Goal: Task Accomplishment & Management: Manage account settings

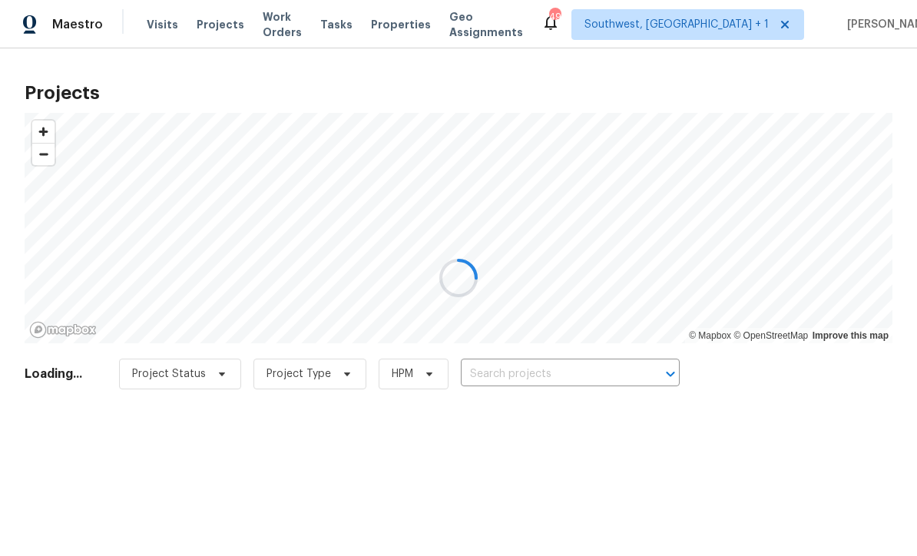
click at [605, 378] on div at bounding box center [458, 278] width 917 height 556
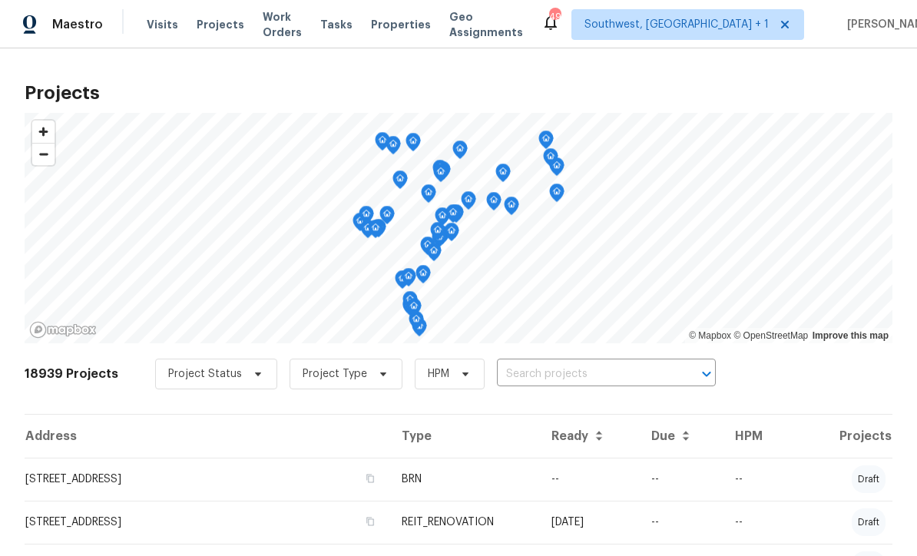
click at [591, 385] on input "text" at bounding box center [585, 375] width 176 height 24
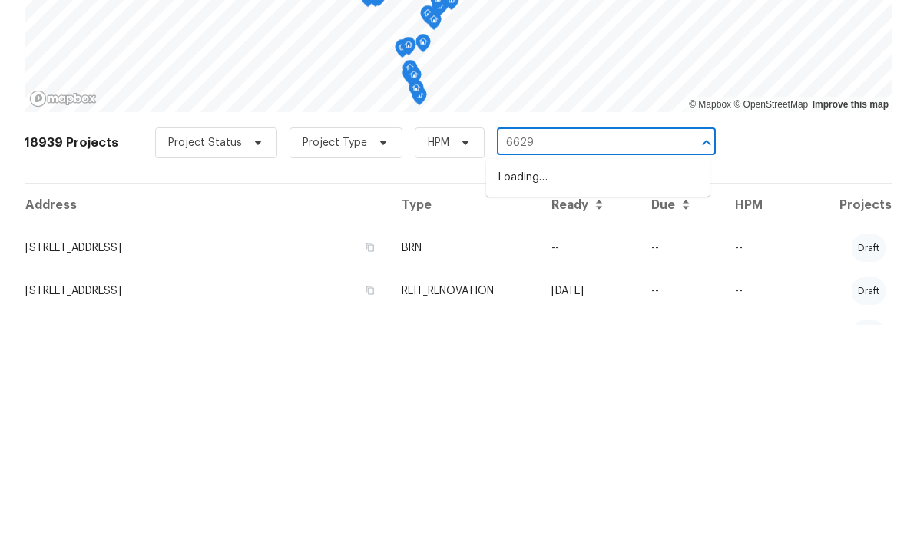
type input "6629"
click at [618, 396] on li "6629 Pineview Ter # 5-201, Bradenton, FL 34203" at bounding box center [598, 408] width 224 height 25
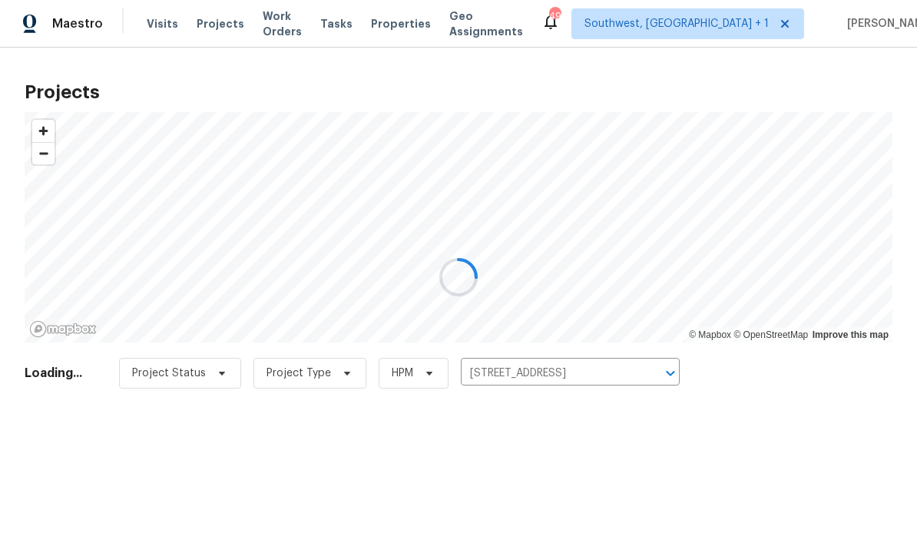
scroll to position [1, 0]
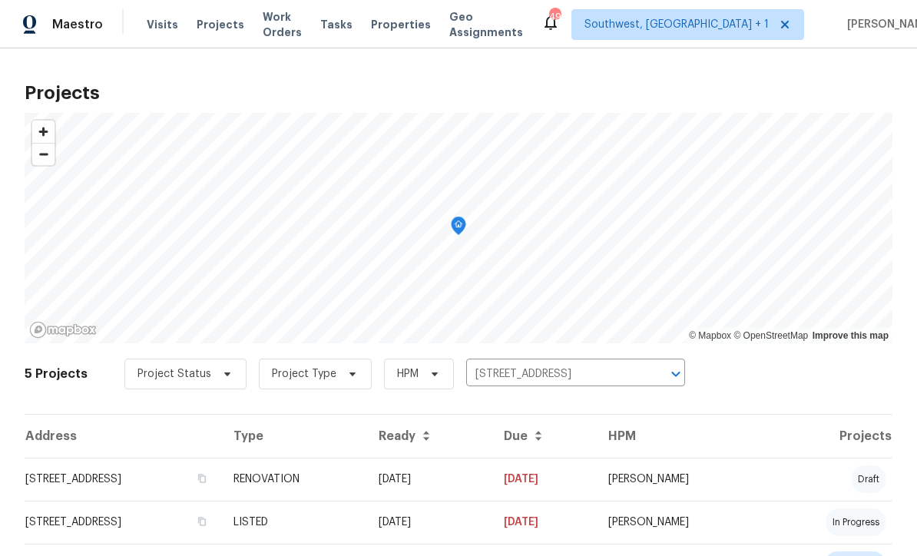
click at [596, 482] on td "09/03/25" at bounding box center [544, 479] width 104 height 43
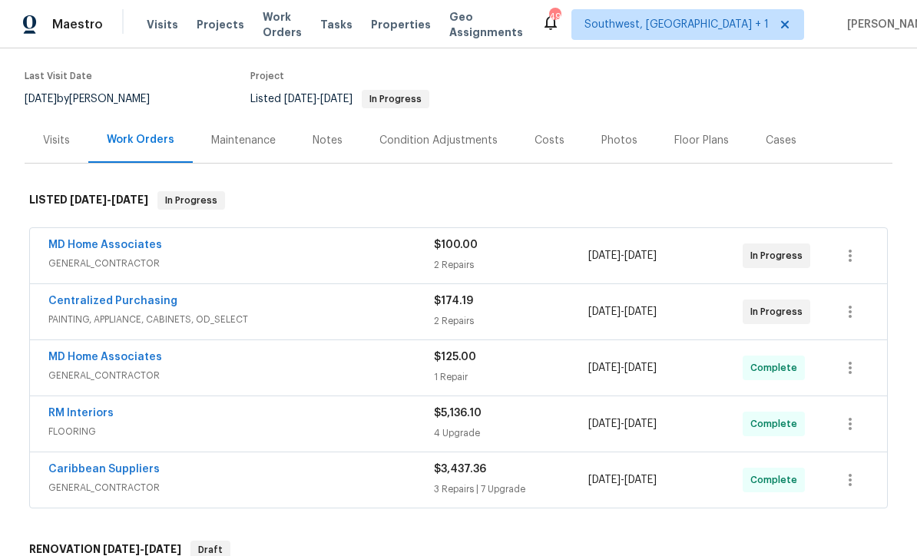
scroll to position [116, 0]
click at [84, 249] on link "MD Home Associates" at bounding box center [105, 244] width 114 height 11
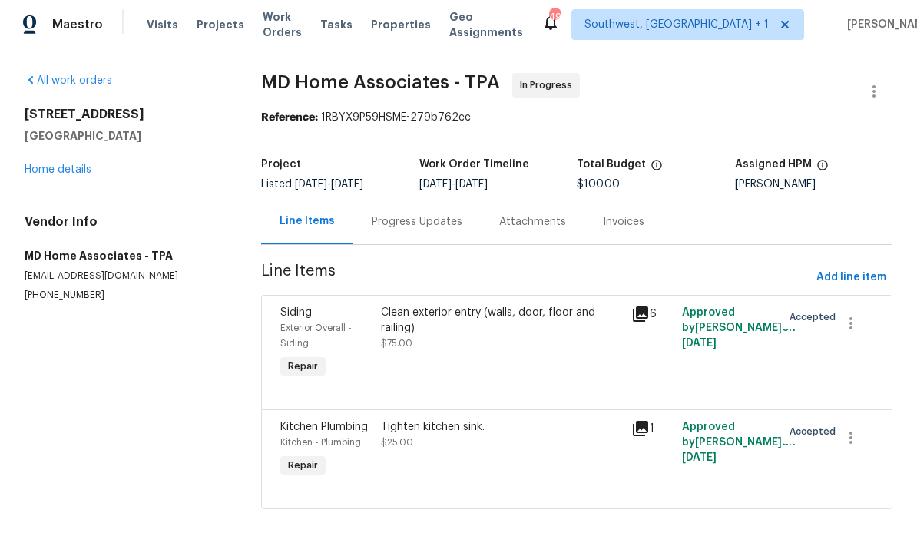
click at [541, 463] on div "Tighten kitchen sink. $25.00" at bounding box center [501, 450] width 251 height 71
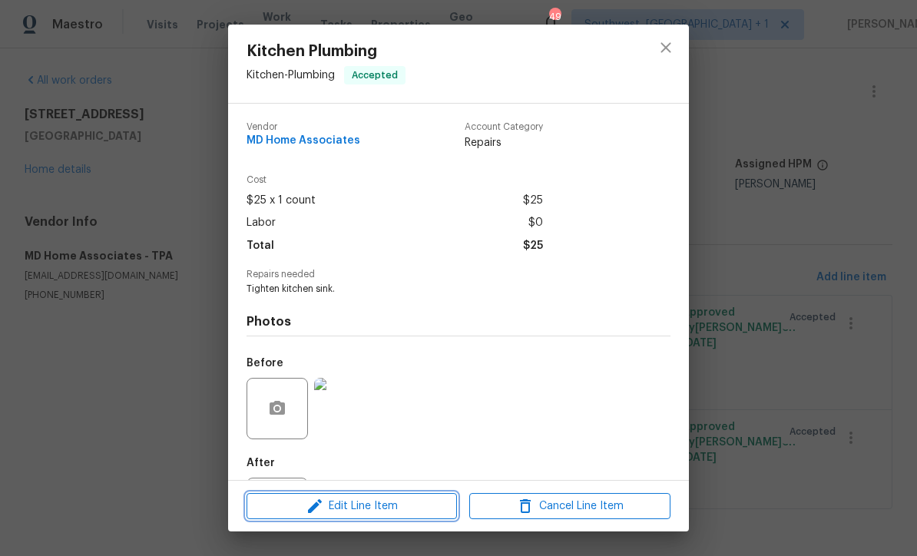
click at [429, 513] on span "Edit Line Item" at bounding box center [351, 506] width 201 height 19
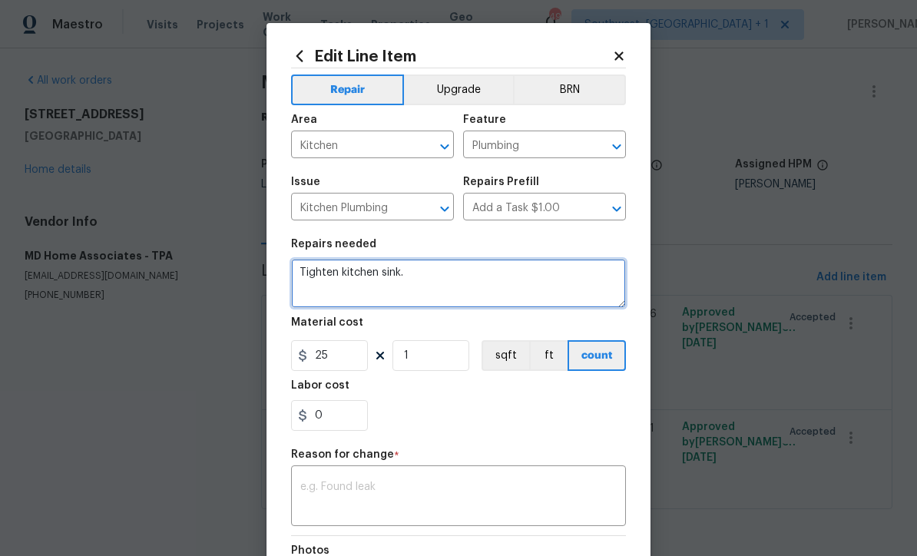
click at [496, 286] on textarea "Tighten kitchen sink." at bounding box center [458, 283] width 335 height 49
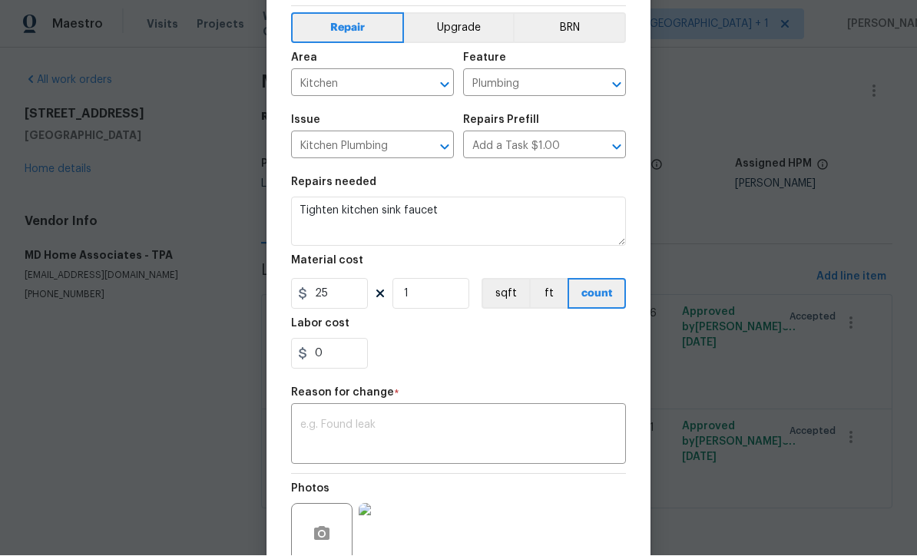
scroll to position [67, 0]
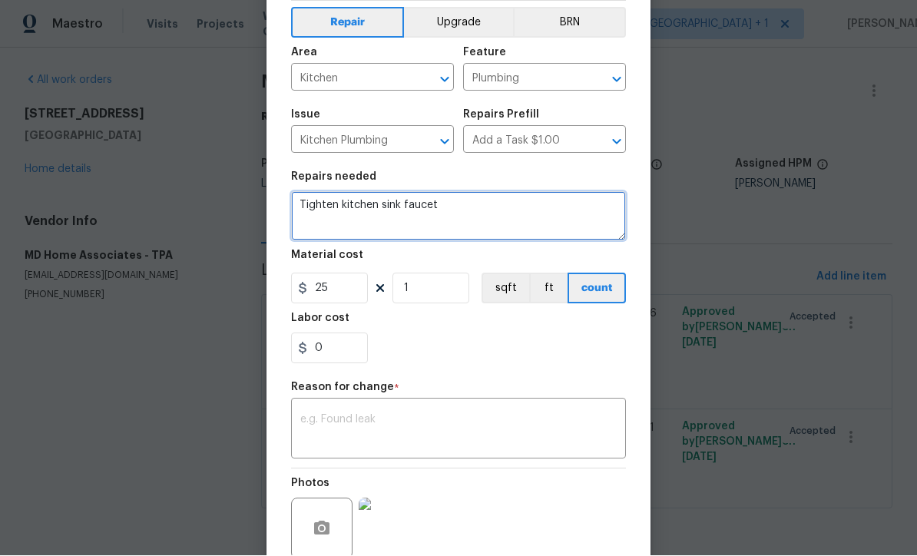
type textarea "Tighten kitchen sink faucet"
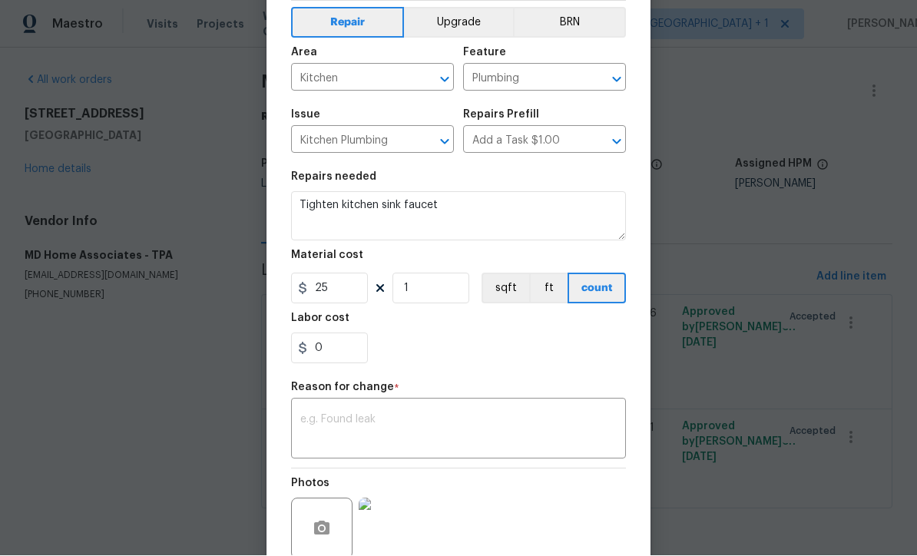
click at [326, 437] on textarea at bounding box center [458, 431] width 316 height 32
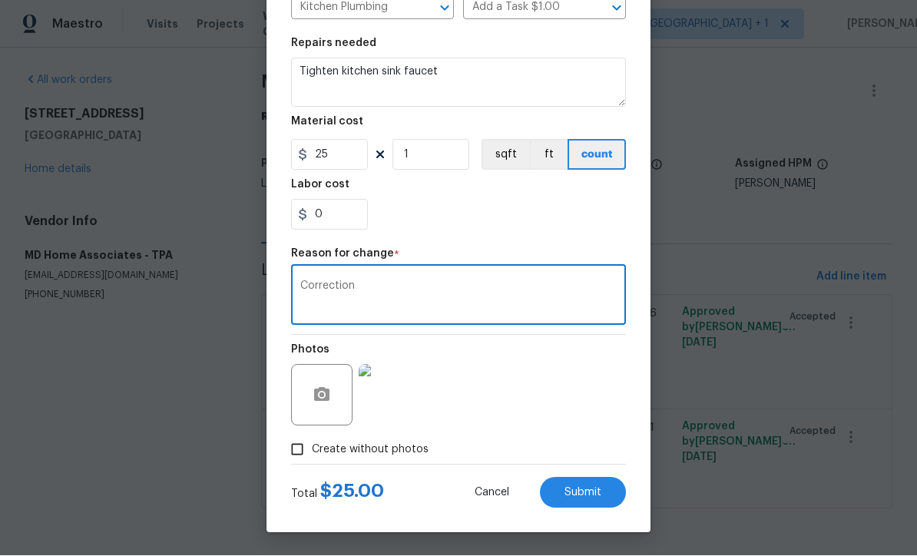
scroll to position [204, 0]
type textarea "Correction"
click at [590, 494] on span "Submit" at bounding box center [583, 494] width 37 height 12
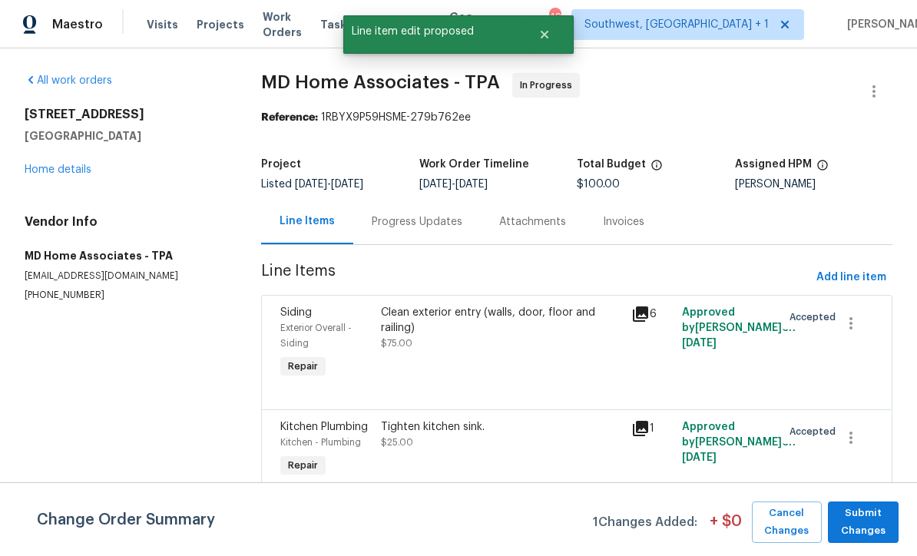
scroll to position [0, 0]
click at [874, 527] on span "Submit Changes" at bounding box center [863, 522] width 55 height 35
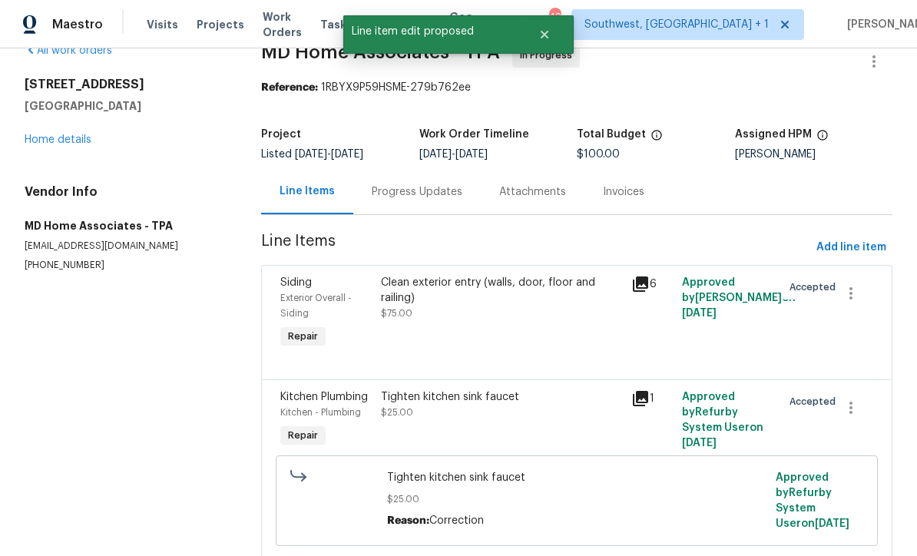
scroll to position [29, 0]
click at [532, 346] on div "Clean exterior entry (walls, door, floor and railing) $75.00" at bounding box center [501, 314] width 251 height 86
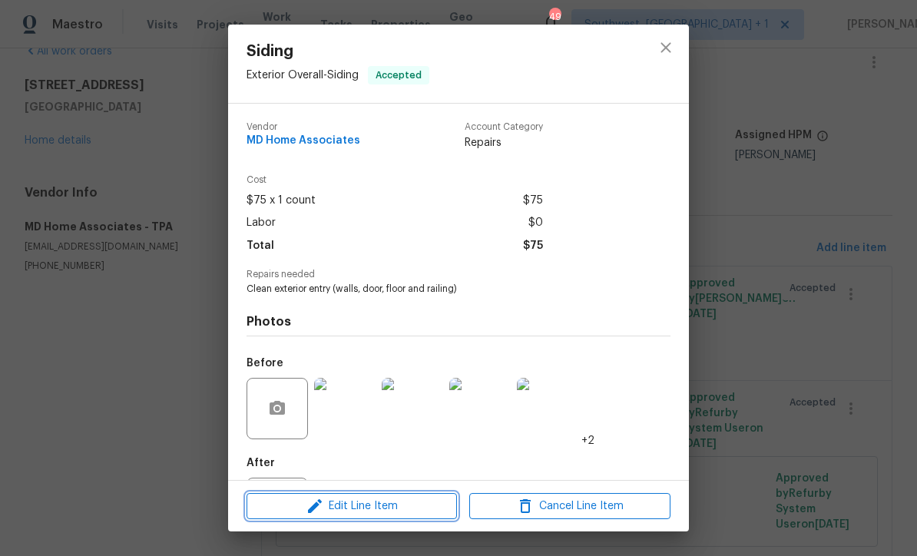
click at [418, 512] on span "Edit Line Item" at bounding box center [351, 506] width 201 height 19
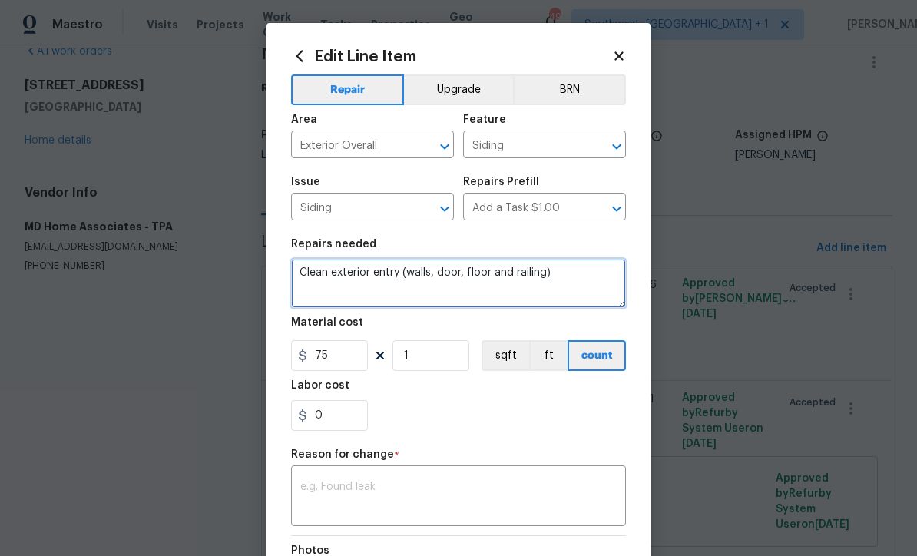
click at [594, 274] on textarea "Clean exterior entry (walls, door, floor and railing)" at bounding box center [458, 283] width 335 height 49
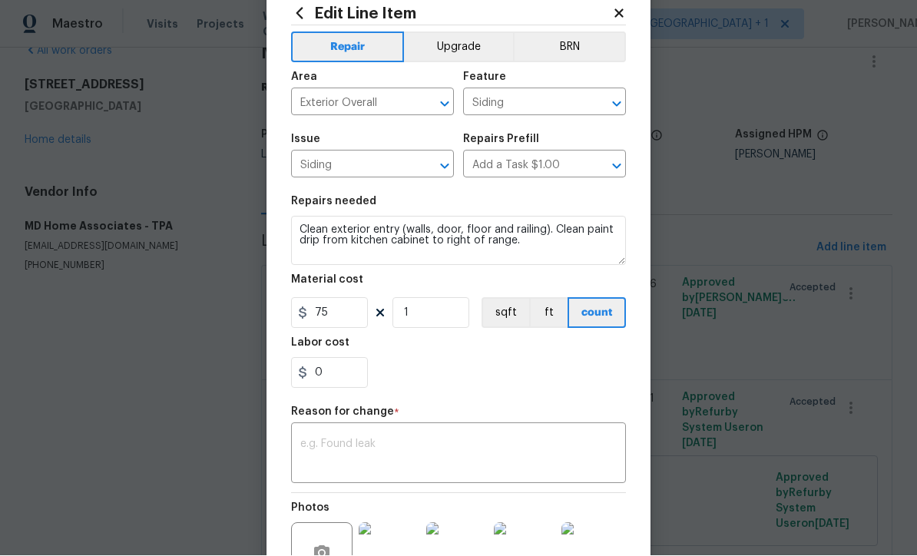
scroll to position [76, 0]
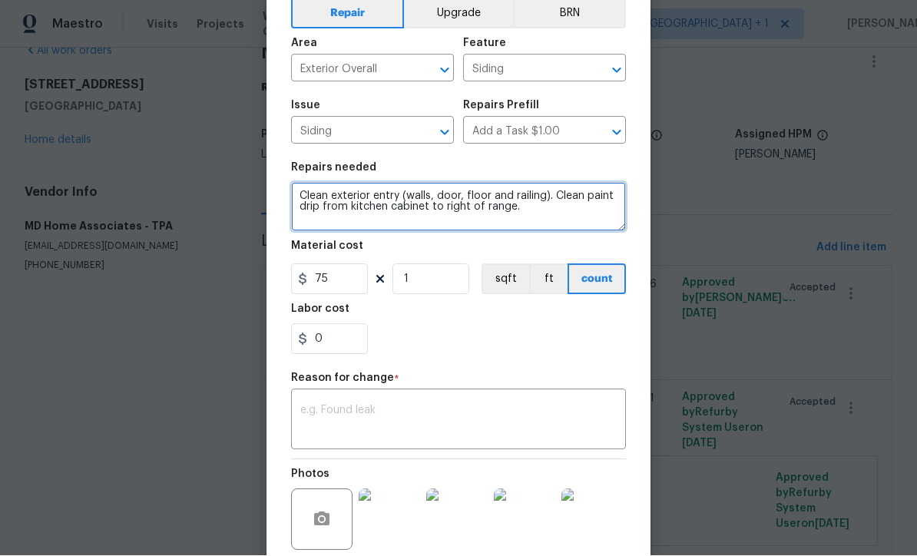
type textarea "Clean exterior entry (walls, door, floor and railing). Clean paint drip from ki…"
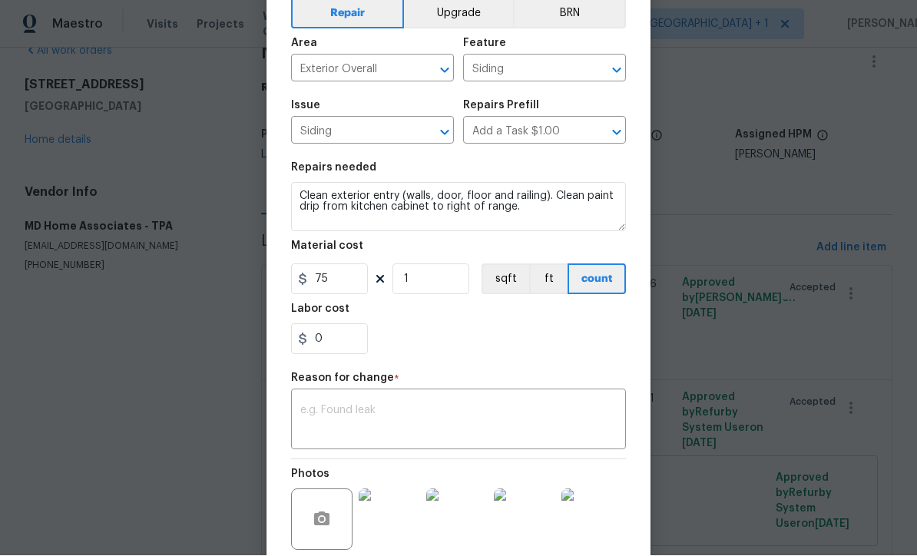
click at [336, 431] on textarea at bounding box center [458, 422] width 316 height 32
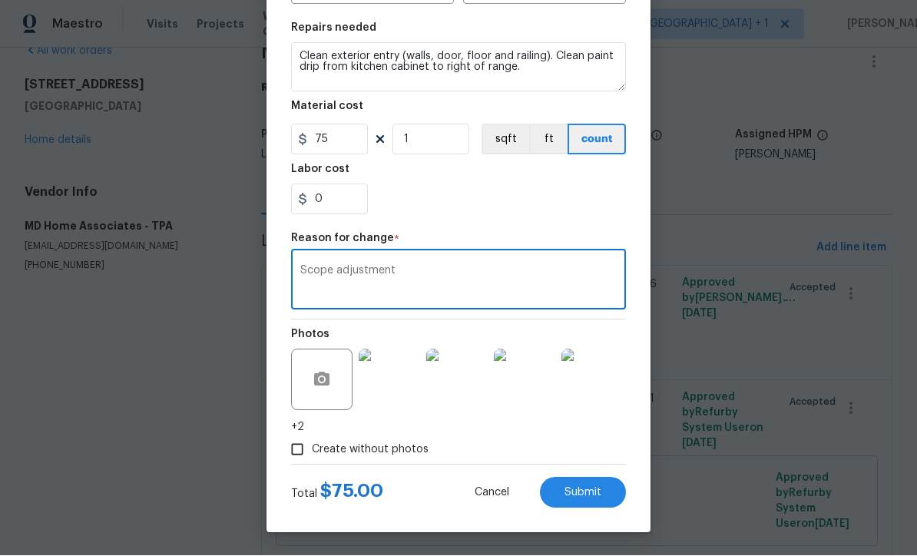
scroll to position [219, 0]
type textarea "Scope adjustment"
click at [600, 500] on button "Submit" at bounding box center [583, 493] width 86 height 31
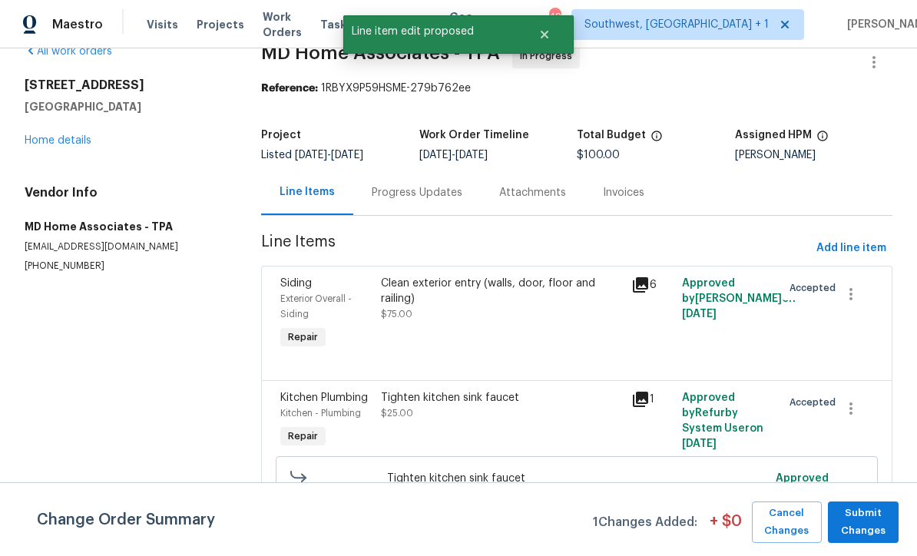
scroll to position [0, 0]
click at [854, 532] on span "Submit Changes" at bounding box center [863, 522] width 55 height 35
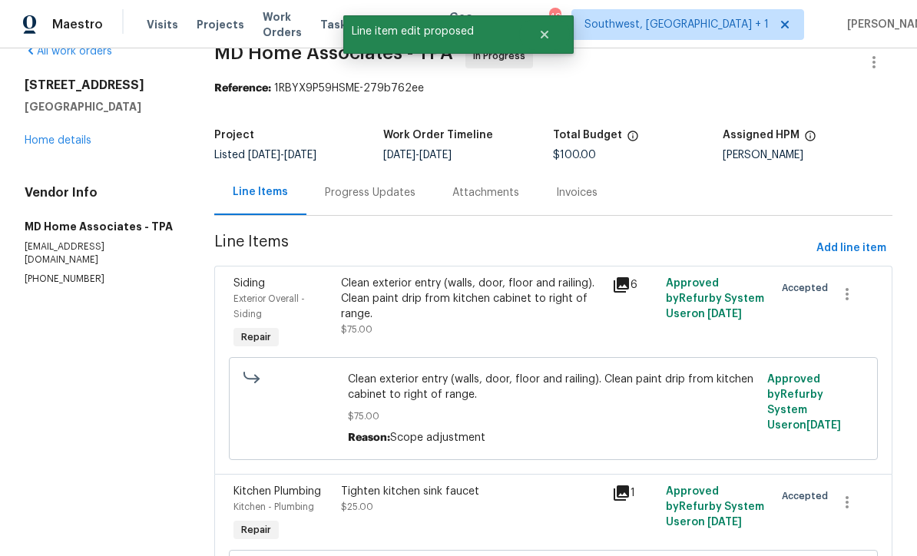
click at [564, 276] on div "Clean exterior entry (walls, door, floor and railing). Clean paint drip from ki…" at bounding box center [471, 299] width 261 height 46
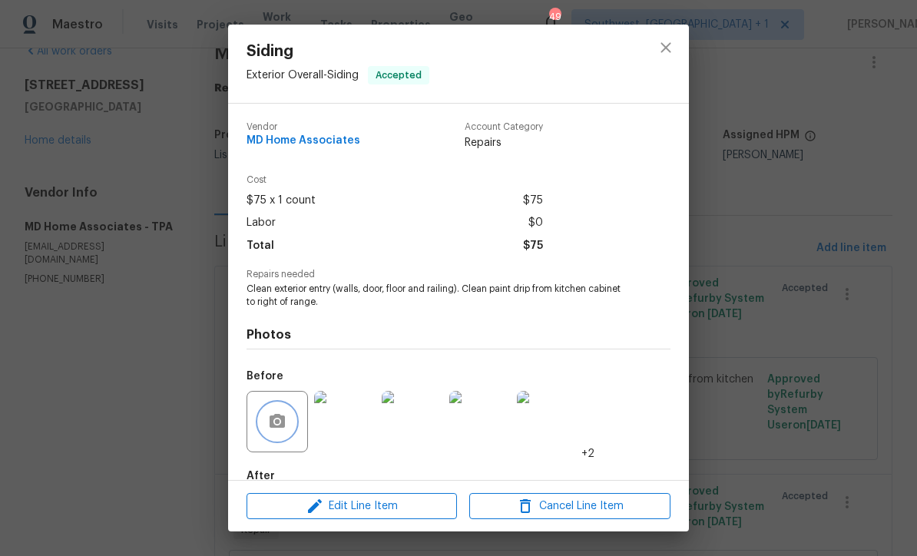
click at [270, 434] on button "button" at bounding box center [277, 421] width 37 height 37
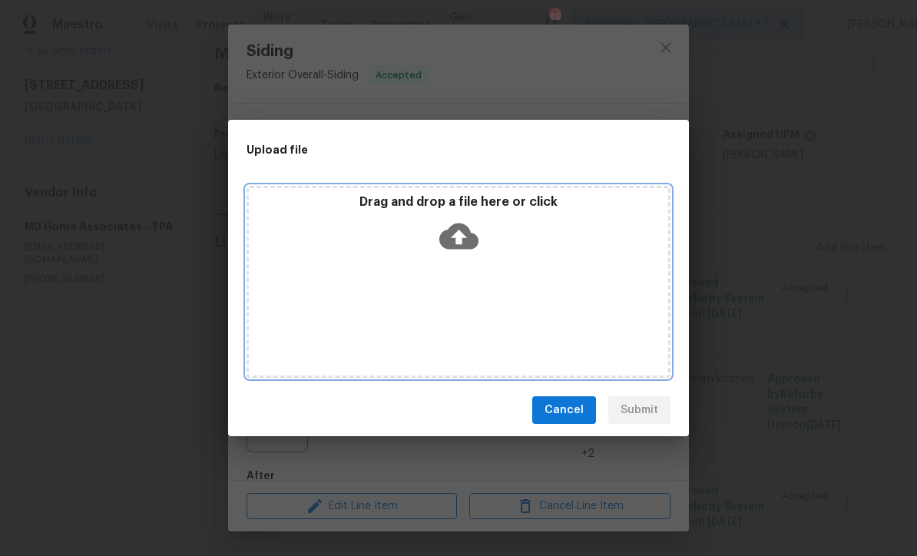
click at [460, 232] on icon at bounding box center [458, 236] width 39 height 39
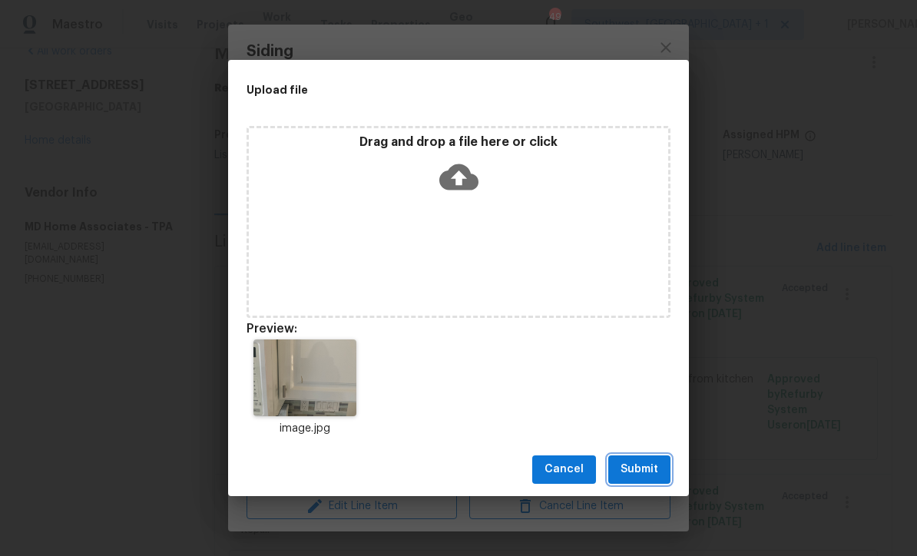
click at [650, 468] on span "Submit" at bounding box center [640, 469] width 38 height 19
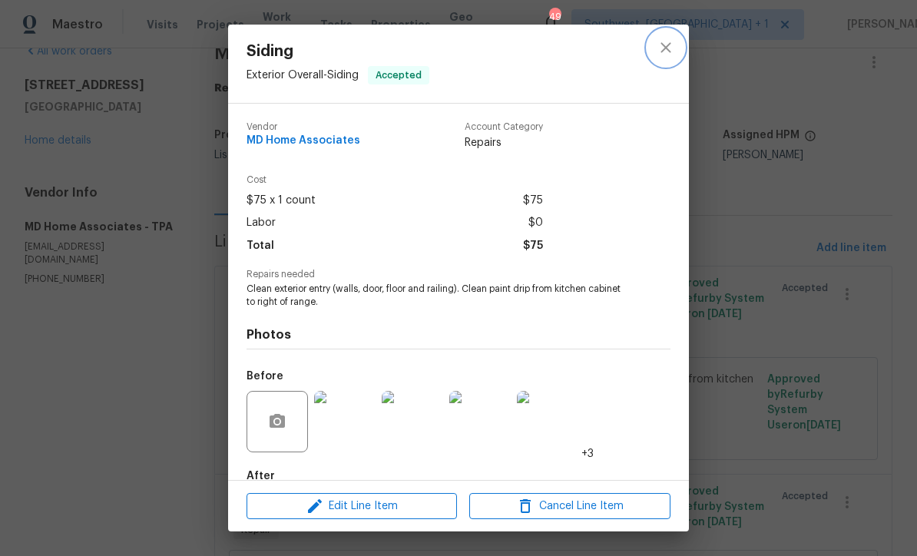
click at [671, 49] on icon "close" at bounding box center [666, 47] width 18 height 18
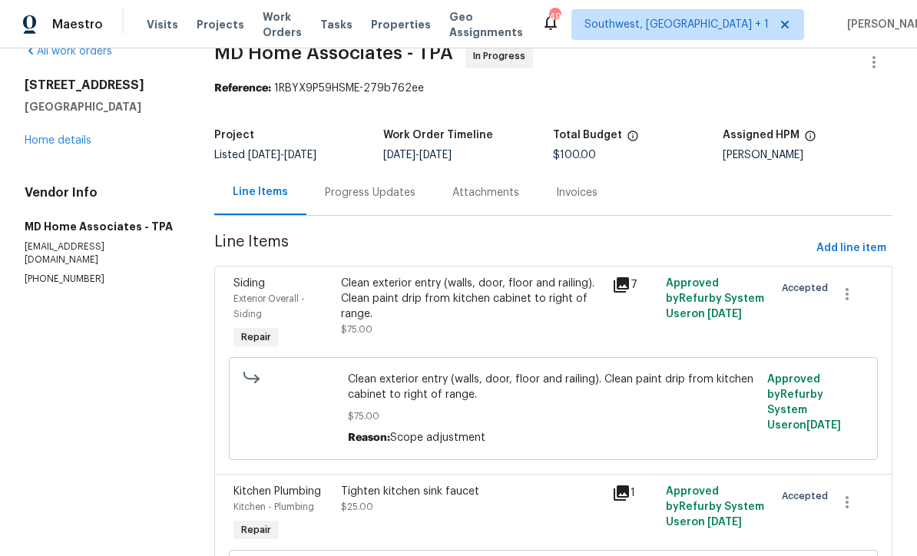
click at [64, 135] on link "Home details" at bounding box center [58, 140] width 67 height 11
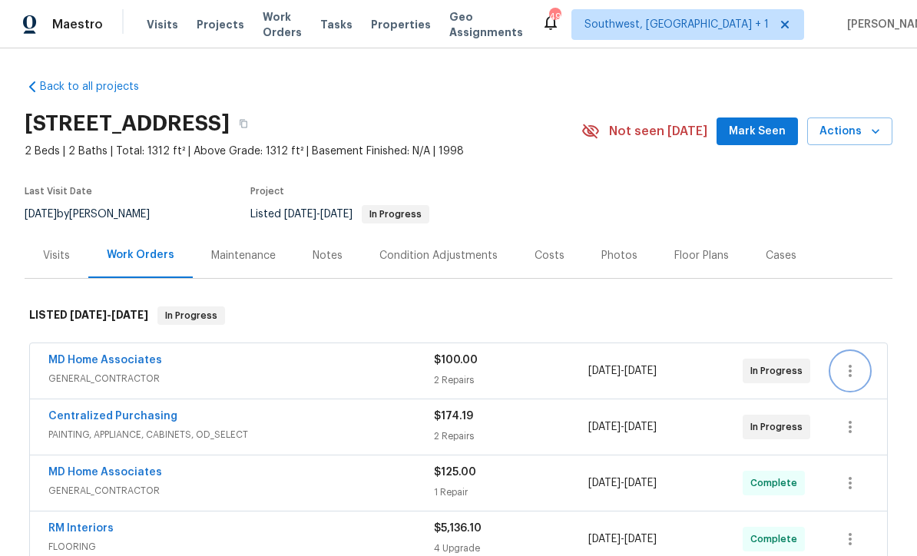
click at [860, 353] on button "button" at bounding box center [850, 371] width 37 height 37
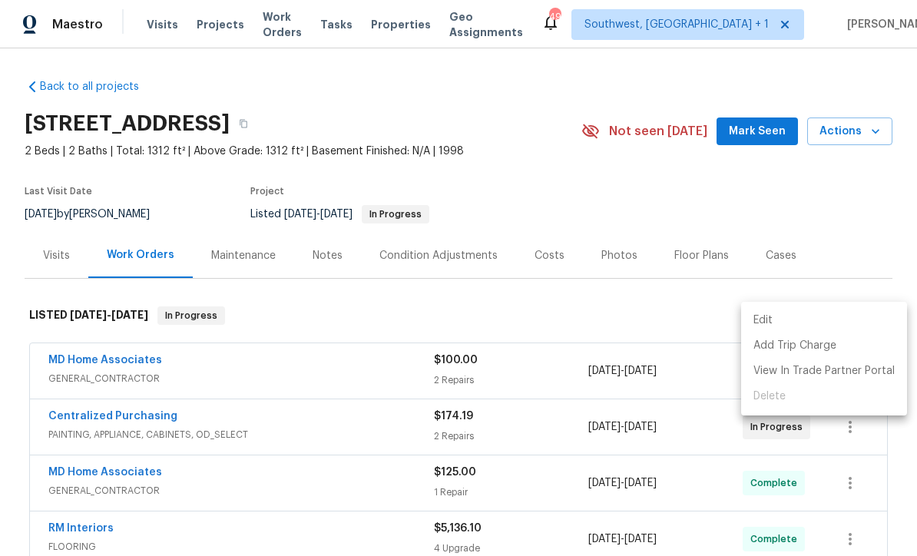
click at [780, 326] on li "Edit" at bounding box center [824, 320] width 166 height 25
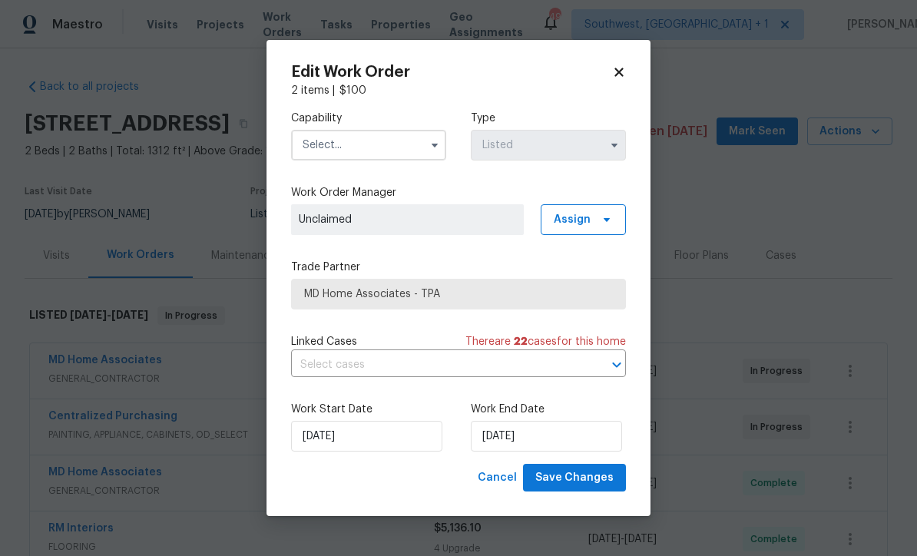
click at [386, 151] on input "text" at bounding box center [368, 145] width 155 height 31
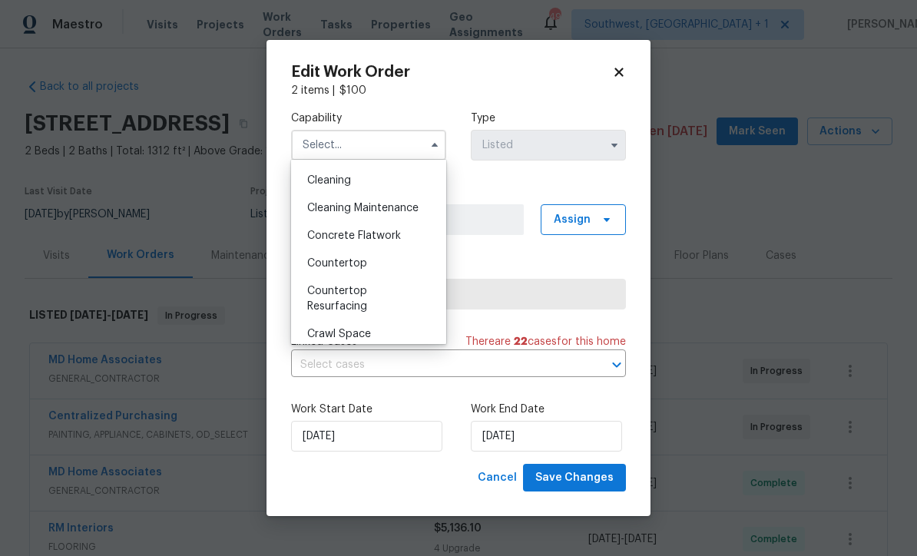
scroll to position [217, 0]
click at [411, 212] on span "Cleaning Maintenance" at bounding box center [362, 209] width 111 height 11
type input "Cleaning Maintenance"
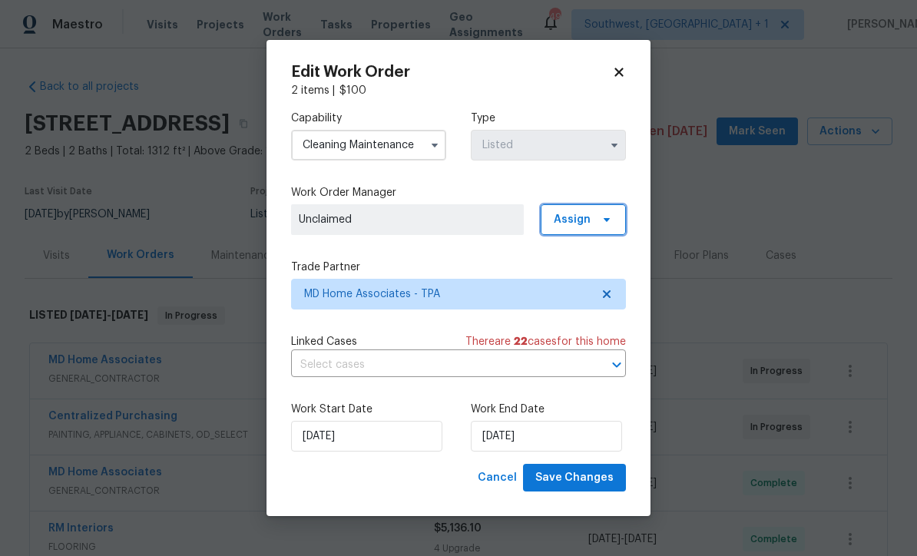
click at [582, 219] on span "Assign" at bounding box center [572, 219] width 37 height 15
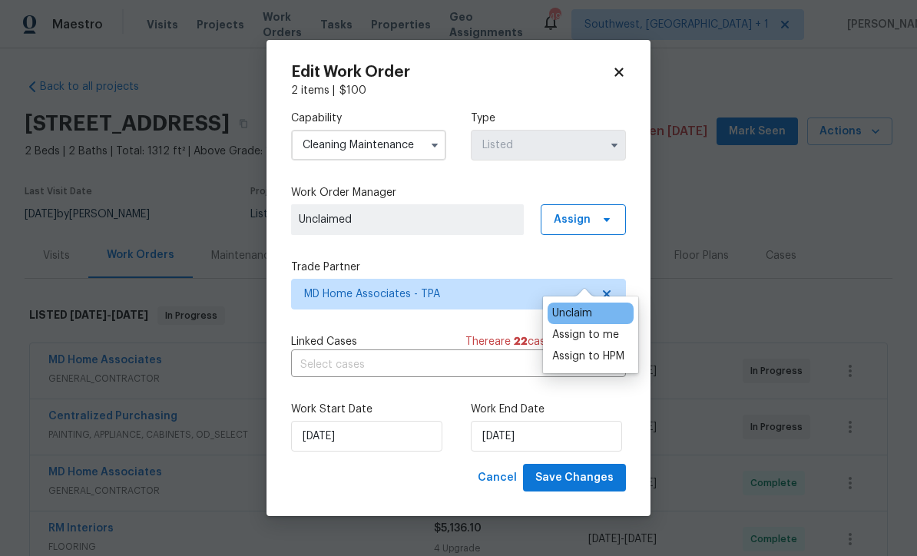
click at [601, 327] on div "Assign to me" at bounding box center [585, 334] width 67 height 15
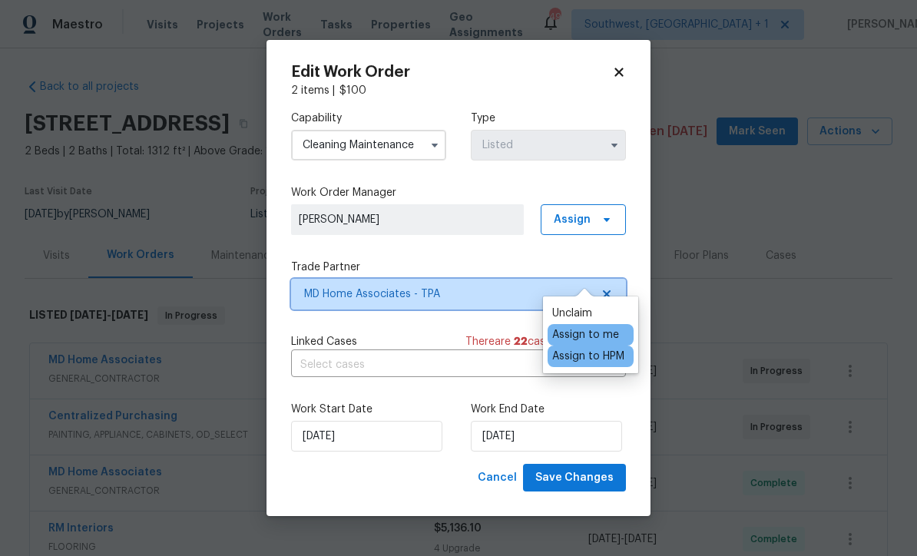
click at [488, 299] on span "MD Home Associates - TPA" at bounding box center [447, 293] width 286 height 15
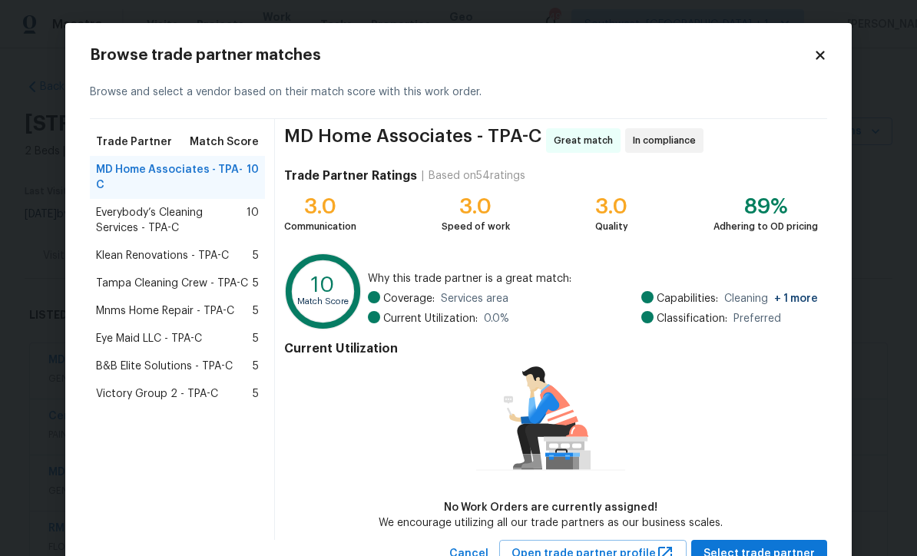
click at [177, 270] on div "Tampa Cleaning Crew - TPA-C 5" at bounding box center [177, 284] width 175 height 28
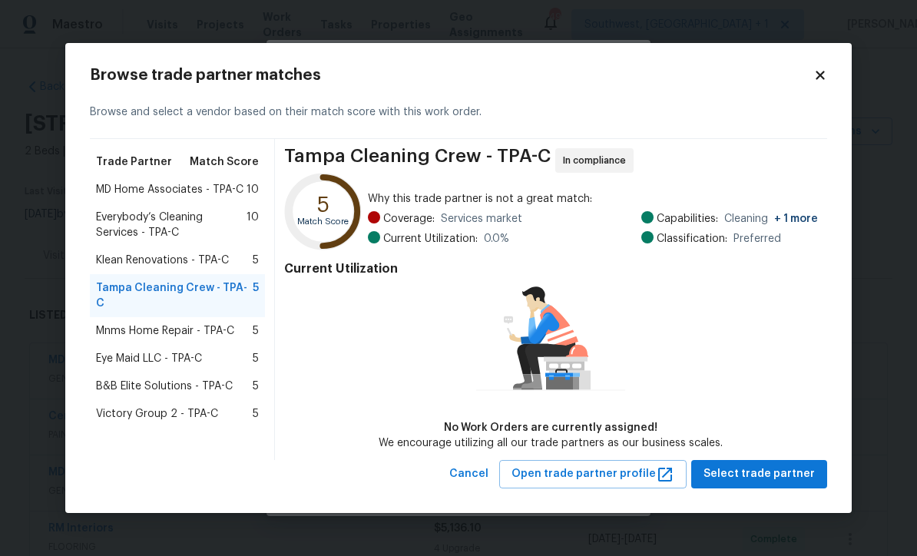
click at [176, 225] on span "Everybody’s Cleaning Services - TPA-C" at bounding box center [171, 225] width 151 height 31
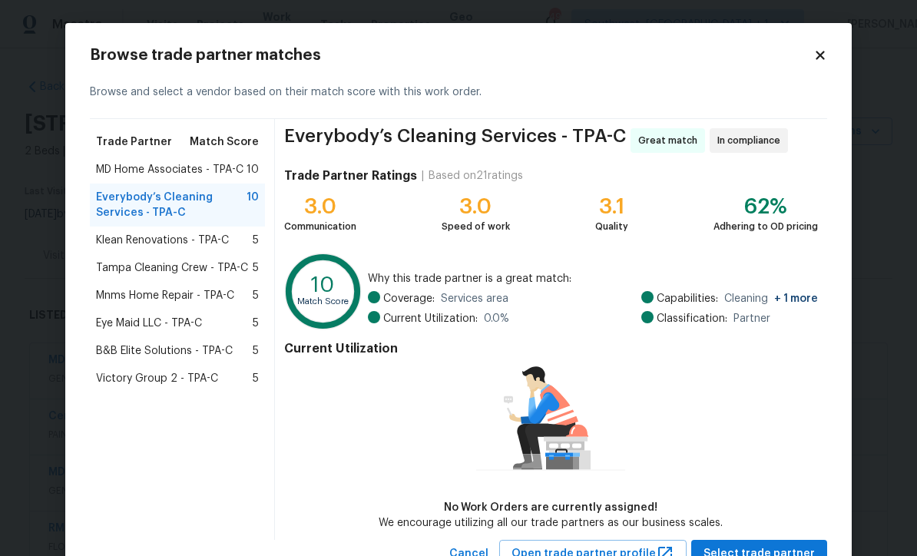
scroll to position [57, 0]
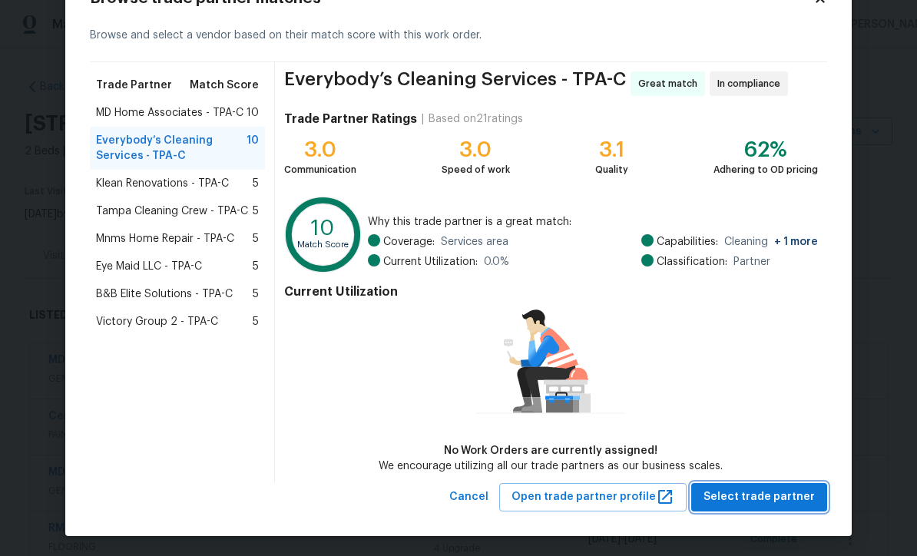
click at [784, 506] on button "Select trade partner" at bounding box center [759, 497] width 136 height 28
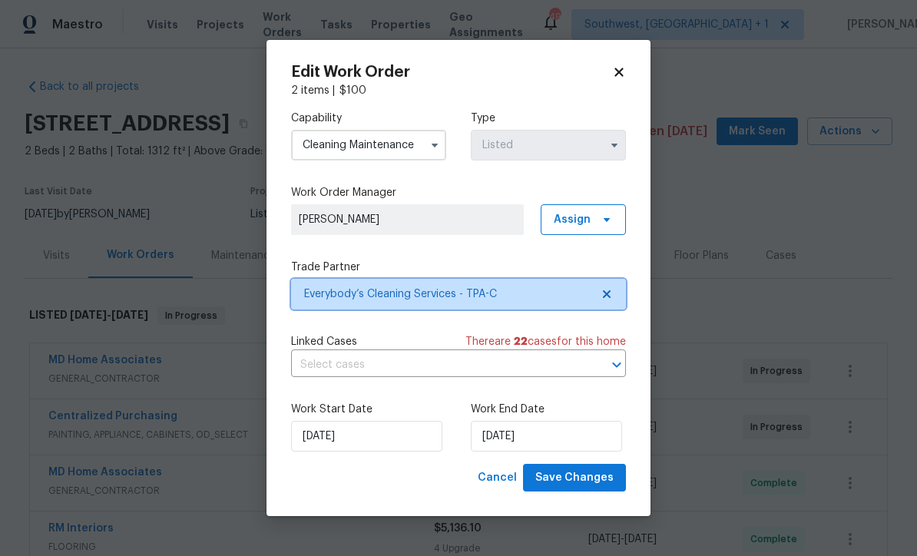
scroll to position [0, 0]
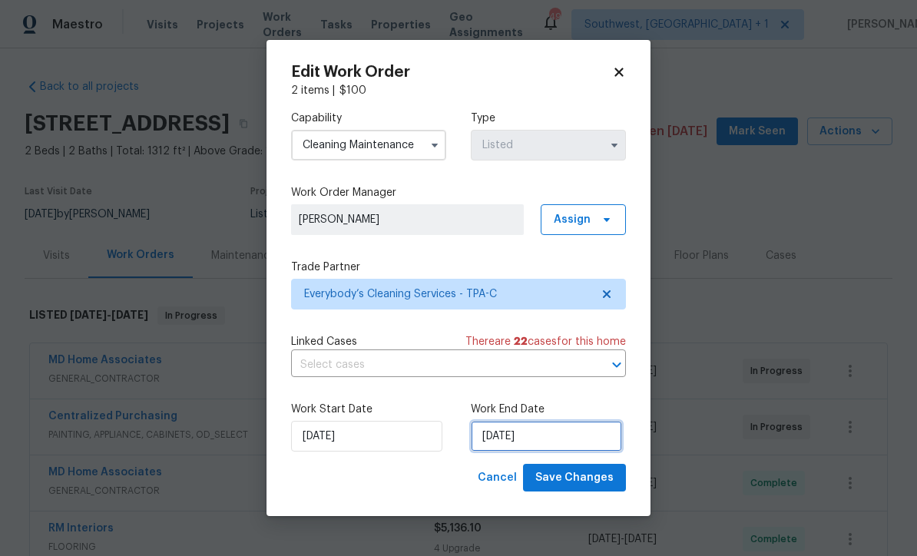
click at [569, 448] on input "[DATE]" at bounding box center [546, 436] width 151 height 31
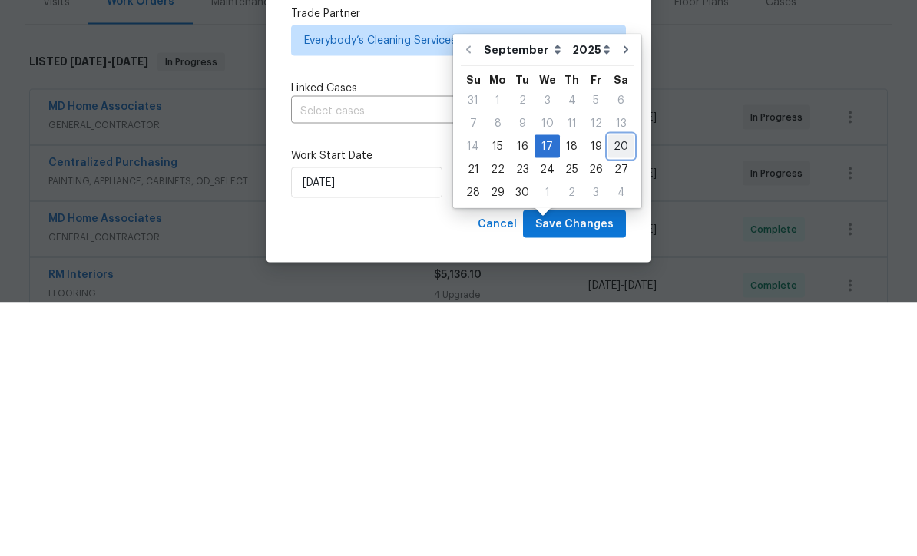
click at [612, 389] on div "20" at bounding box center [620, 400] width 25 height 22
type input "[DATE]"
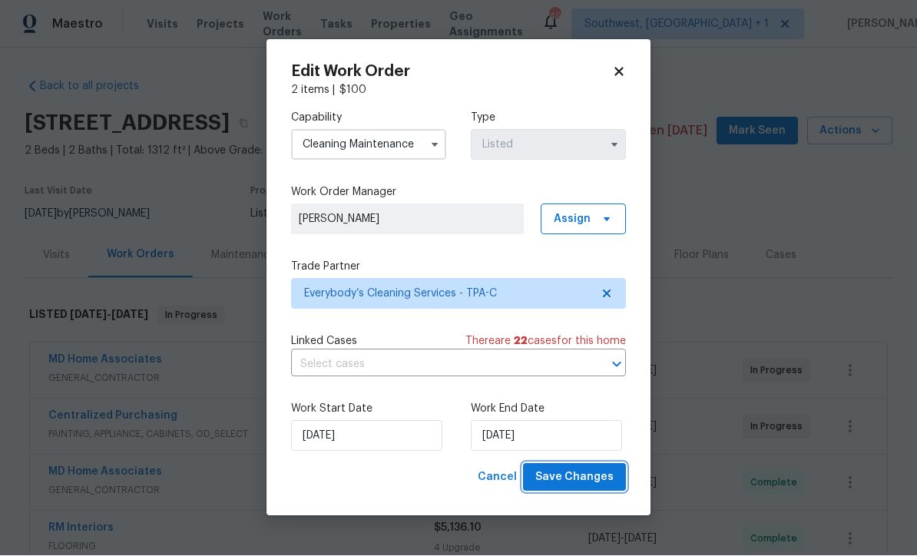
click at [585, 491] on button "Save Changes" at bounding box center [574, 478] width 103 height 28
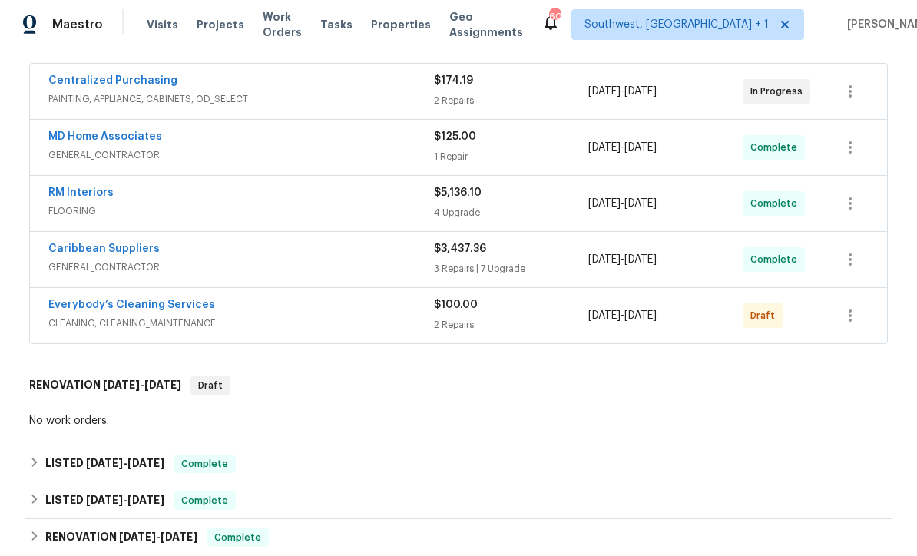
scroll to position [320, 0]
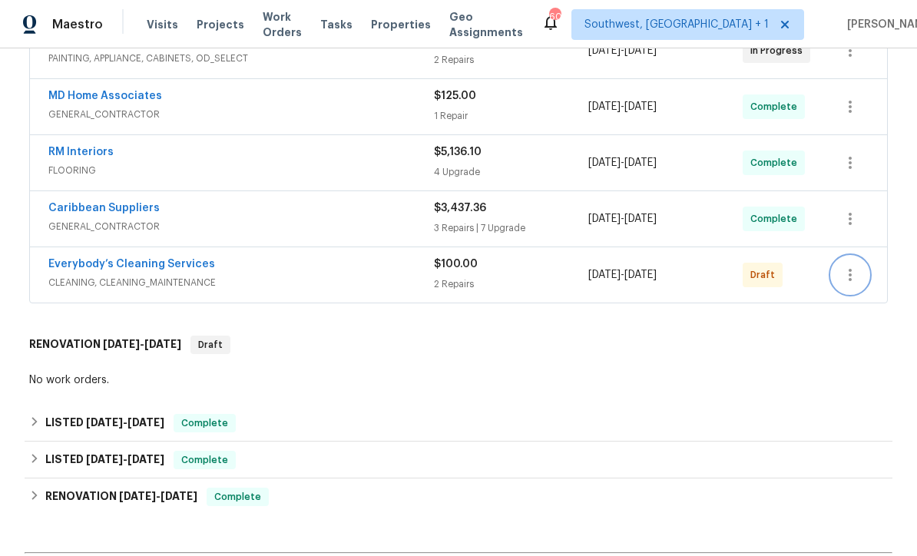
click at [857, 282] on icon "button" at bounding box center [850, 275] width 18 height 18
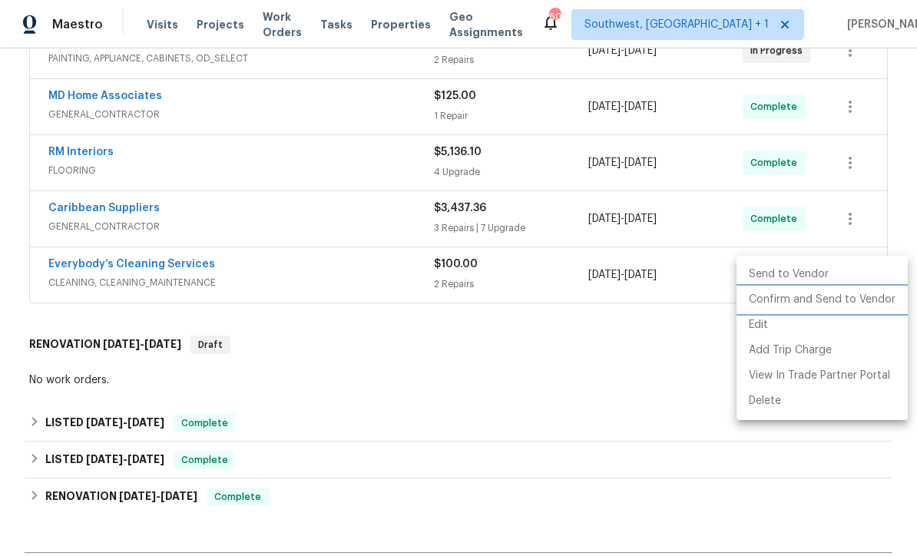
click at [839, 304] on li "Confirm and Send to Vendor" at bounding box center [822, 299] width 171 height 25
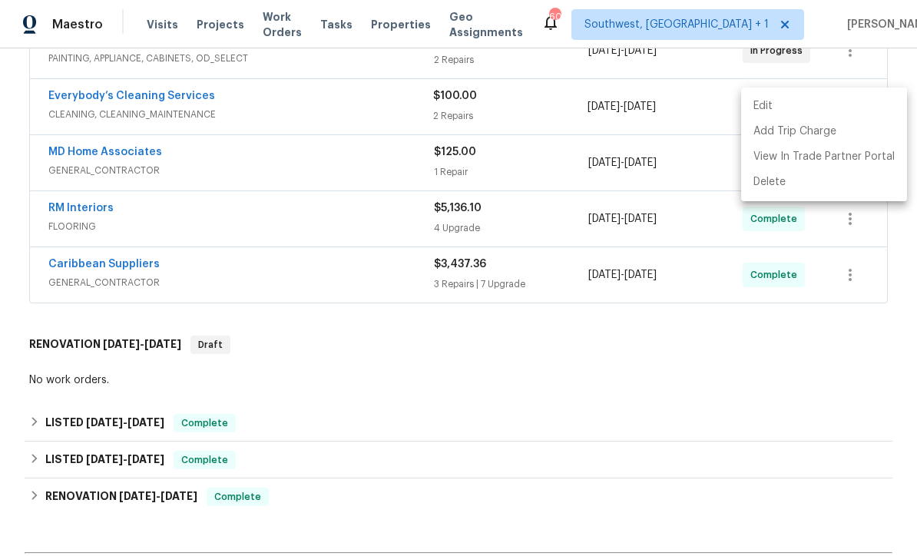
click at [662, 409] on div at bounding box center [458, 278] width 917 height 556
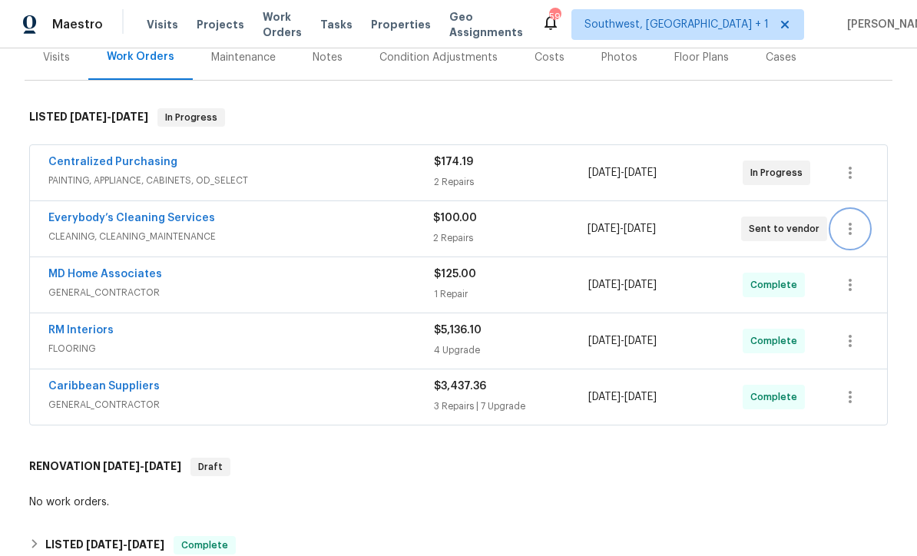
scroll to position [197, 0]
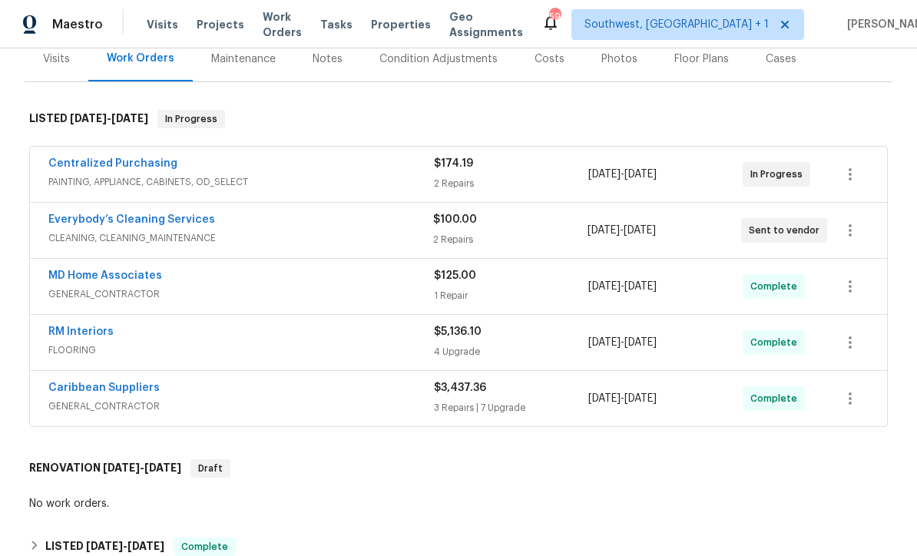
click at [60, 217] on link "Everybody’s Cleaning Services" at bounding box center [131, 219] width 167 height 11
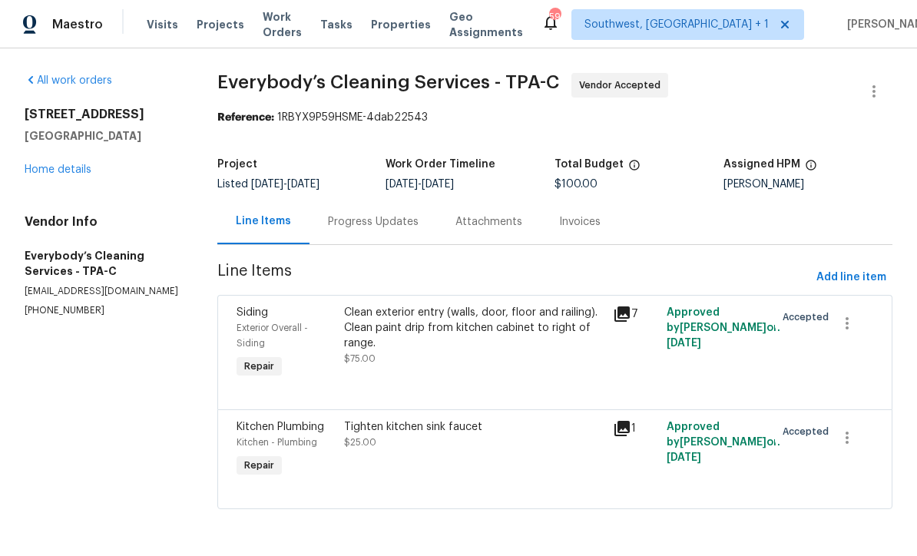
click at [367, 235] on div "Progress Updates" at bounding box center [374, 221] width 128 height 45
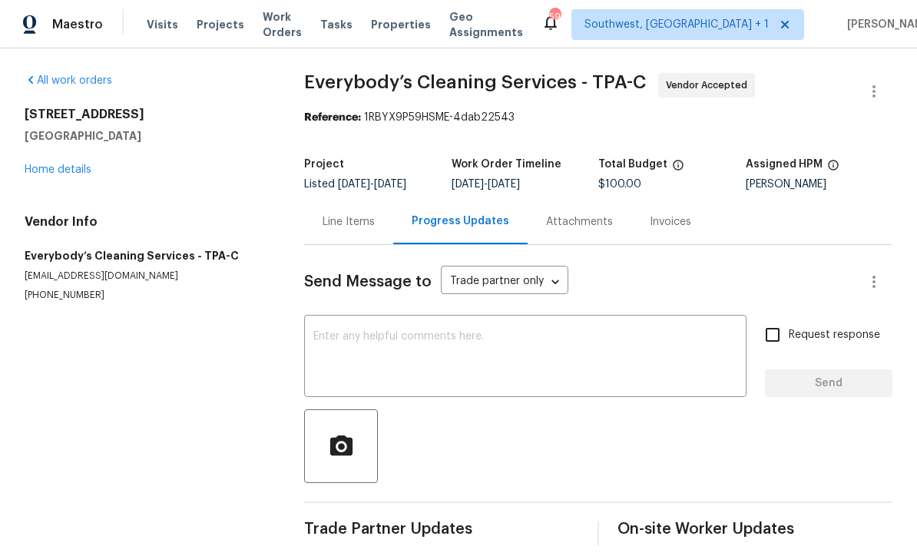
click at [472, 356] on textarea at bounding box center [525, 358] width 424 height 54
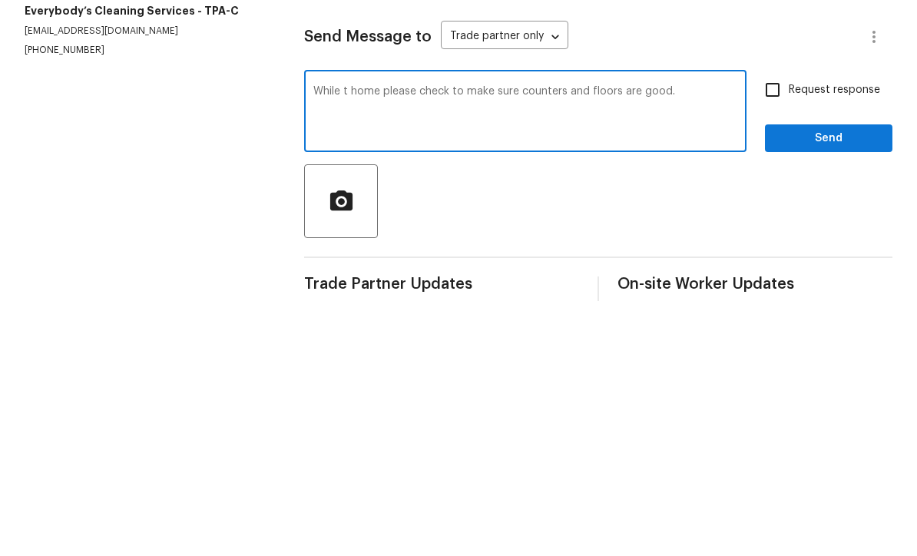
click at [342, 331] on textarea "While t home please check to make sure counters and floors are good." at bounding box center [525, 358] width 424 height 54
click at [523, 331] on textarea "While at home please check to make sure counters and floors are good." at bounding box center [525, 358] width 424 height 54
click at [525, 331] on textarea "While at home please check to make sure counters and floors are good." at bounding box center [525, 358] width 424 height 54
click at [733, 331] on textarea "While at home please check to make sure all counters and floors are good." at bounding box center [525, 358] width 424 height 54
type textarea "While at home please check to make sure all counters and floors are good and th…"
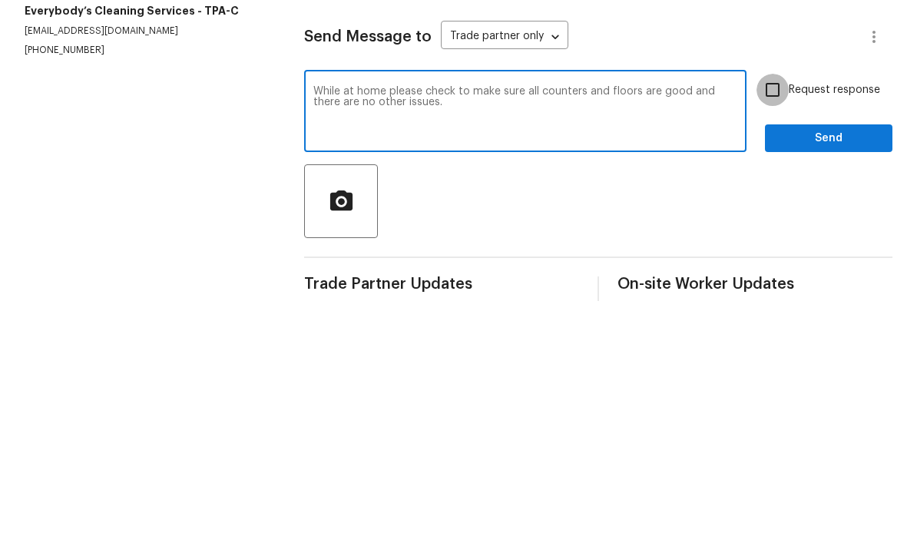
click at [787, 319] on input "Request response" at bounding box center [773, 335] width 32 height 32
checkbox input "true"
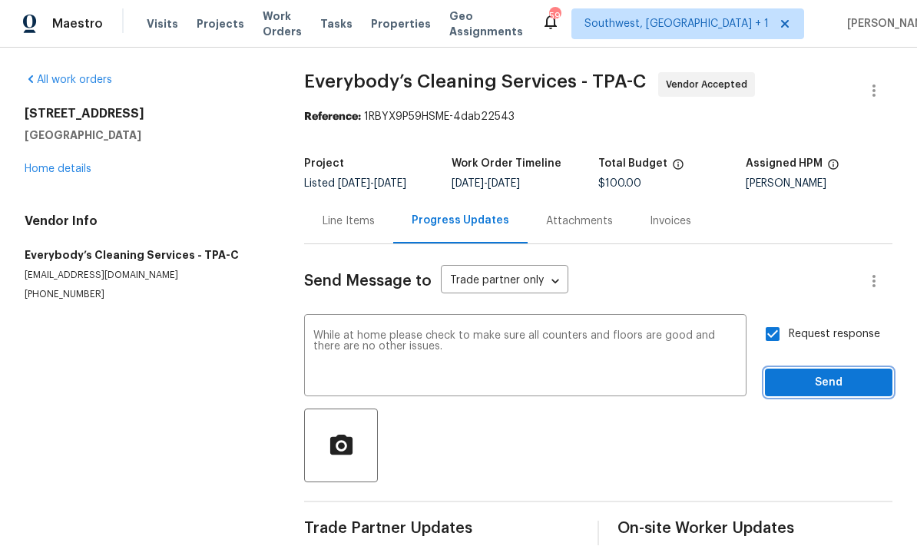
click at [820, 380] on button "Send" at bounding box center [829, 383] width 128 height 28
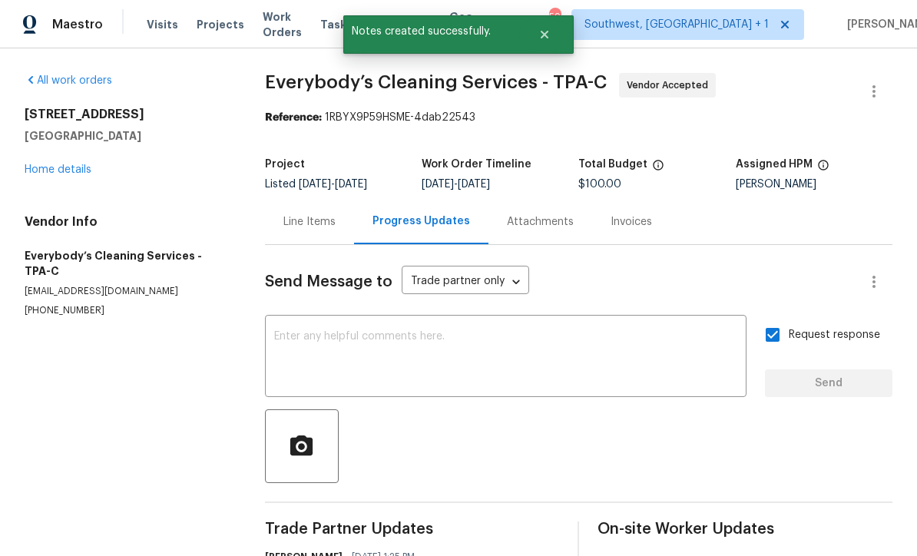
click at [71, 164] on link "Home details" at bounding box center [58, 169] width 67 height 11
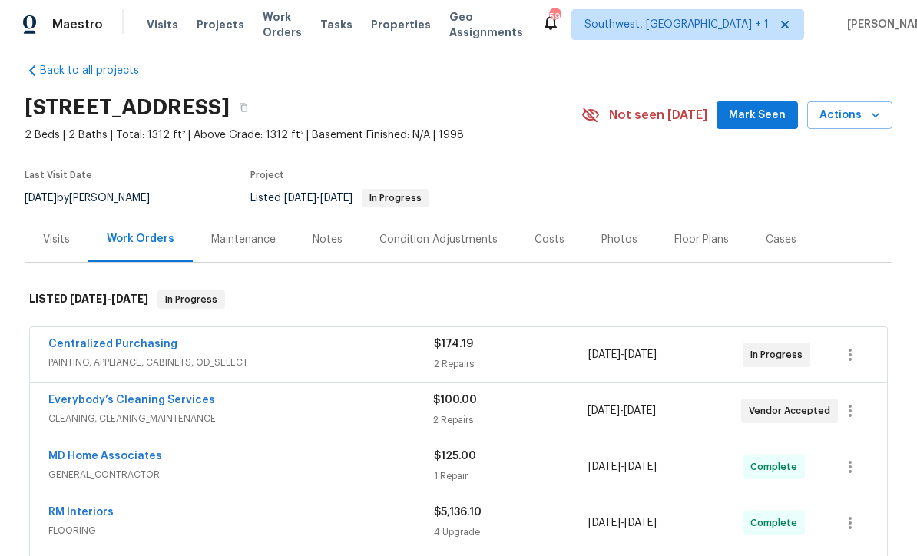
scroll to position [18, 0]
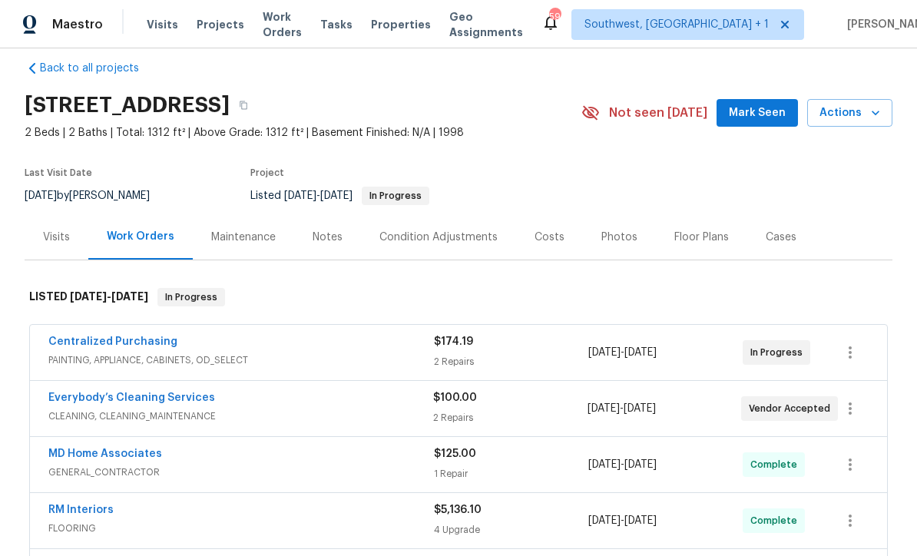
click at [302, 31] on span "Work Orders" at bounding box center [282, 24] width 39 height 31
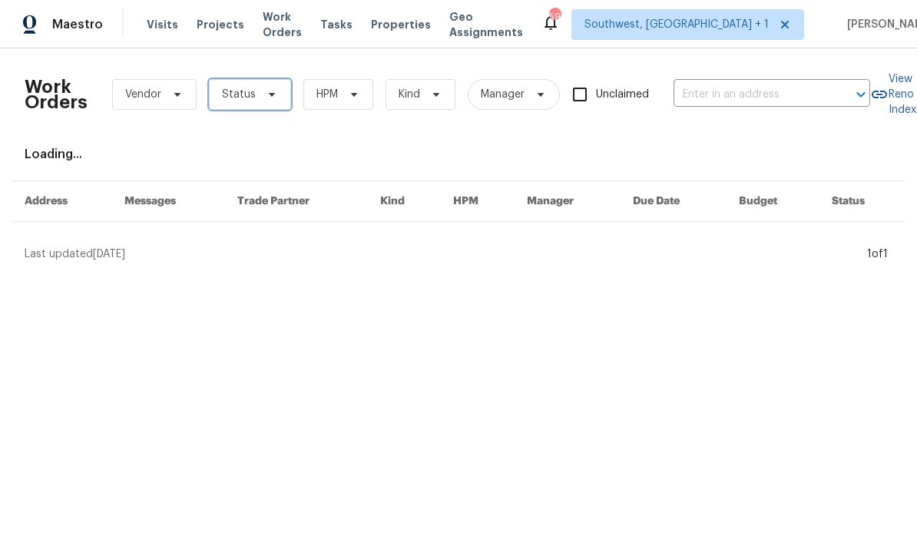
click at [237, 101] on span "Status" at bounding box center [239, 94] width 34 height 15
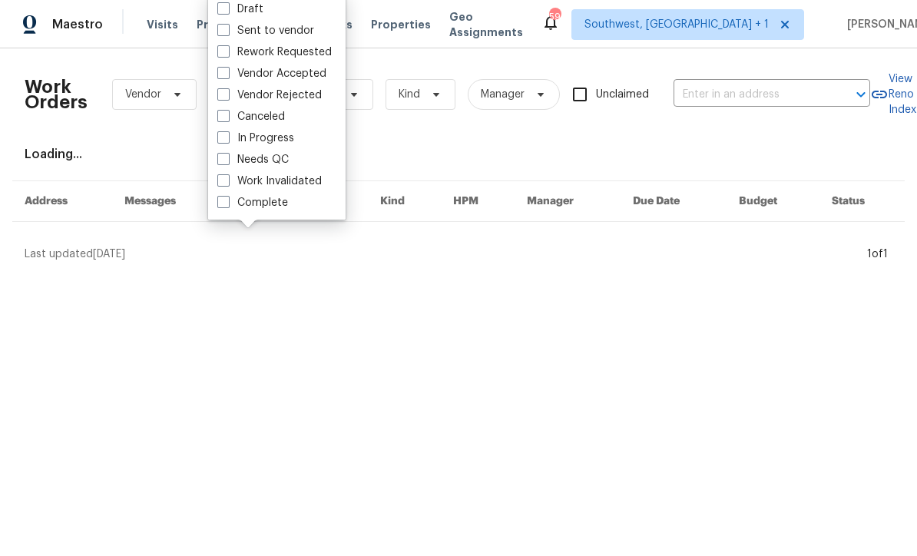
click at [224, 165] on label "Needs QC" at bounding box center [252, 159] width 71 height 15
click at [224, 162] on input "Needs QC" at bounding box center [222, 157] width 10 height 10
checkbox input "true"
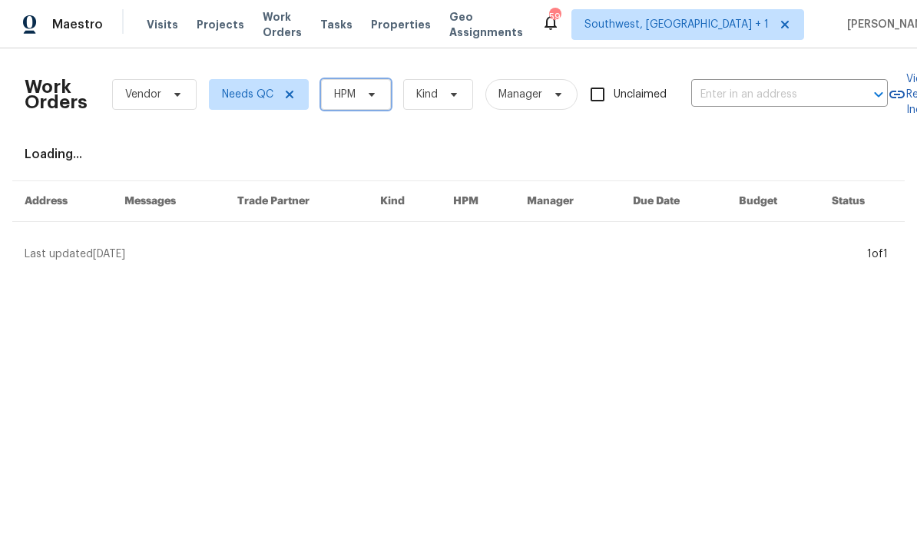
click at [340, 102] on span "HPM" at bounding box center [356, 94] width 70 height 31
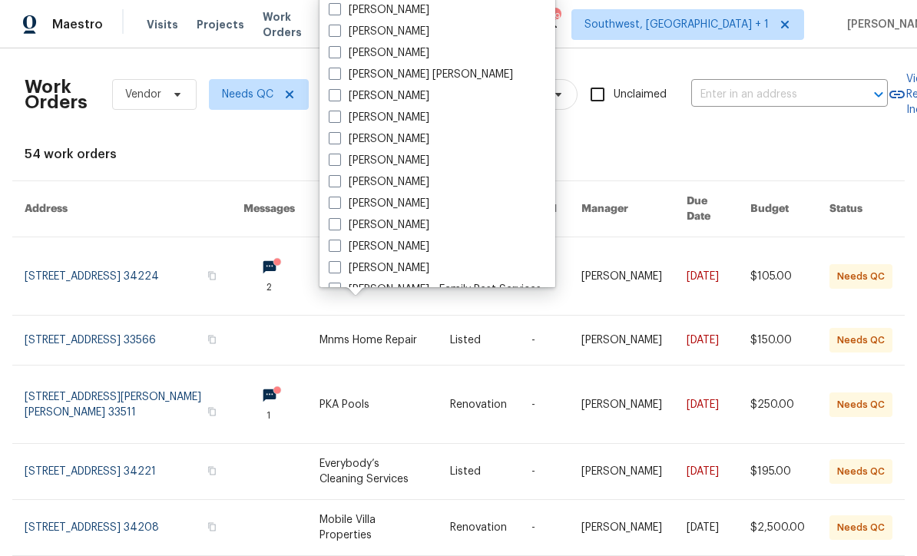
scroll to position [84, 0]
click at [333, 230] on span at bounding box center [335, 226] width 12 height 12
click at [333, 229] on input "[PERSON_NAME]" at bounding box center [334, 224] width 10 height 10
checkbox input "true"
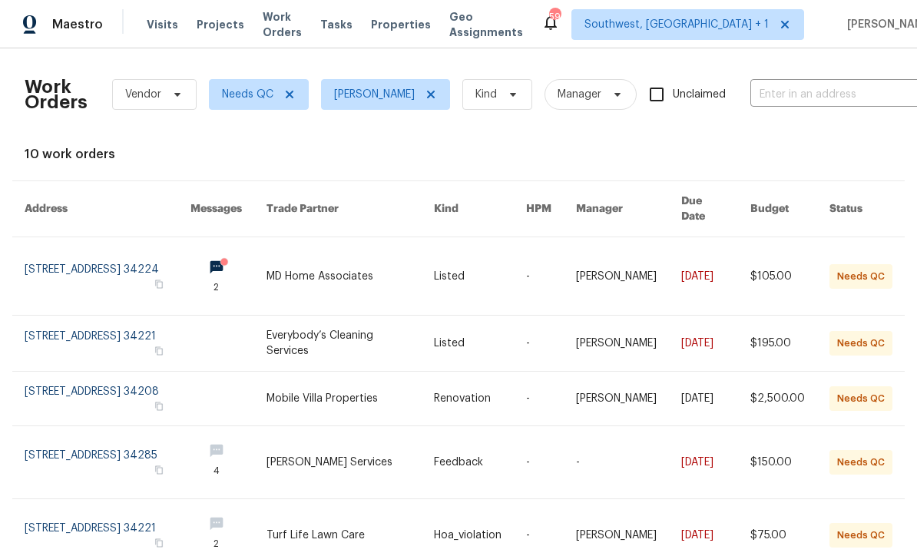
click at [409, 267] on link at bounding box center [350, 276] width 167 height 78
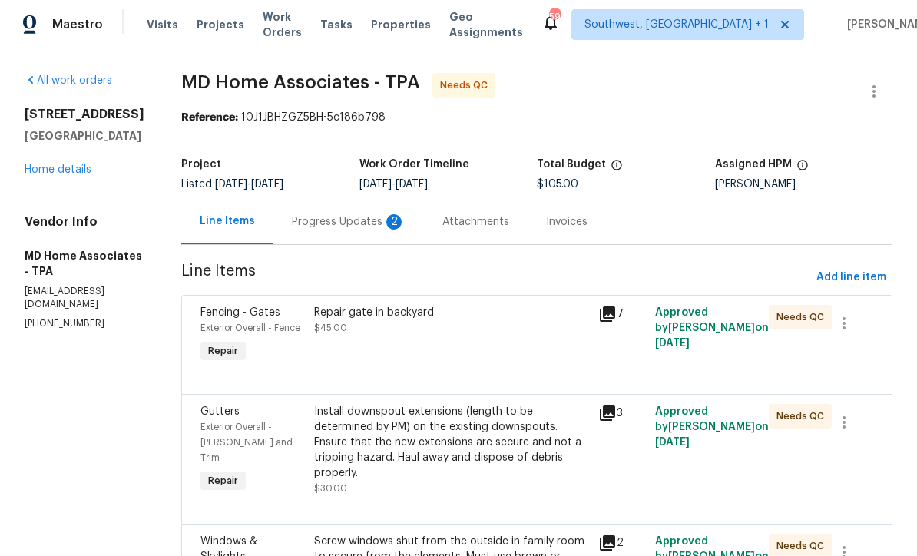
click at [376, 233] on div "Progress Updates 2" at bounding box center [348, 221] width 151 height 45
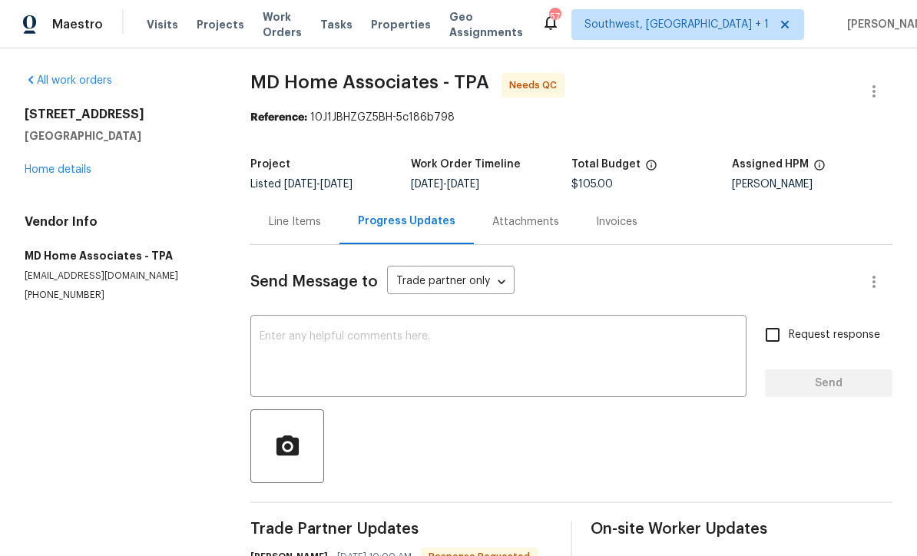
click at [285, 229] on div "Line Items" at bounding box center [295, 221] width 52 height 15
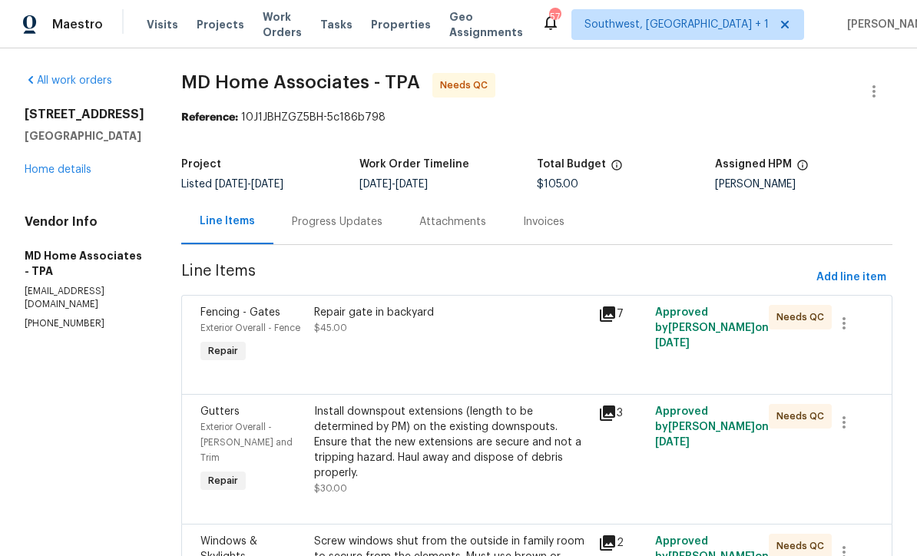
click at [489, 347] on div "Repair gate in backyard $45.00" at bounding box center [452, 335] width 284 height 71
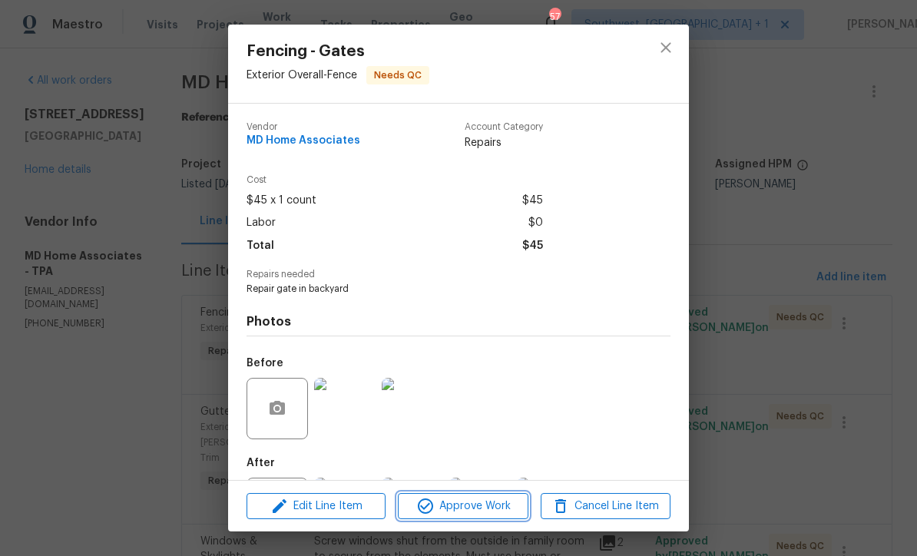
click at [492, 511] on span "Approve Work" at bounding box center [462, 506] width 121 height 19
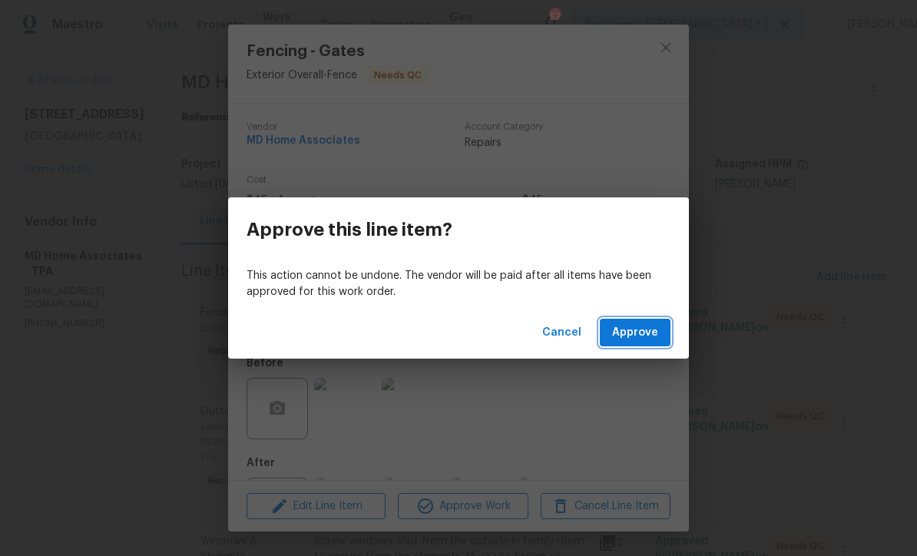
click at [648, 335] on span "Approve" at bounding box center [635, 332] width 46 height 19
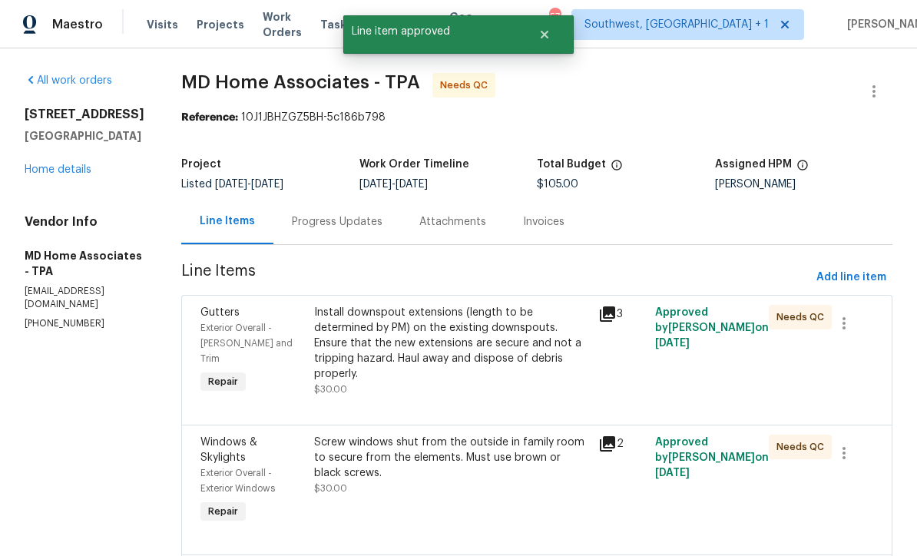
click at [462, 366] on div "Install downspout extensions (length to be determined by PM) on the existing do…" at bounding box center [451, 343] width 275 height 77
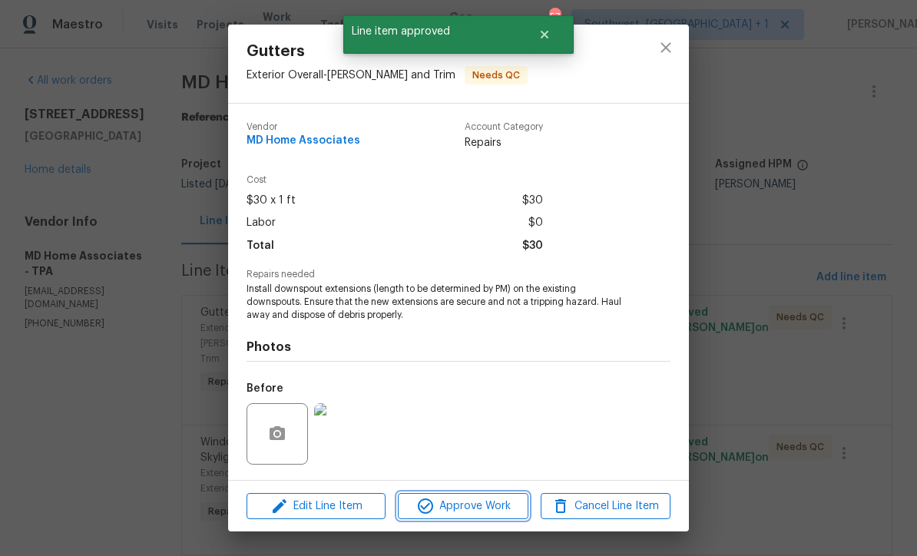
click at [484, 508] on span "Approve Work" at bounding box center [462, 506] width 121 height 19
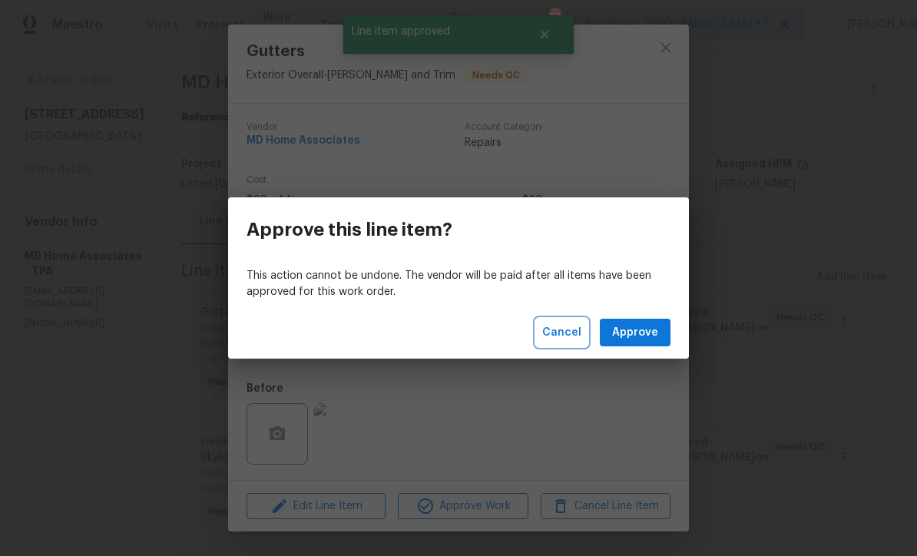
click at [573, 345] on button "Cancel" at bounding box center [561, 333] width 51 height 28
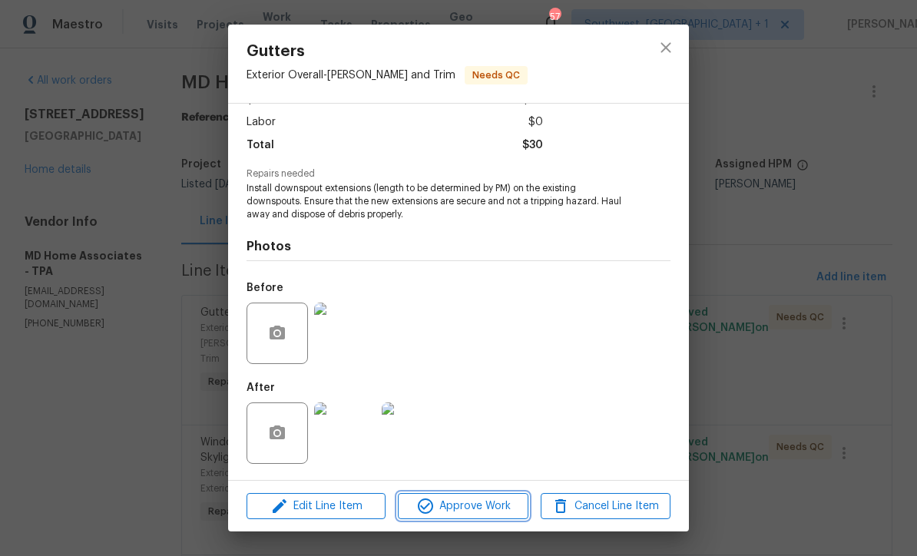
scroll to position [103, 0]
click at [359, 444] on img at bounding box center [344, 432] width 61 height 61
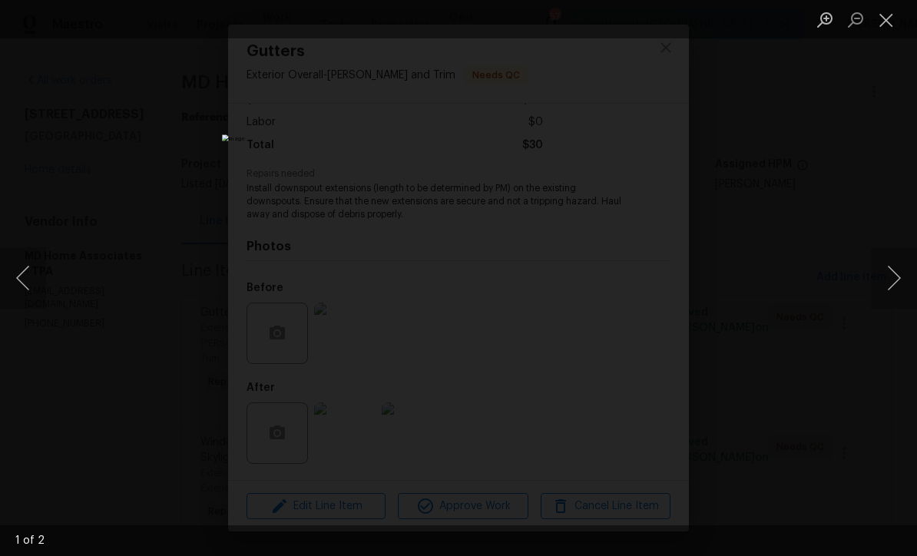
click at [892, 28] on button "Close lightbox" at bounding box center [886, 19] width 31 height 27
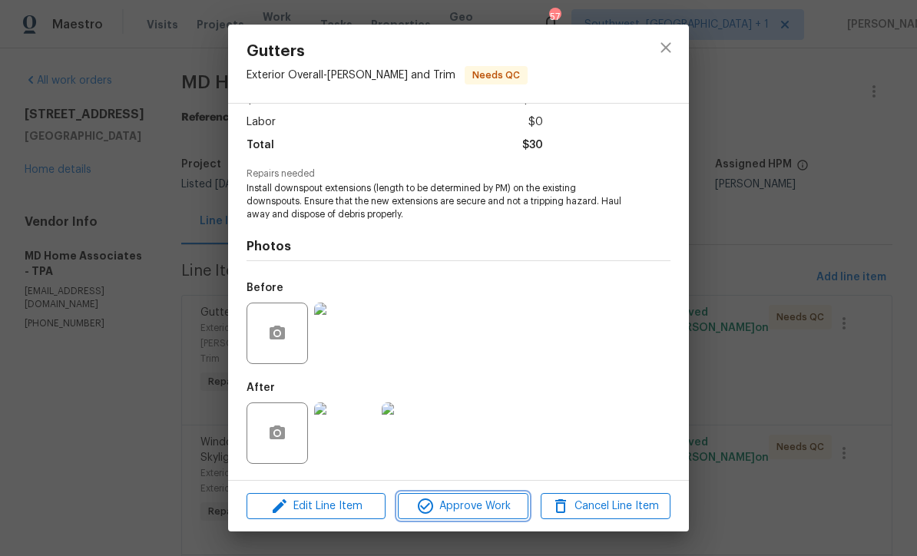
click at [501, 512] on span "Approve Work" at bounding box center [462, 506] width 121 height 19
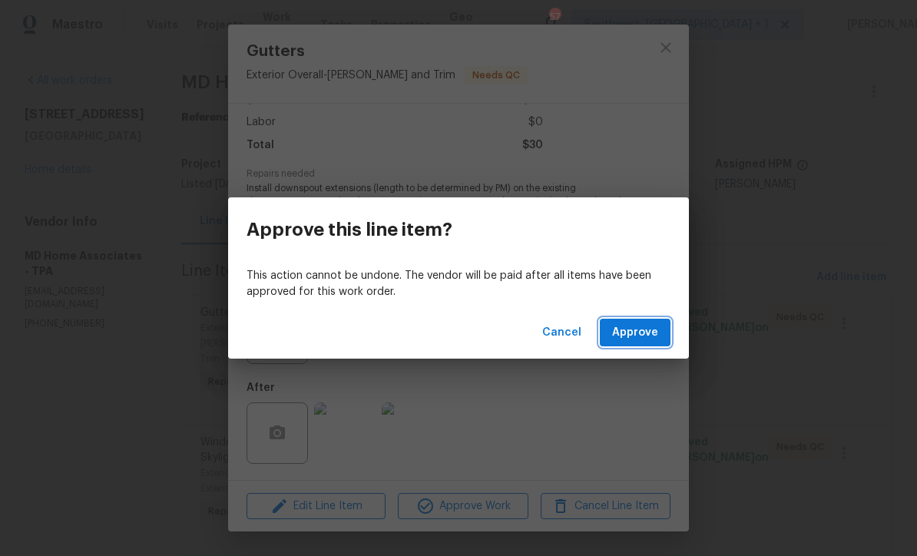
click at [645, 337] on span "Approve" at bounding box center [635, 332] width 46 height 19
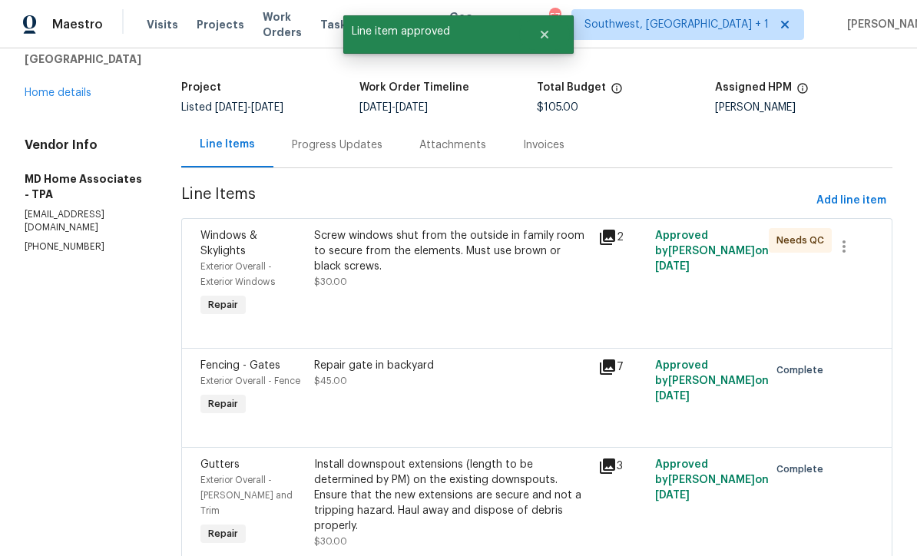
scroll to position [84, 0]
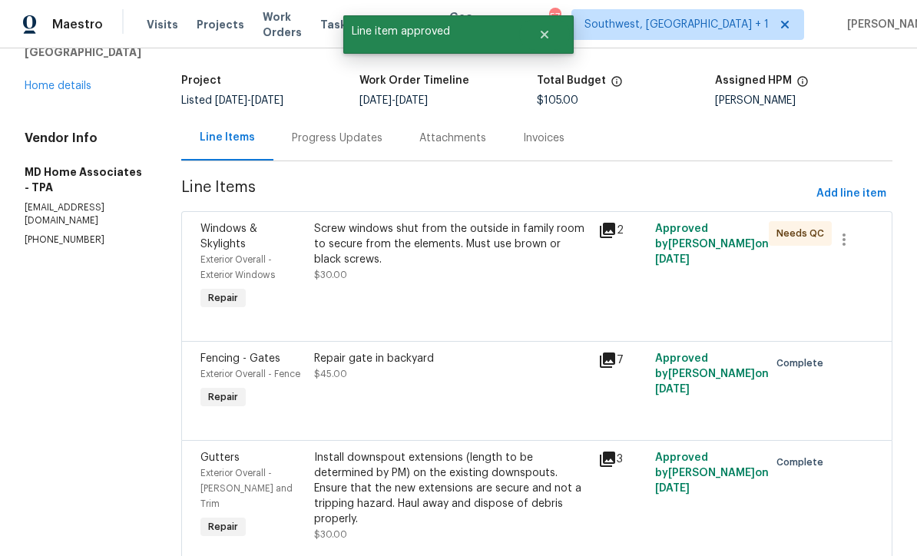
click at [520, 306] on div "Screw windows shut from the outside in family room to secure from the elements.…" at bounding box center [452, 267] width 284 height 101
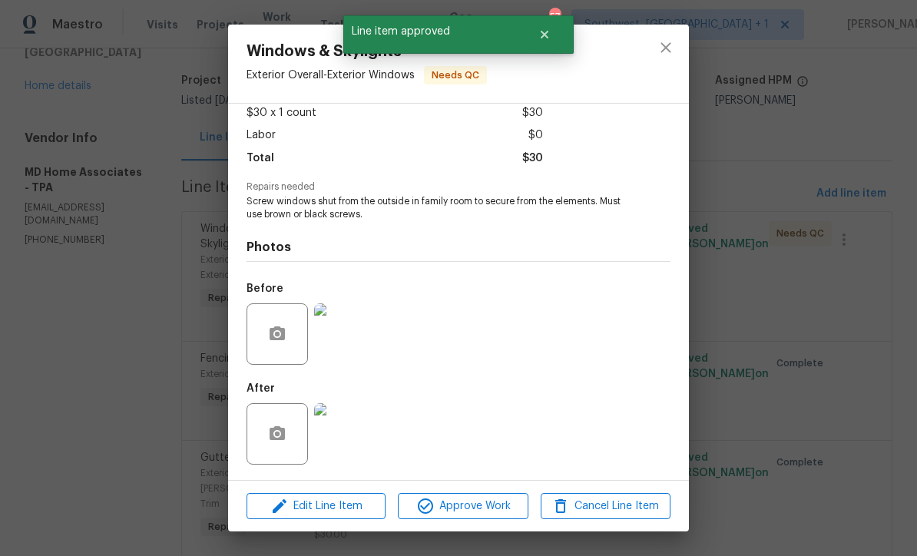
scroll to position [91, 0]
click at [359, 444] on img at bounding box center [344, 433] width 61 height 61
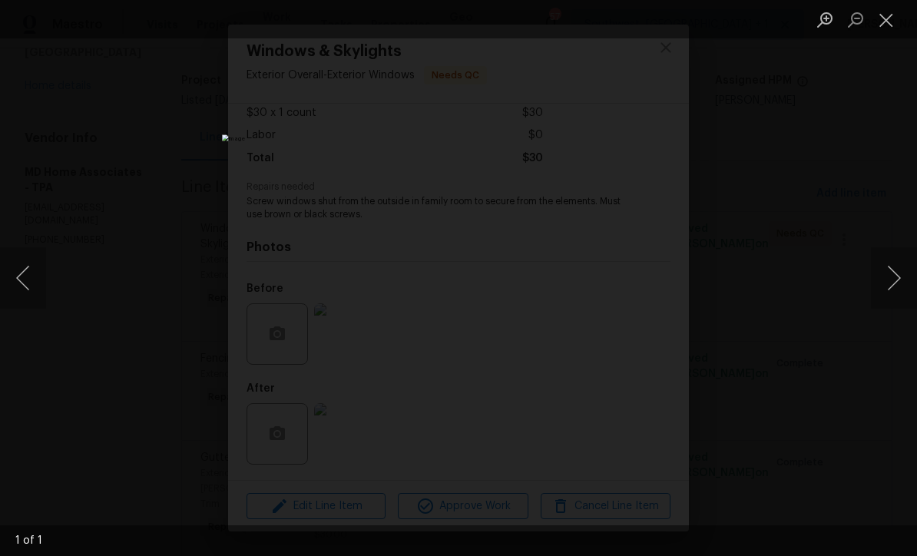
click at [896, 18] on button "Close lightbox" at bounding box center [886, 19] width 31 height 27
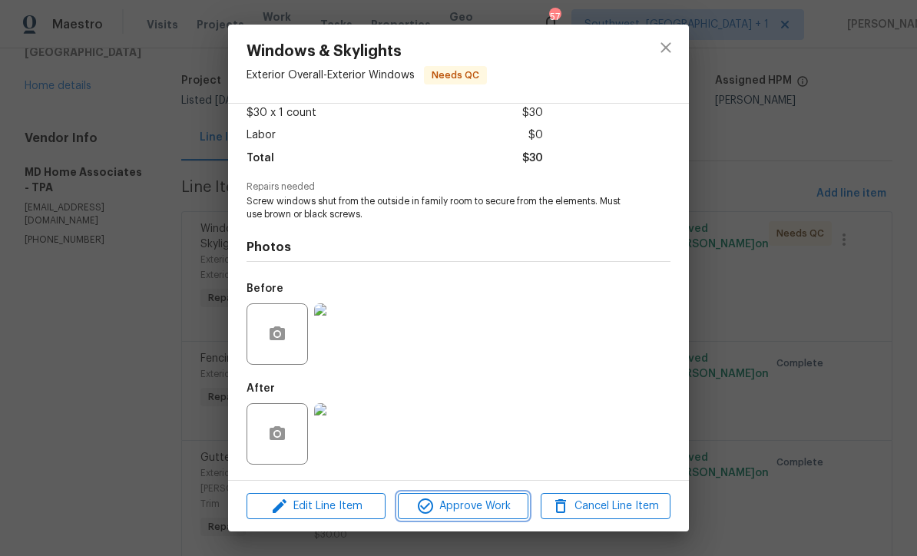
click at [488, 512] on span "Approve Work" at bounding box center [462, 506] width 121 height 19
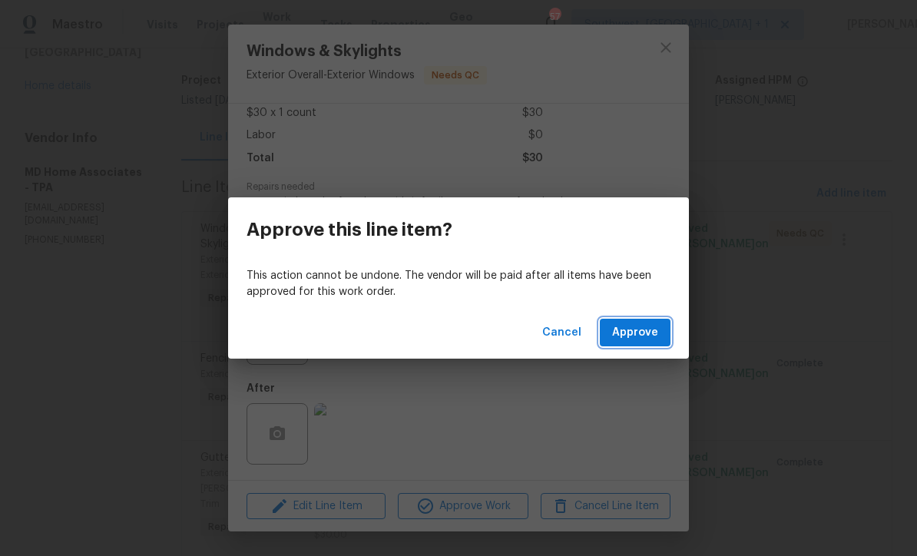
click at [652, 330] on span "Approve" at bounding box center [635, 332] width 46 height 19
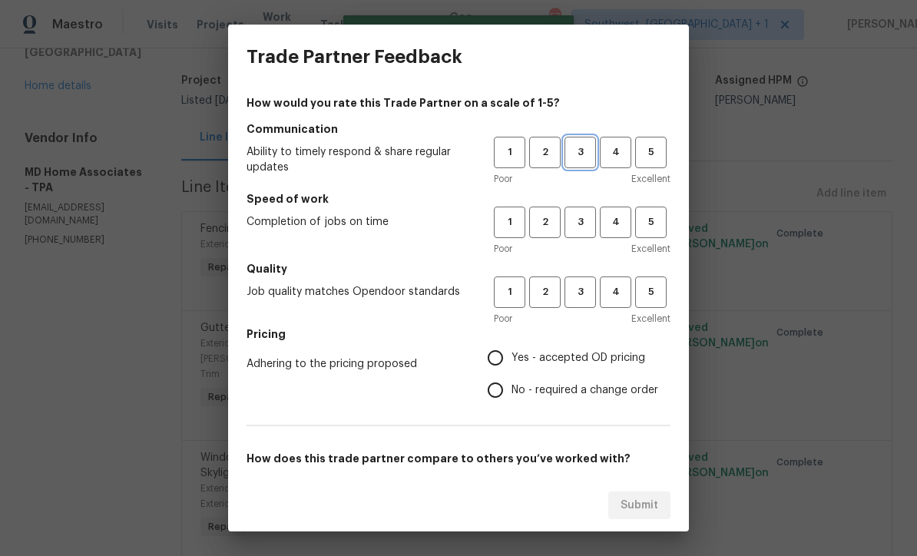
click at [591, 159] on span "3" at bounding box center [580, 153] width 28 height 18
click at [578, 224] on span "3" at bounding box center [580, 223] width 28 height 18
click at [585, 305] on button "3" at bounding box center [580, 292] width 31 height 31
click at [508, 366] on input "Yes - accepted OD pricing" at bounding box center [495, 358] width 32 height 32
radio input "true"
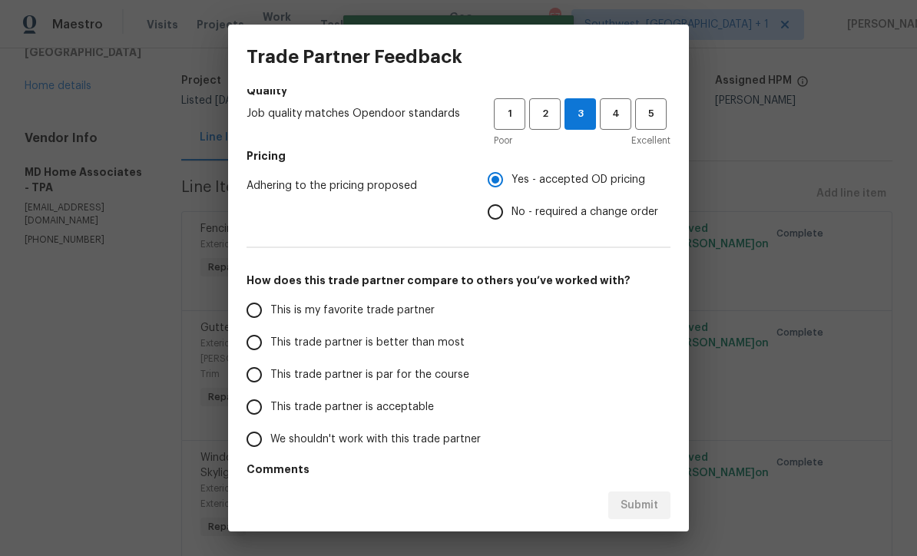
scroll to position [198, 0]
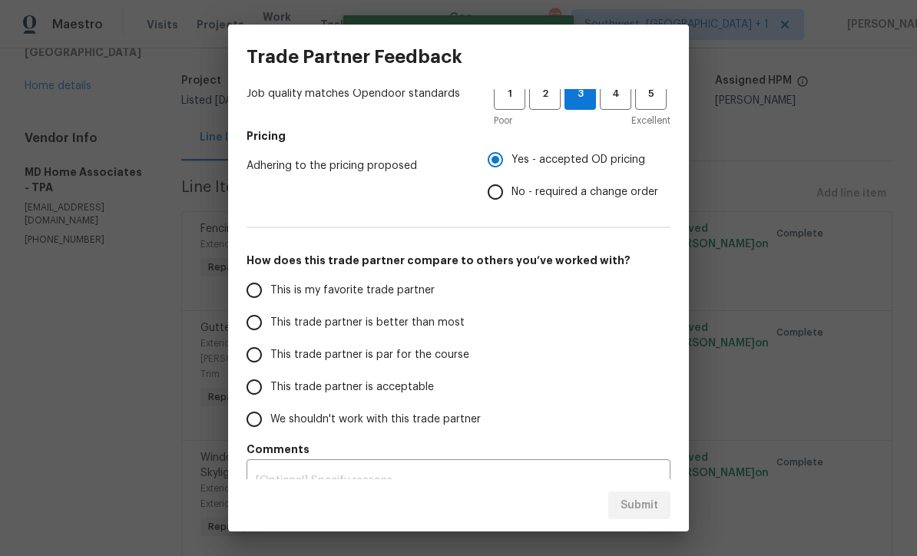
click at [251, 323] on input "This trade partner is better than most" at bounding box center [254, 322] width 32 height 32
click at [645, 508] on span "Submit" at bounding box center [640, 505] width 38 height 19
radio input "true"
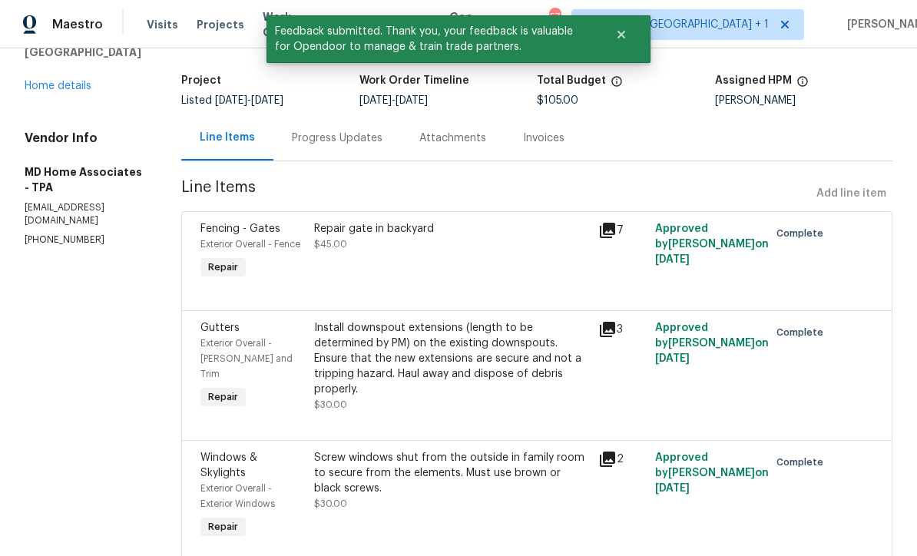
click at [525, 260] on div "Repair gate in backyard $45.00" at bounding box center [452, 252] width 284 height 71
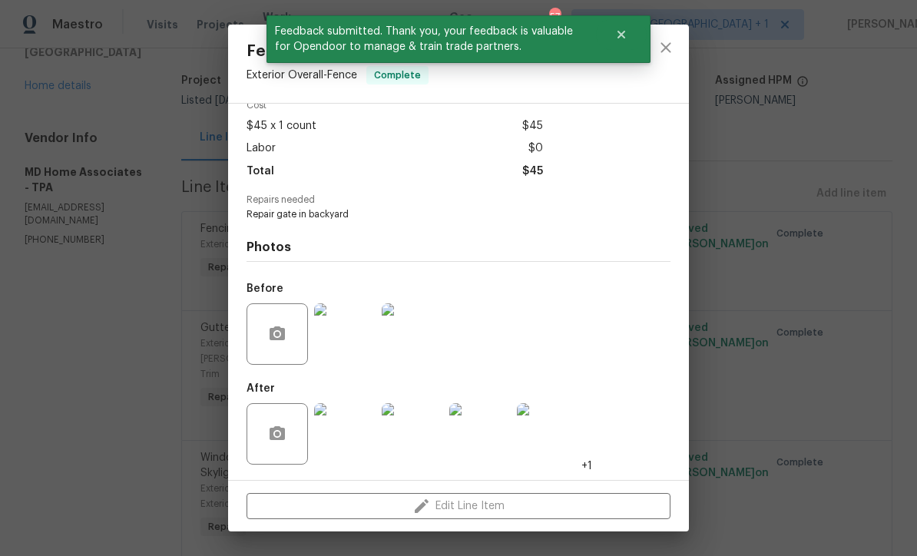
scroll to position [78, 0]
click at [363, 439] on img at bounding box center [344, 433] width 61 height 61
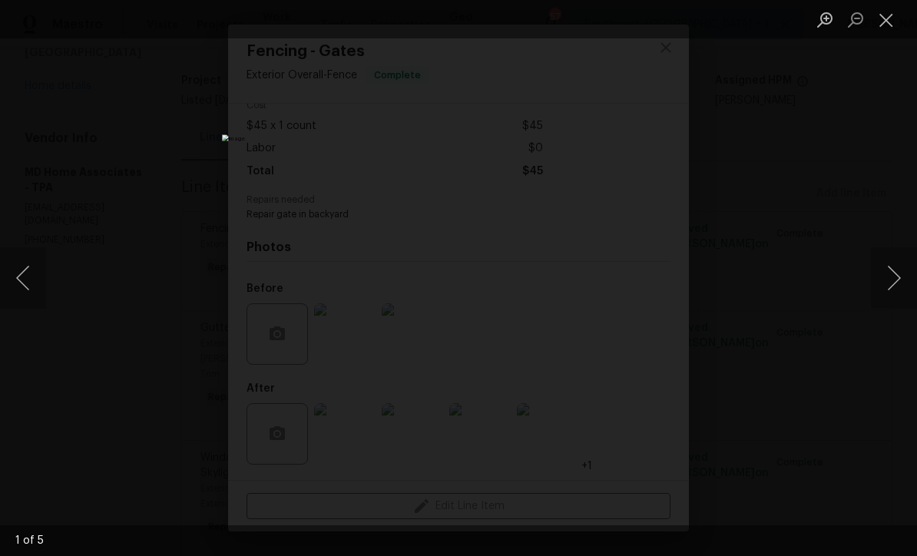
click at [906, 287] on button "Next image" at bounding box center [894, 277] width 46 height 61
click at [902, 288] on button "Next image" at bounding box center [894, 277] width 46 height 61
click at [898, 289] on button "Next image" at bounding box center [894, 277] width 46 height 61
click at [902, 283] on button "Next image" at bounding box center [894, 277] width 46 height 61
click at [893, 31] on button "Close lightbox" at bounding box center [886, 19] width 31 height 27
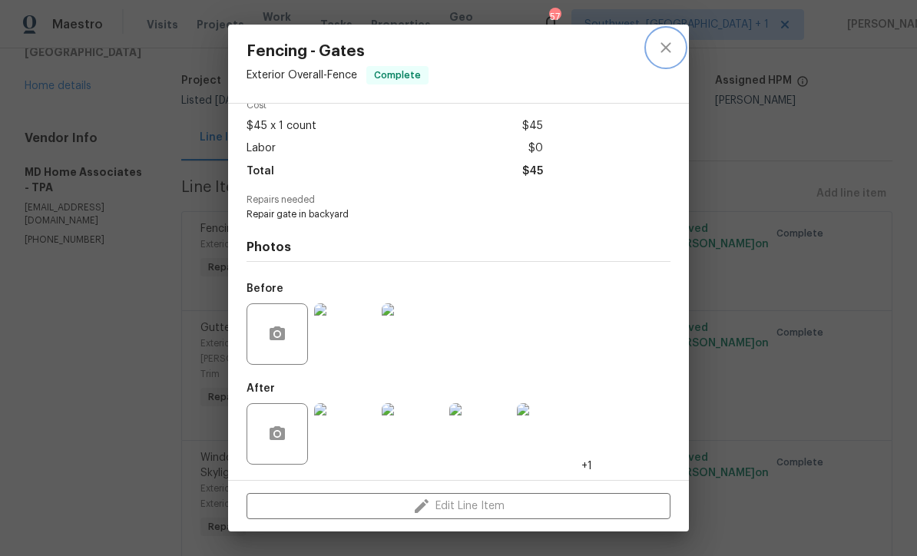
click at [668, 55] on icon "close" at bounding box center [666, 47] width 18 height 18
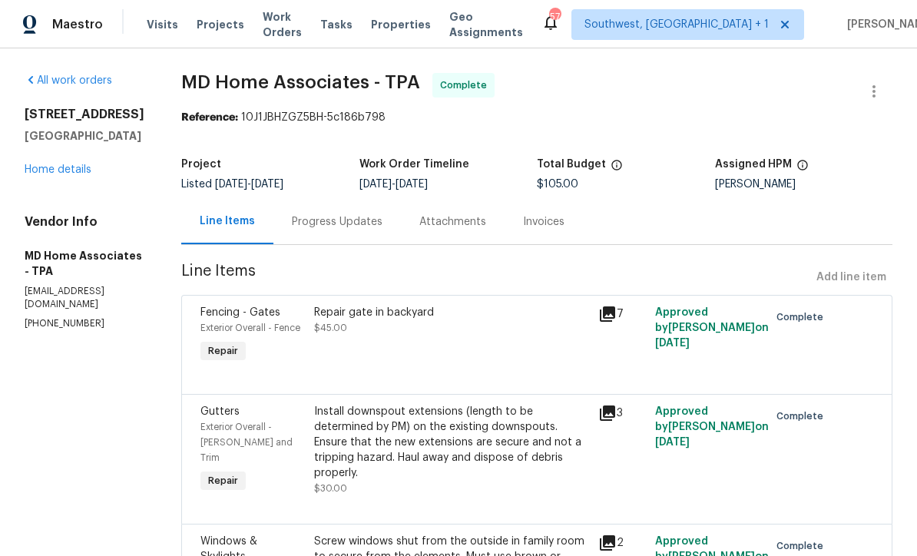
scroll to position [0, 0]
click at [296, 31] on span "Work Orders" at bounding box center [282, 24] width 39 height 31
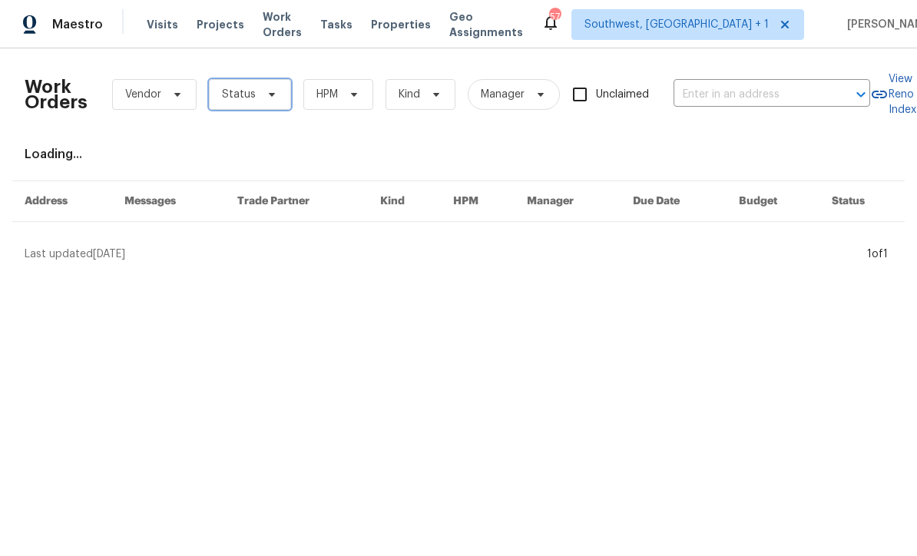
click at [259, 109] on span "Status" at bounding box center [250, 94] width 82 height 31
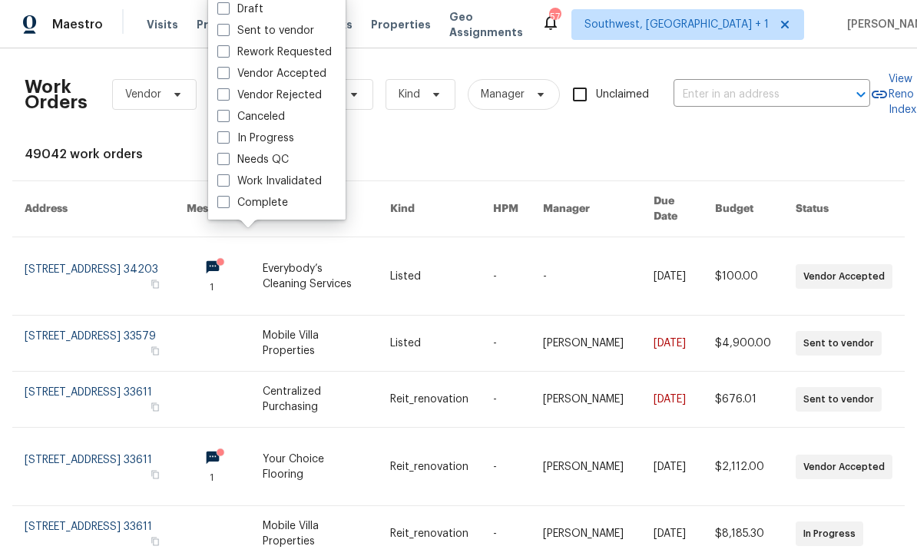
click at [224, 165] on label "Needs QC" at bounding box center [252, 159] width 71 height 15
click at [224, 162] on input "Needs QC" at bounding box center [222, 157] width 10 height 10
checkbox input "true"
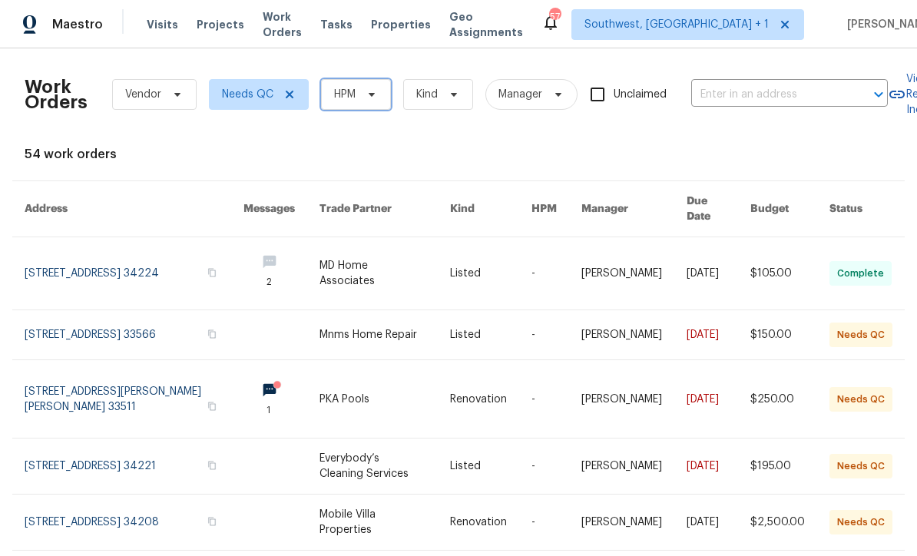
click at [369, 99] on icon at bounding box center [372, 94] width 12 height 12
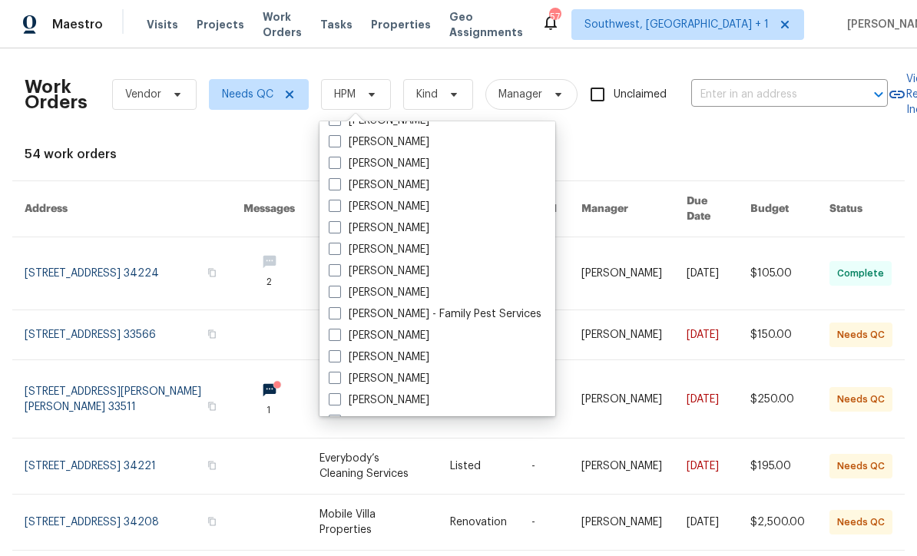
scroll to position [190, 0]
click at [339, 248] on span at bounding box center [335, 248] width 12 height 12
click at [339, 248] on input "[PERSON_NAME]" at bounding box center [334, 246] width 10 height 10
checkbox input "true"
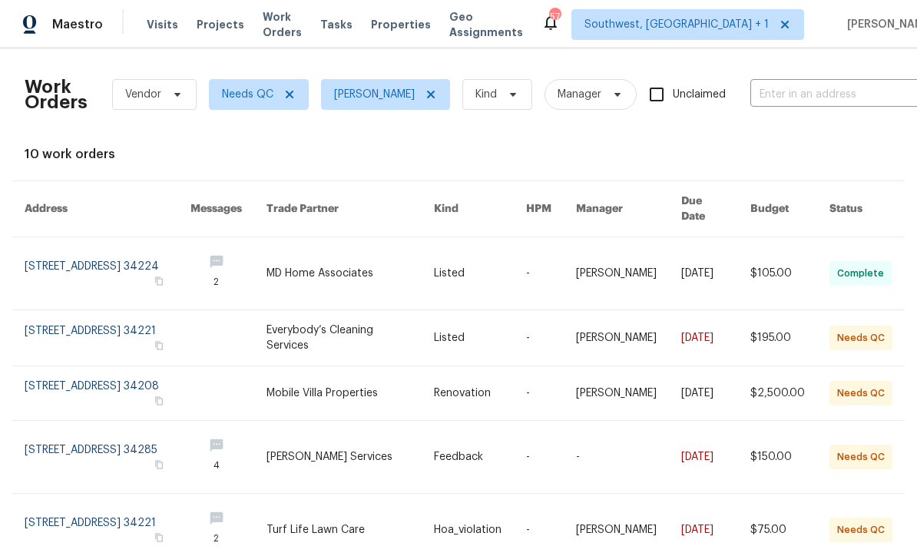
click at [392, 320] on link at bounding box center [350, 337] width 167 height 55
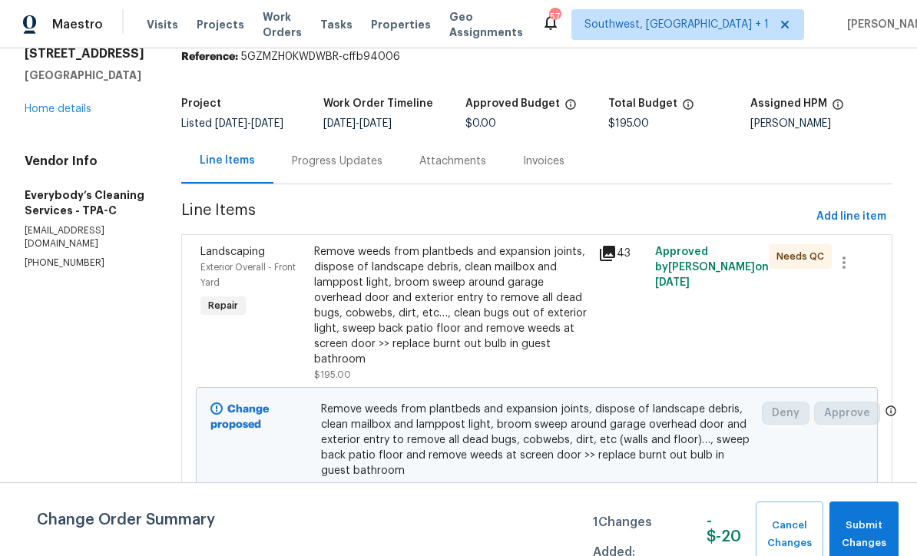
scroll to position [60, 0]
click at [876, 531] on span "Submit Changes" at bounding box center [864, 534] width 54 height 35
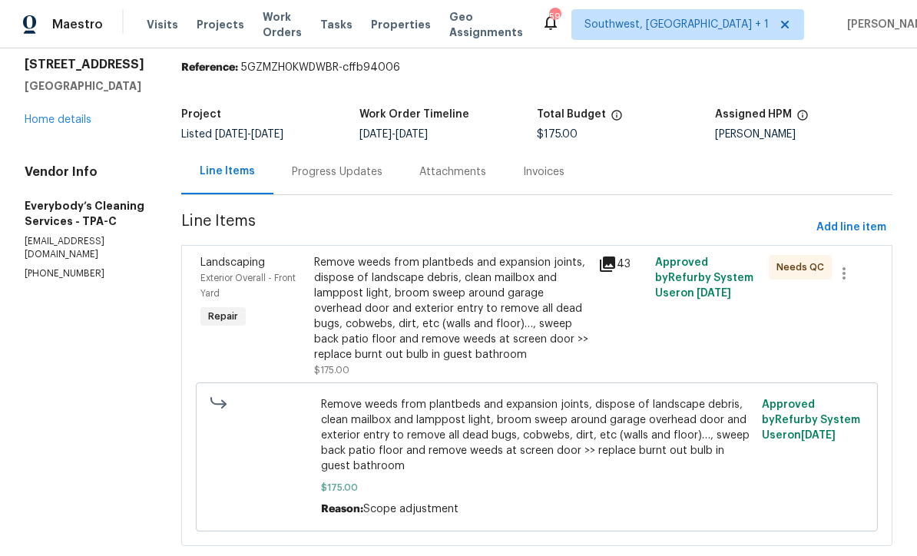
scroll to position [49, 0]
click at [490, 332] on div "Remove weeds from plantbeds and expansion joints, dispose of landscape debris, …" at bounding box center [451, 310] width 275 height 108
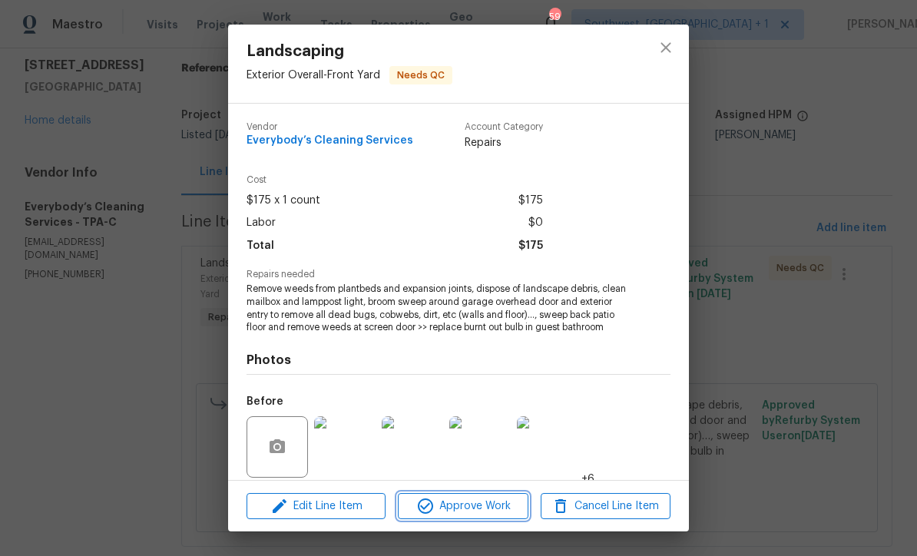
click at [494, 518] on button "Approve Work" at bounding box center [463, 506] width 130 height 27
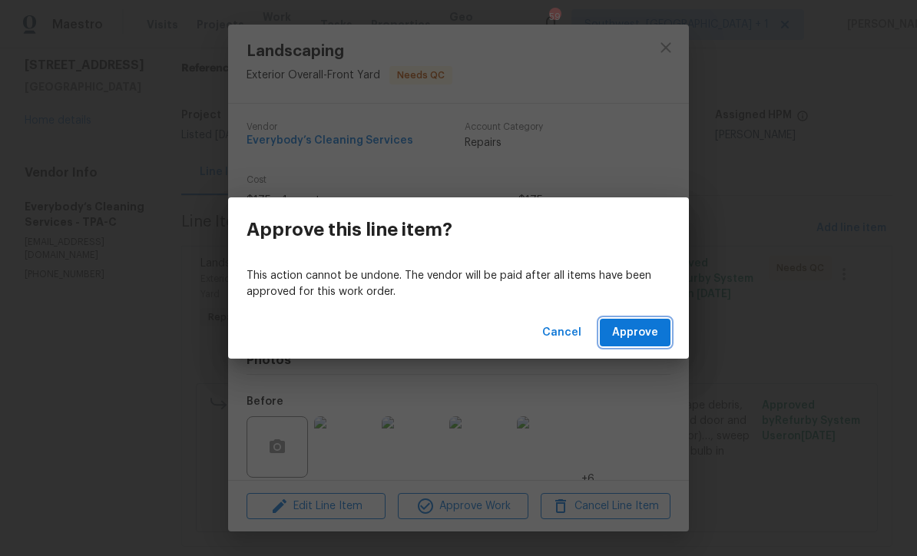
click at [647, 343] on button "Approve" at bounding box center [635, 333] width 71 height 28
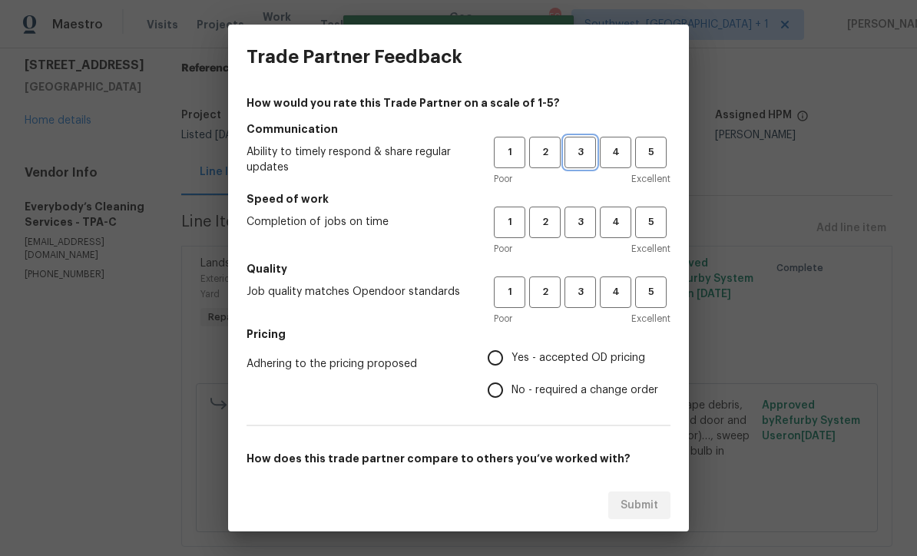
click at [589, 150] on span "3" at bounding box center [580, 153] width 28 height 18
click at [583, 234] on button "3" at bounding box center [580, 222] width 31 height 31
click at [590, 302] on button "3" at bounding box center [580, 292] width 31 height 31
click at [507, 369] on input "Yes - accepted OD pricing" at bounding box center [495, 358] width 32 height 32
radio input "true"
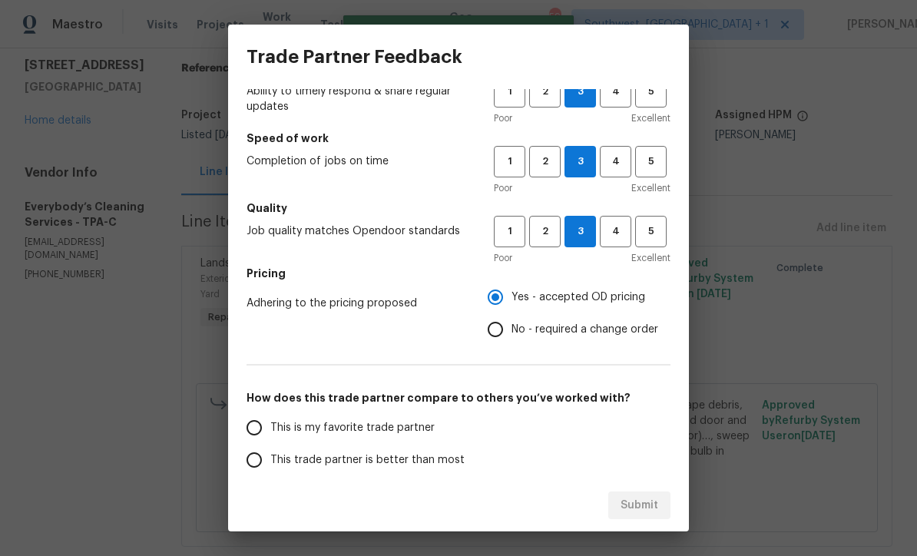
scroll to position [134, 0]
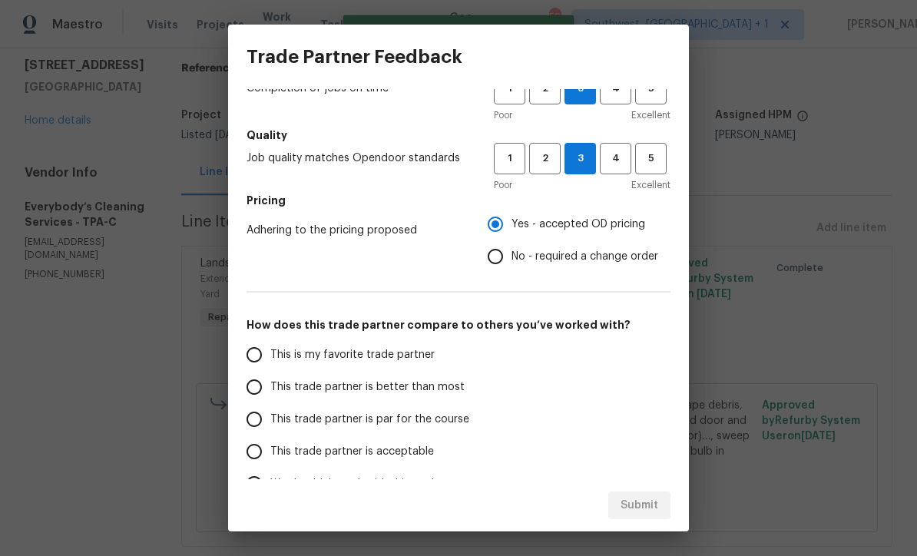
click at [244, 416] on input "This trade partner is par for the course" at bounding box center [254, 419] width 32 height 32
click at [647, 510] on span "Submit" at bounding box center [640, 505] width 38 height 19
radio input "true"
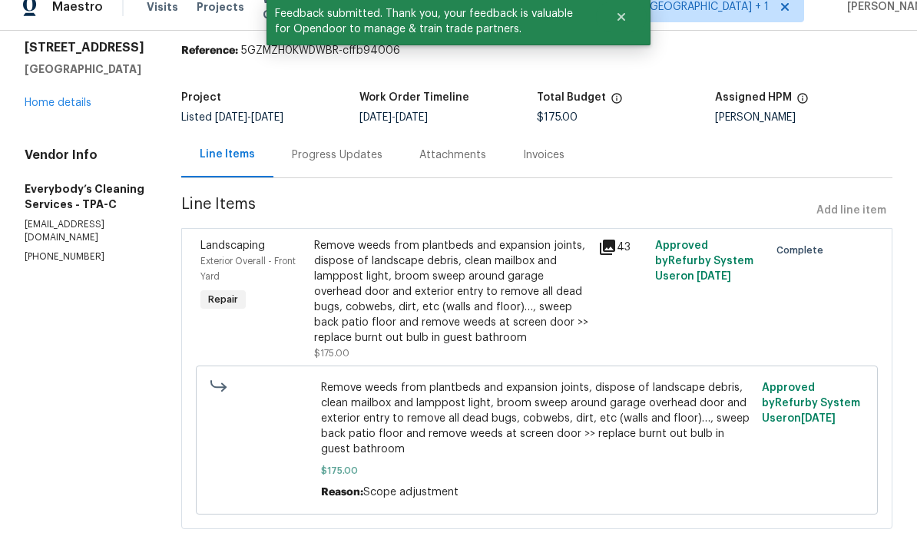
scroll to position [51, 0]
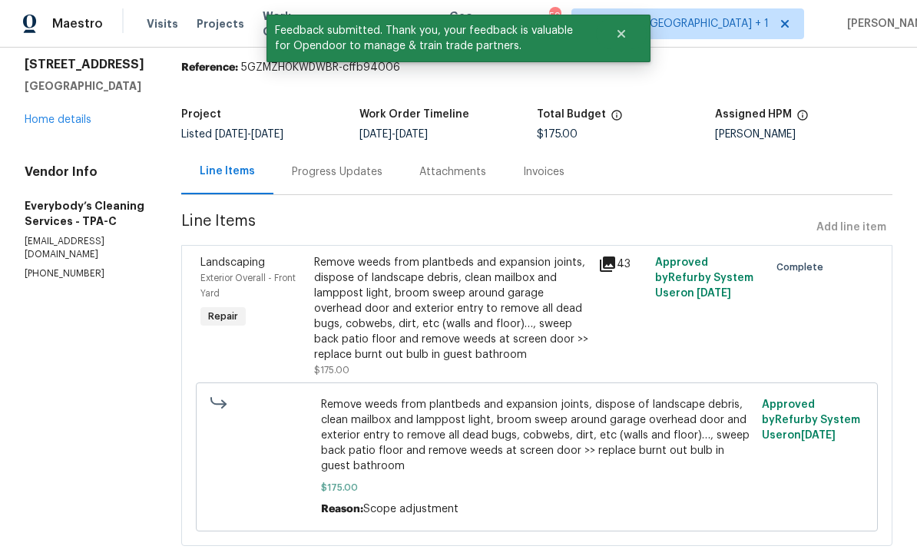
click at [544, 264] on div "Remove weeds from plantbeds and expansion joints, dispose of landscape debris, …" at bounding box center [451, 310] width 275 height 108
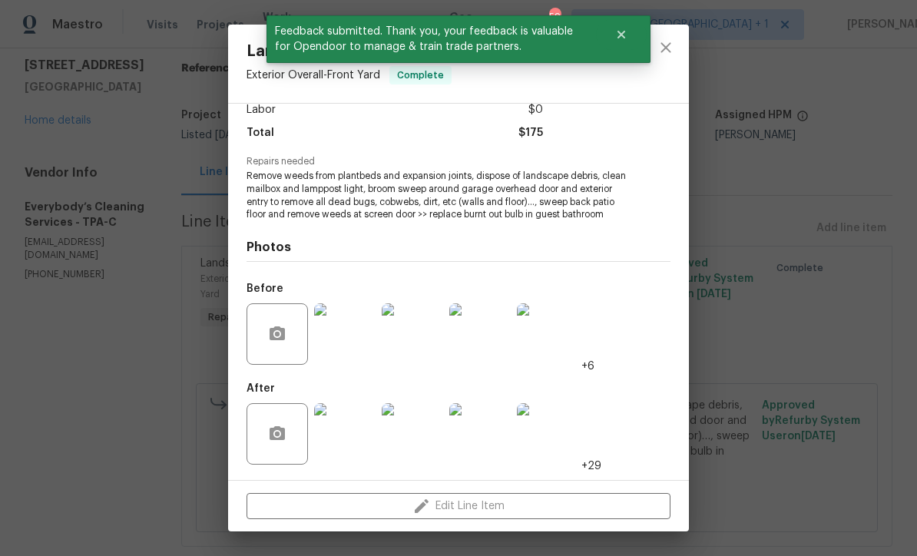
scroll to position [115, 0]
click at [362, 455] on img at bounding box center [344, 433] width 61 height 61
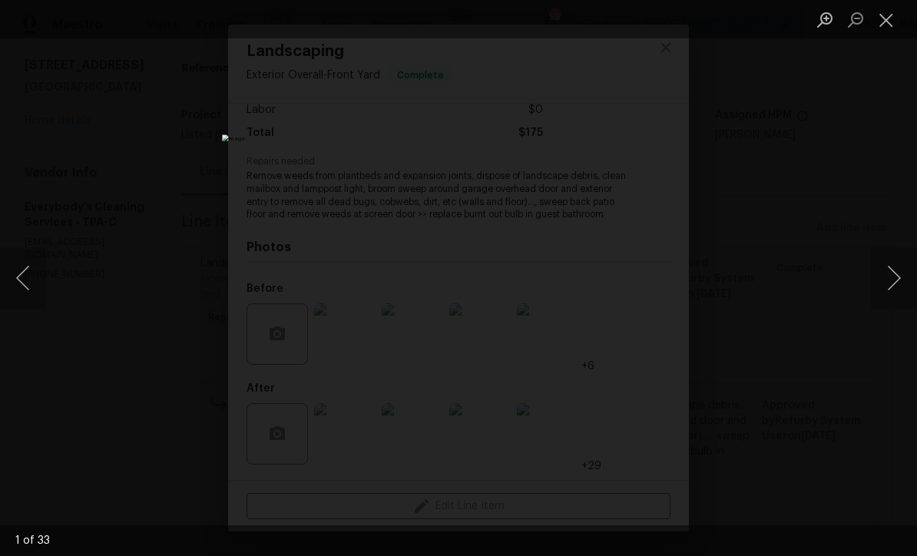
click at [897, 286] on button "Next image" at bounding box center [894, 277] width 46 height 61
click at [896, 284] on button "Next image" at bounding box center [894, 277] width 46 height 61
click at [898, 283] on button "Next image" at bounding box center [894, 277] width 46 height 61
click at [899, 286] on button "Next image" at bounding box center [894, 277] width 46 height 61
click at [898, 293] on button "Next image" at bounding box center [894, 277] width 46 height 61
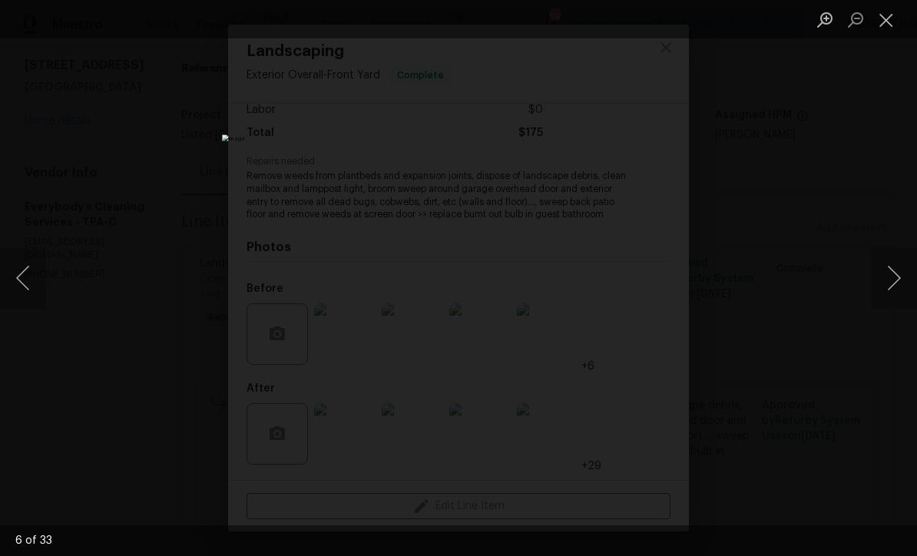
click at [899, 293] on button "Next image" at bounding box center [894, 277] width 46 height 61
click at [899, 292] on button "Next image" at bounding box center [894, 277] width 46 height 61
click at [900, 292] on button "Next image" at bounding box center [894, 277] width 46 height 61
click at [902, 291] on button "Next image" at bounding box center [894, 277] width 46 height 61
click at [902, 290] on button "Next image" at bounding box center [894, 277] width 46 height 61
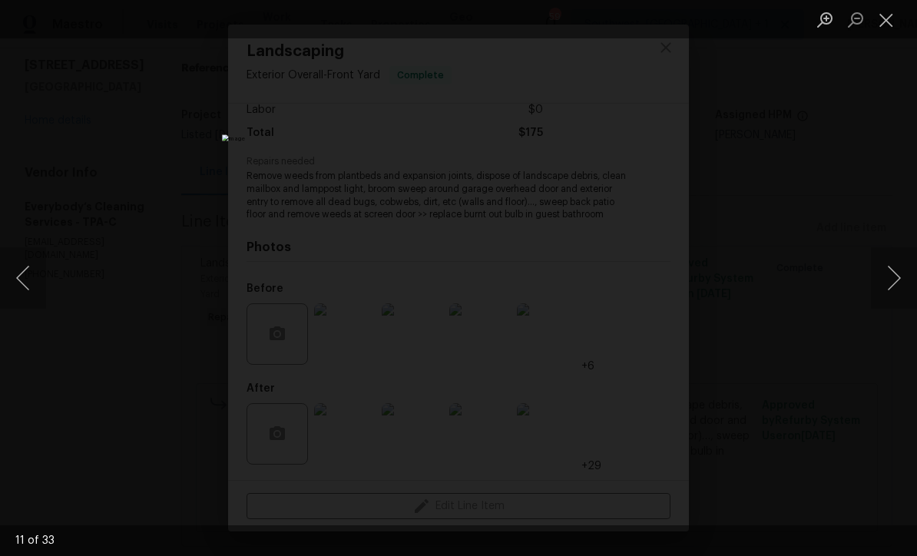
click at [902, 289] on button "Next image" at bounding box center [894, 277] width 46 height 61
click at [906, 285] on button "Next image" at bounding box center [894, 277] width 46 height 61
click at [905, 286] on button "Next image" at bounding box center [894, 277] width 46 height 61
click at [904, 286] on button "Next image" at bounding box center [894, 277] width 46 height 61
click at [902, 285] on button "Next image" at bounding box center [894, 277] width 46 height 61
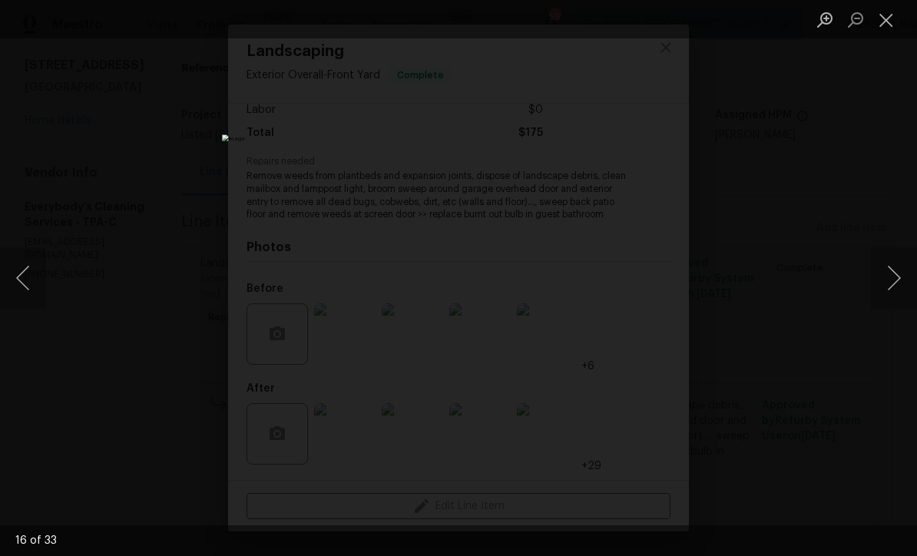
click at [901, 283] on button "Next image" at bounding box center [894, 277] width 46 height 61
click at [903, 279] on button "Next image" at bounding box center [894, 277] width 46 height 61
click at [905, 281] on button "Next image" at bounding box center [894, 277] width 46 height 61
click at [902, 283] on button "Next image" at bounding box center [894, 277] width 46 height 61
click at [907, 278] on button "Next image" at bounding box center [894, 277] width 46 height 61
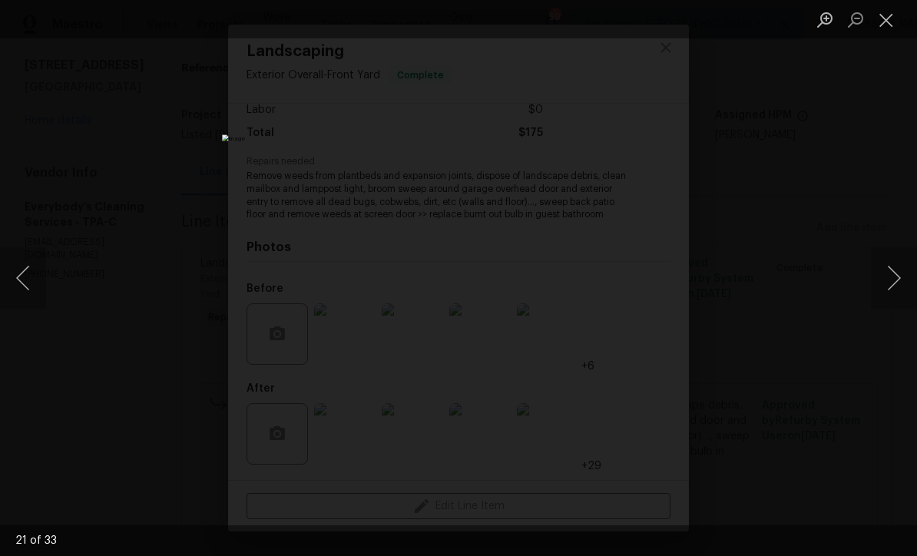
click at [905, 280] on button "Next image" at bounding box center [894, 277] width 46 height 61
click at [907, 280] on button "Next image" at bounding box center [894, 277] width 46 height 61
click at [20, 280] on button "Previous image" at bounding box center [23, 277] width 46 height 61
click at [908, 295] on button "Next image" at bounding box center [894, 277] width 46 height 61
click at [899, 292] on button "Next image" at bounding box center [894, 277] width 46 height 61
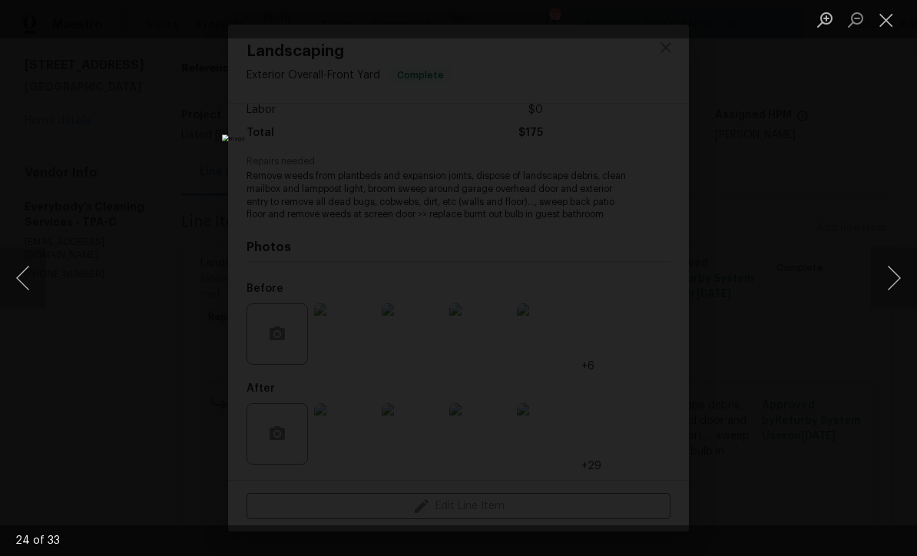
click at [904, 285] on button "Next image" at bounding box center [894, 277] width 46 height 61
click at [908, 282] on button "Next image" at bounding box center [894, 277] width 46 height 61
click at [902, 289] on button "Next image" at bounding box center [894, 277] width 46 height 61
click at [902, 286] on button "Next image" at bounding box center [894, 277] width 46 height 61
click at [904, 283] on button "Next image" at bounding box center [894, 277] width 46 height 61
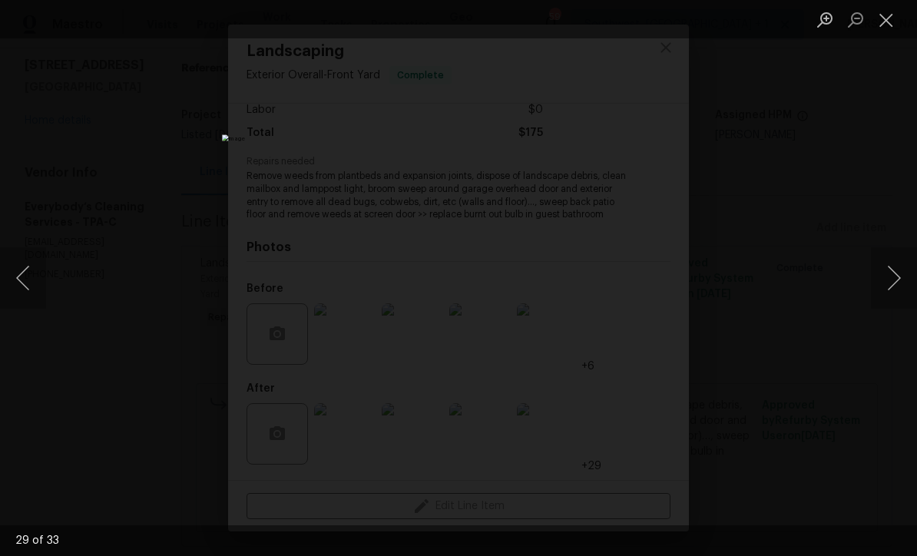
click at [902, 283] on button "Next image" at bounding box center [894, 277] width 46 height 61
click at [25, 292] on button "Previous image" at bounding box center [23, 277] width 46 height 61
click at [902, 283] on button "Next image" at bounding box center [894, 277] width 46 height 61
click at [899, 281] on button "Next image" at bounding box center [894, 277] width 46 height 61
click at [899, 282] on button "Next image" at bounding box center [894, 277] width 46 height 61
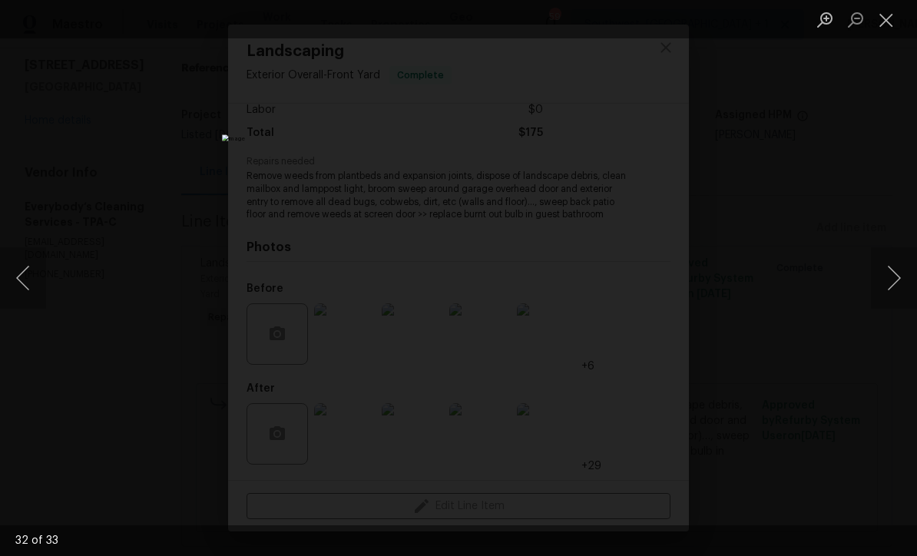
click at [892, 22] on button "Close lightbox" at bounding box center [886, 19] width 31 height 27
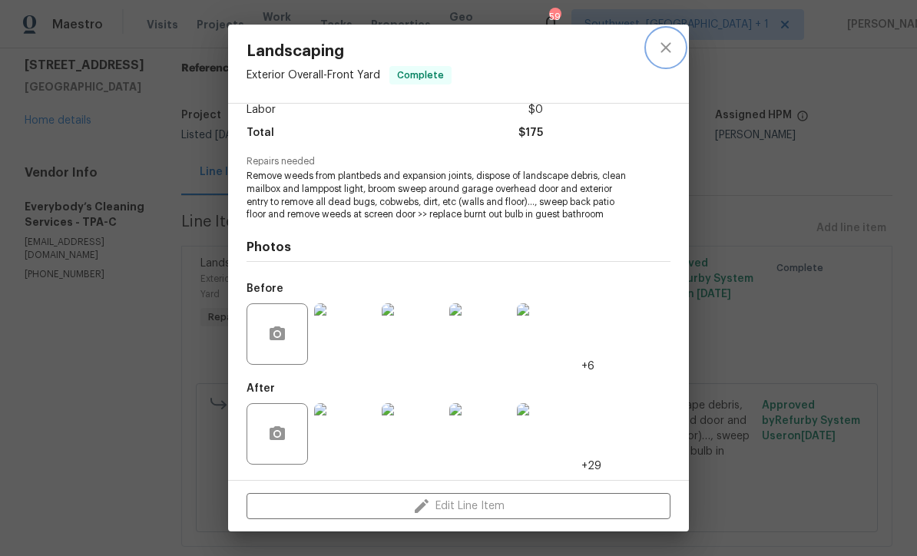
click at [671, 49] on icon "close" at bounding box center [666, 47] width 18 height 18
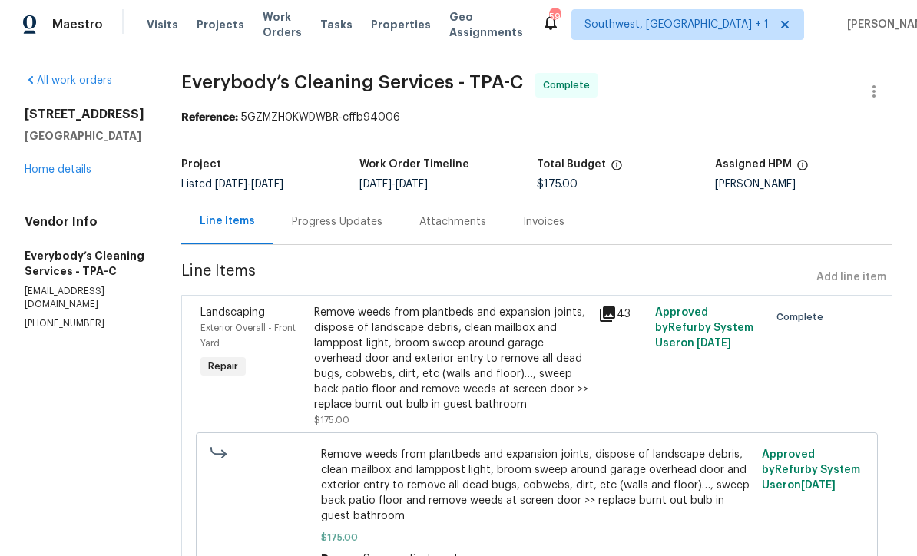
scroll to position [0, 0]
click at [300, 25] on span "Work Orders" at bounding box center [282, 24] width 39 height 31
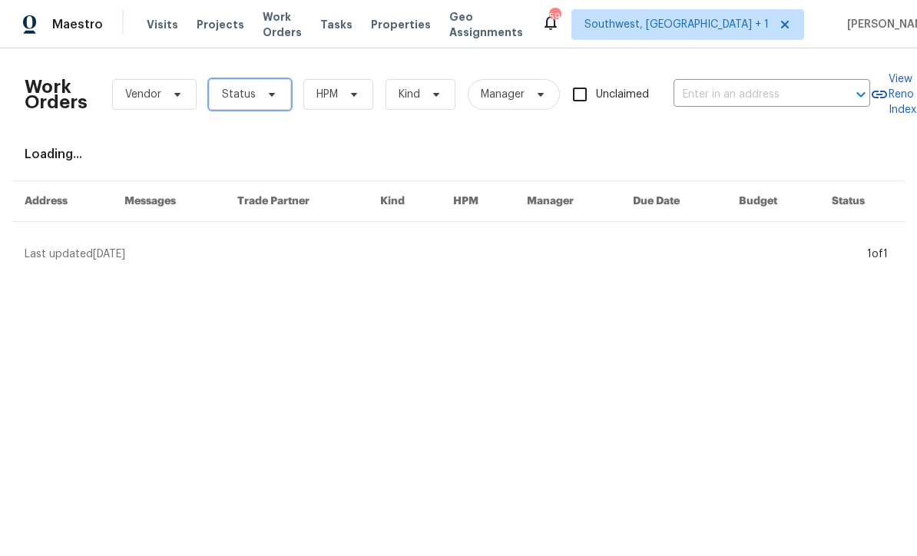
click at [253, 98] on span "Status" at bounding box center [250, 94] width 82 height 31
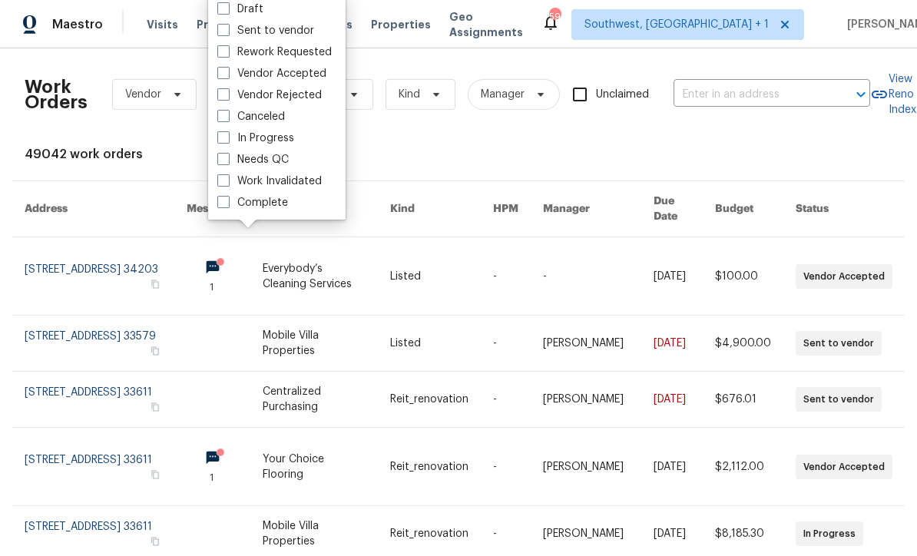
click at [231, 164] on label "Needs QC" at bounding box center [252, 159] width 71 height 15
click at [227, 162] on input "Needs QC" at bounding box center [222, 157] width 10 height 10
checkbox input "true"
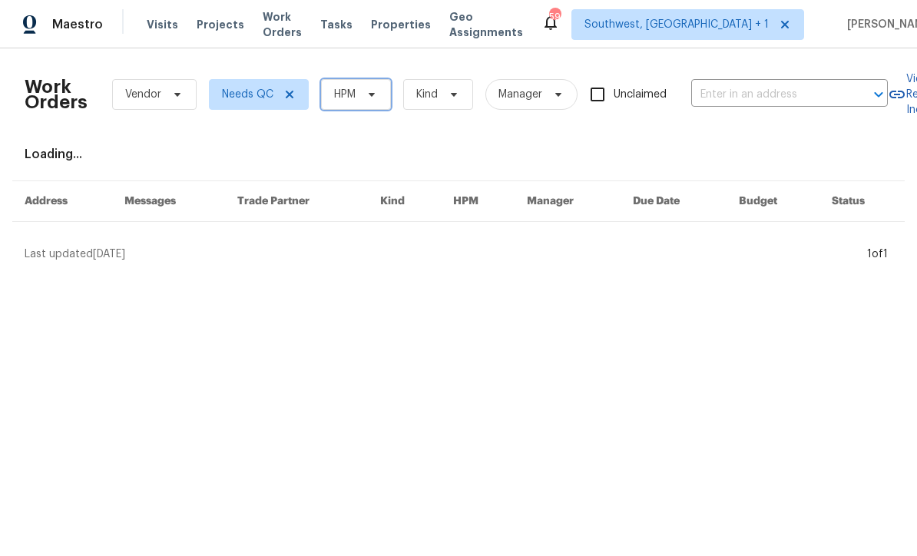
click at [377, 103] on span "HPM" at bounding box center [356, 94] width 70 height 31
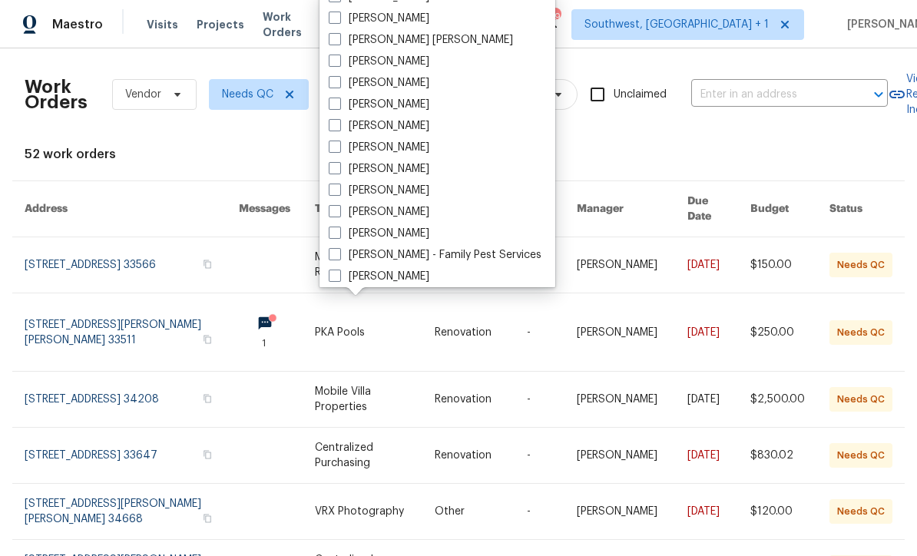
scroll to position [118, 0]
click at [342, 199] on label "[PERSON_NAME]" at bounding box center [379, 191] width 101 height 15
click at [339, 194] on input "[PERSON_NAME]" at bounding box center [334, 189] width 10 height 10
checkbox input "true"
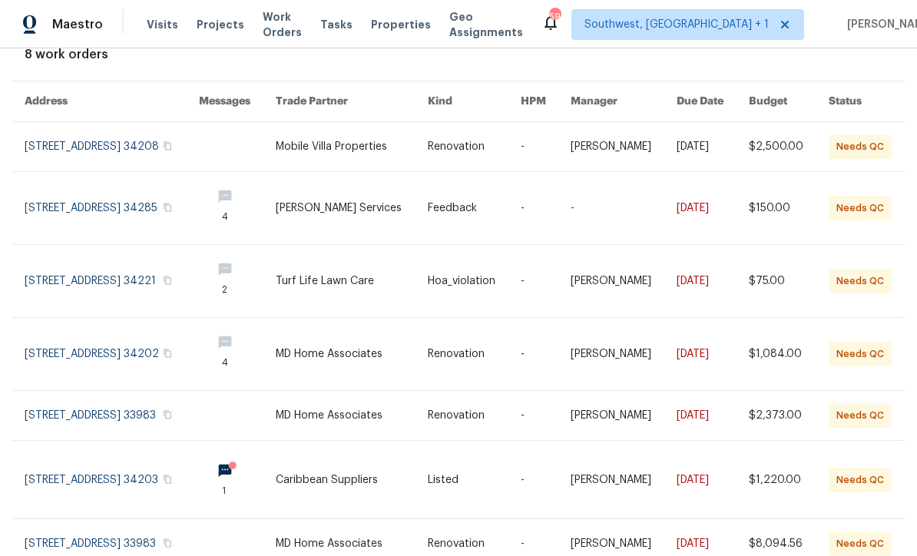
scroll to position [99, 0]
click at [392, 215] on link at bounding box center [352, 209] width 152 height 72
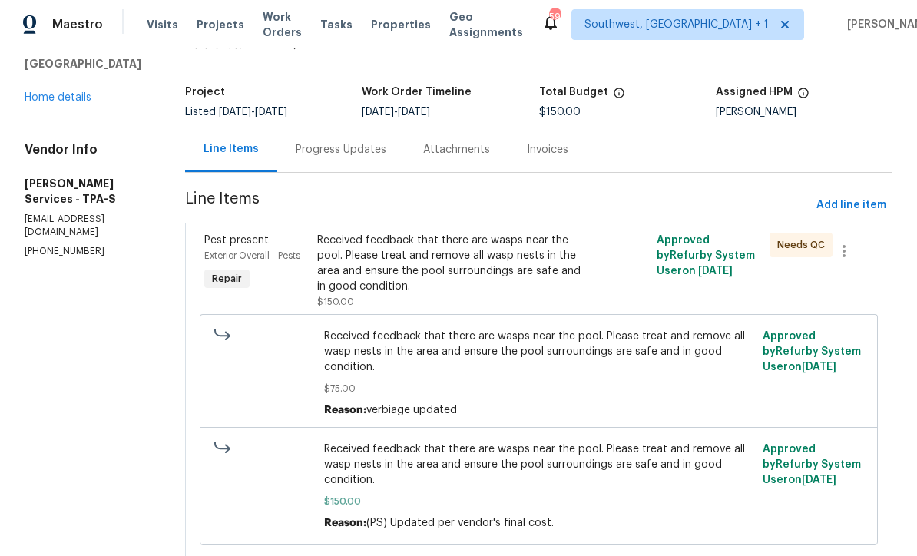
scroll to position [71, 0]
click at [386, 154] on div "Progress Updates" at bounding box center [341, 150] width 91 height 15
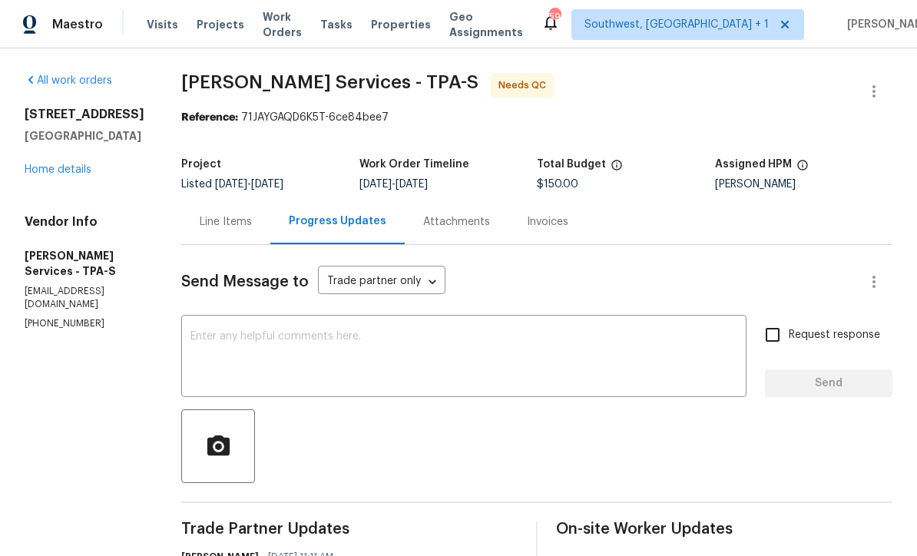
click at [72, 173] on link "Home details" at bounding box center [58, 169] width 67 height 11
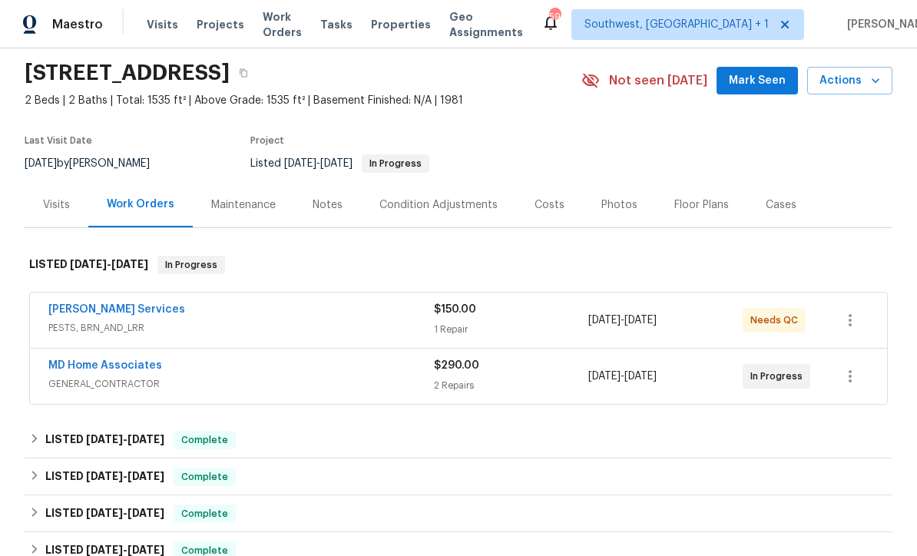
scroll to position [90, 0]
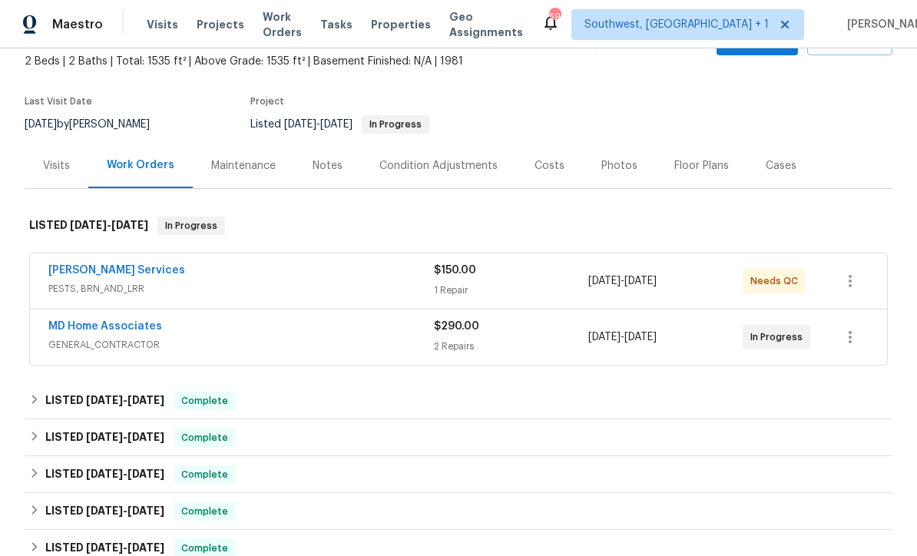
click at [107, 328] on link "MD Home Associates" at bounding box center [105, 326] width 114 height 11
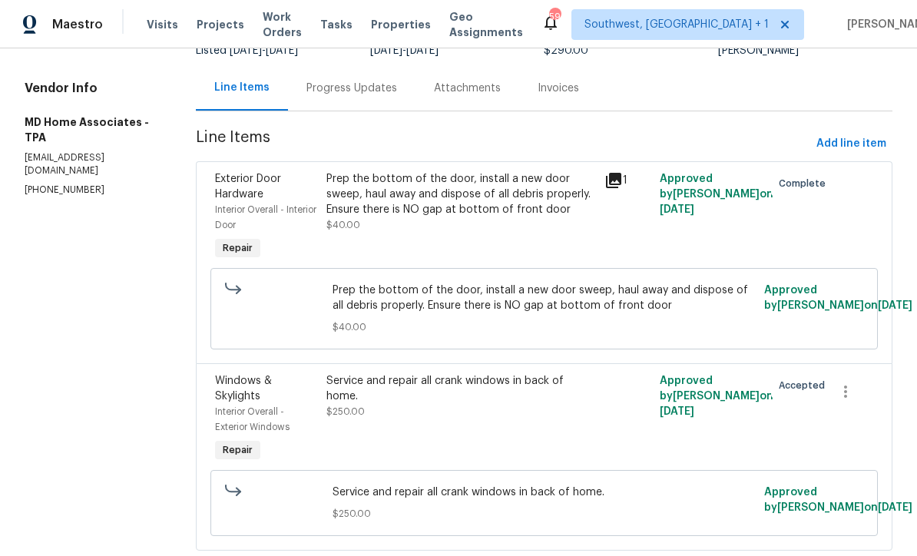
scroll to position [133, 0]
click at [854, 401] on icon "button" at bounding box center [845, 392] width 18 height 18
click at [863, 390] on li "Cancel" at bounding box center [856, 394] width 59 height 25
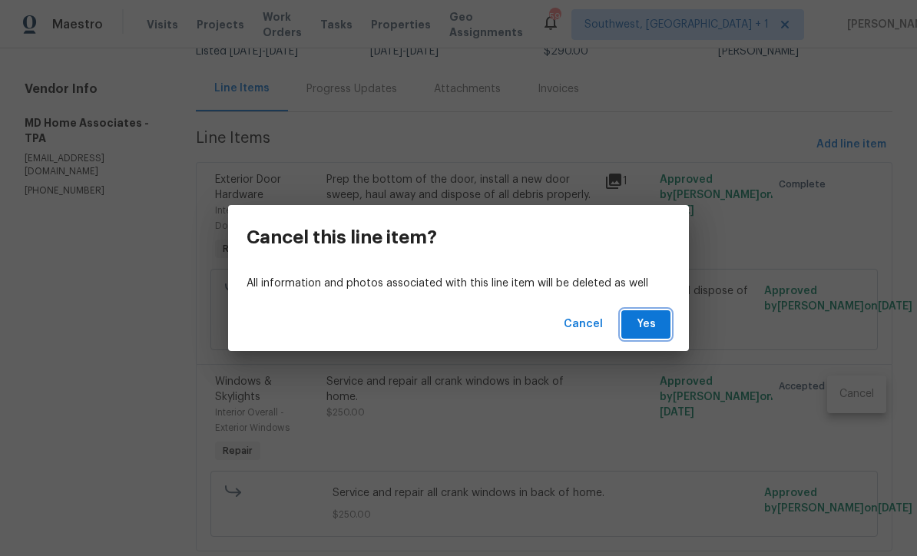
click at [654, 327] on span "Yes" at bounding box center [646, 324] width 25 height 19
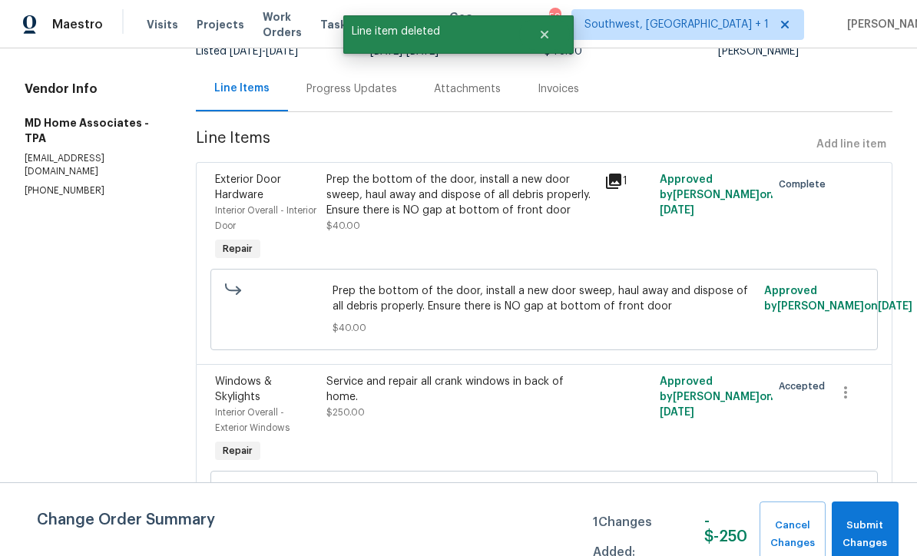
scroll to position [0, 0]
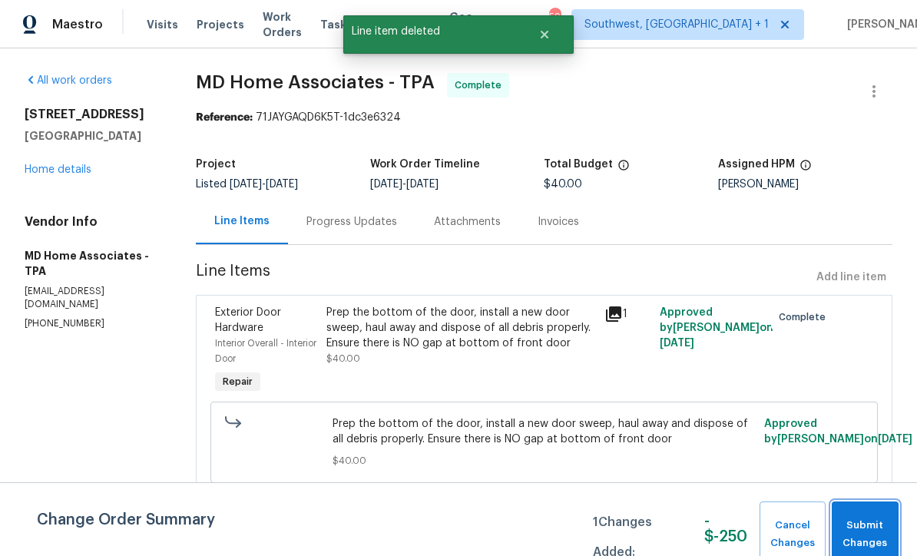
click at [872, 524] on span "Submit Changes" at bounding box center [865, 534] width 51 height 35
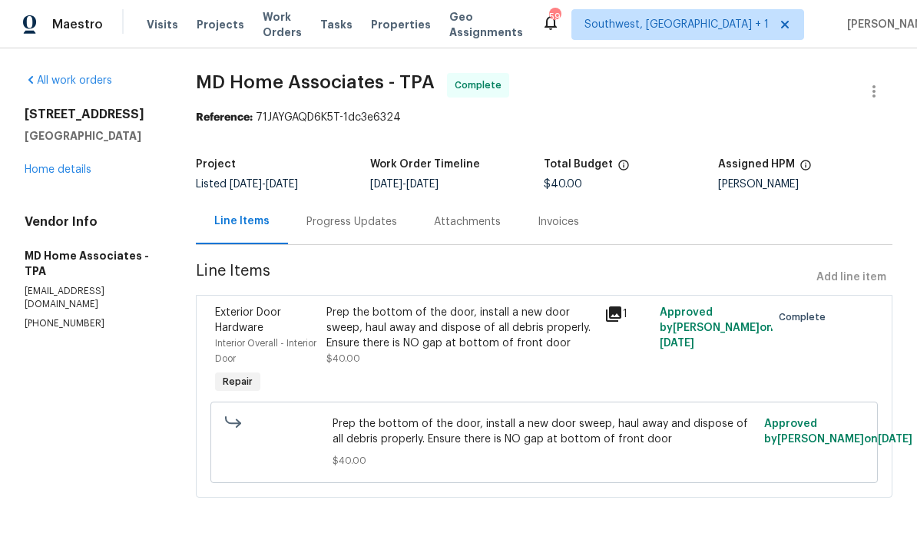
click at [449, 361] on div "Prep the bottom of the door, install a new door sweep, haul away and dispose of…" at bounding box center [460, 335] width 269 height 61
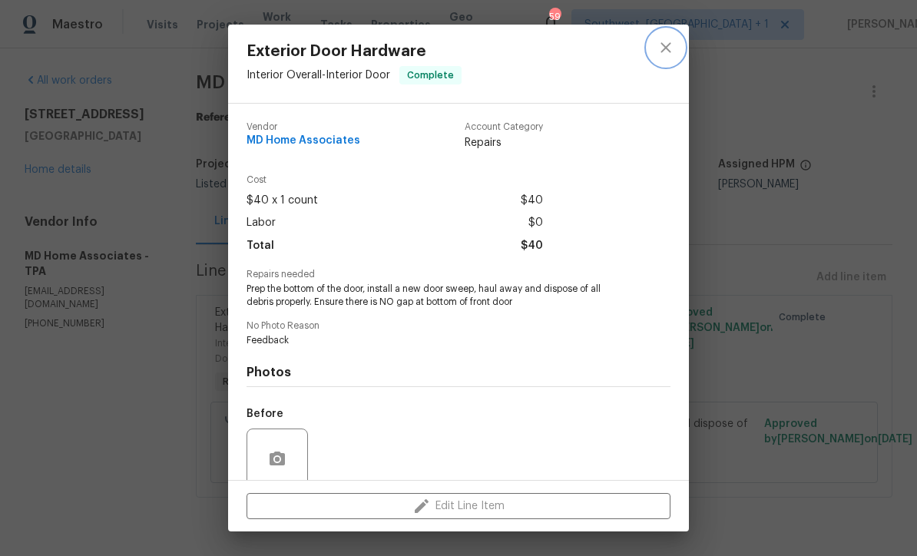
click at [669, 47] on icon "close" at bounding box center [666, 47] width 18 height 18
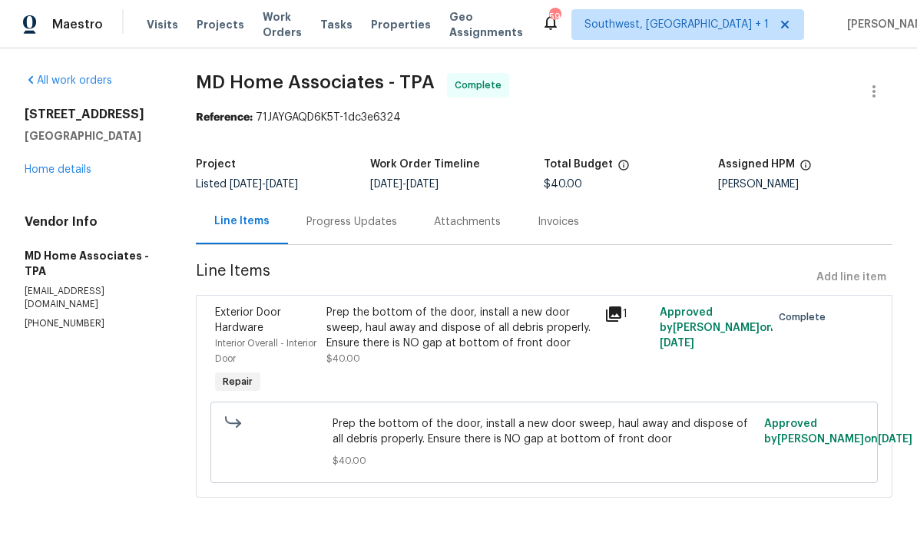
click at [82, 173] on link "Home details" at bounding box center [58, 169] width 67 height 11
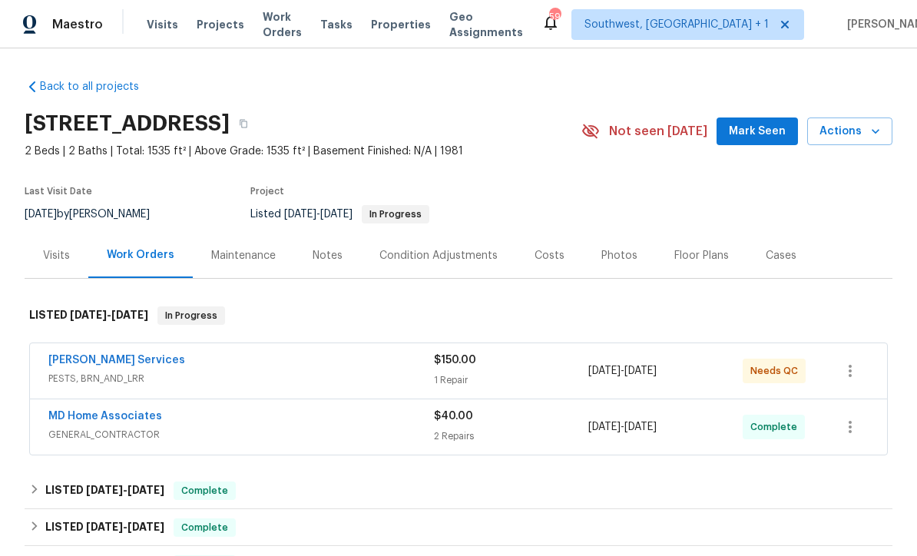
click at [512, 381] on div "1 Repair" at bounding box center [511, 380] width 154 height 15
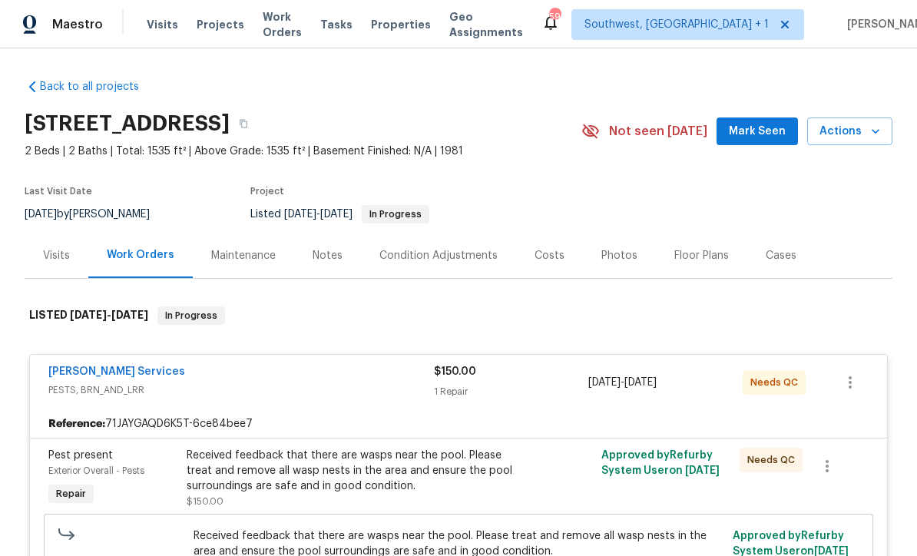
click at [263, 256] on div "Maintenance" at bounding box center [243, 255] width 65 height 15
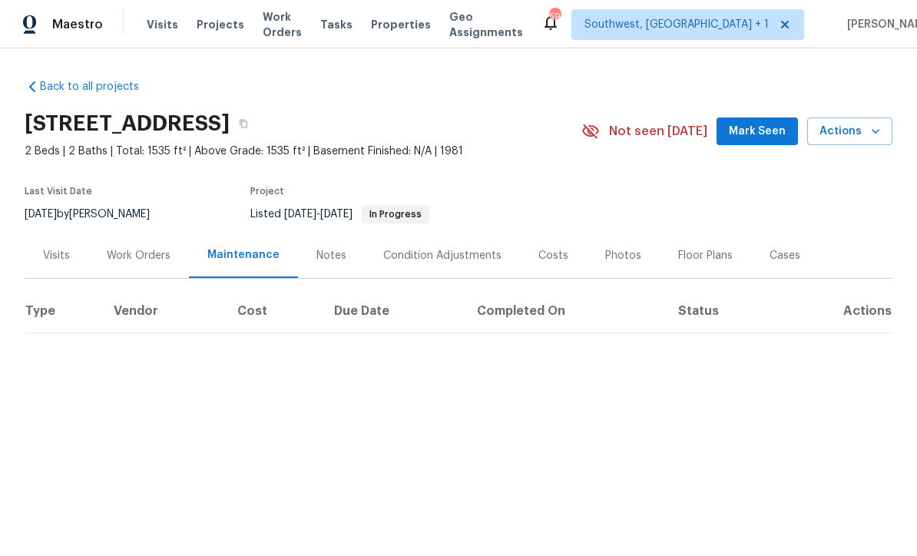
click at [127, 264] on div "Work Orders" at bounding box center [138, 255] width 101 height 45
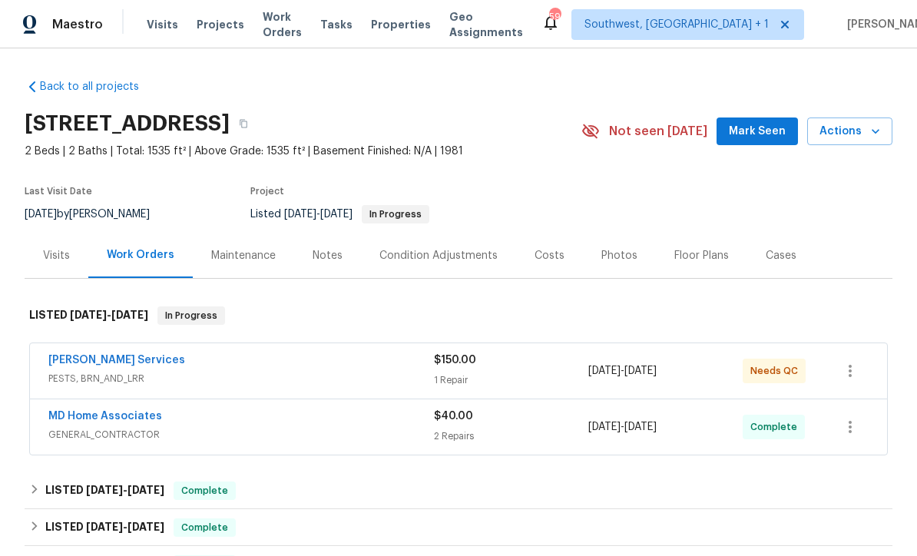
click at [272, 30] on span "Work Orders" at bounding box center [282, 24] width 39 height 31
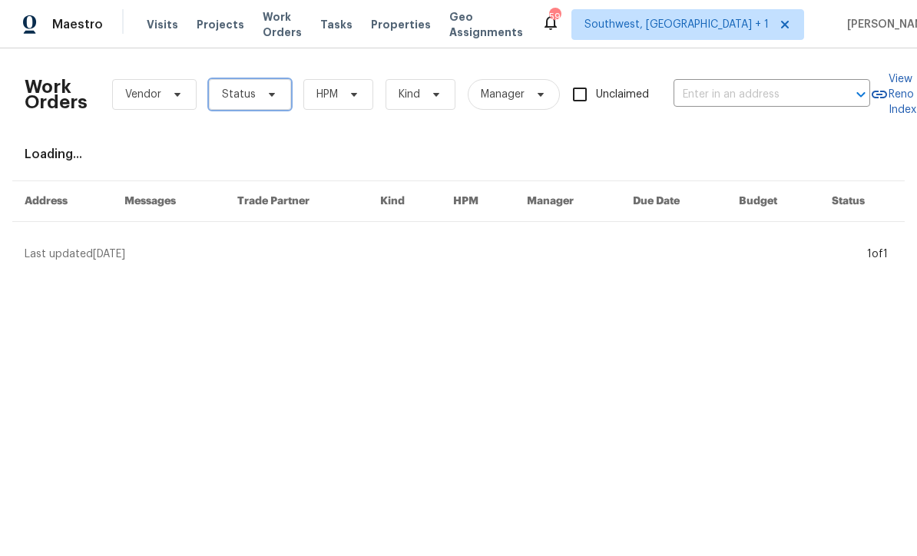
click at [241, 94] on span "Status" at bounding box center [239, 94] width 34 height 15
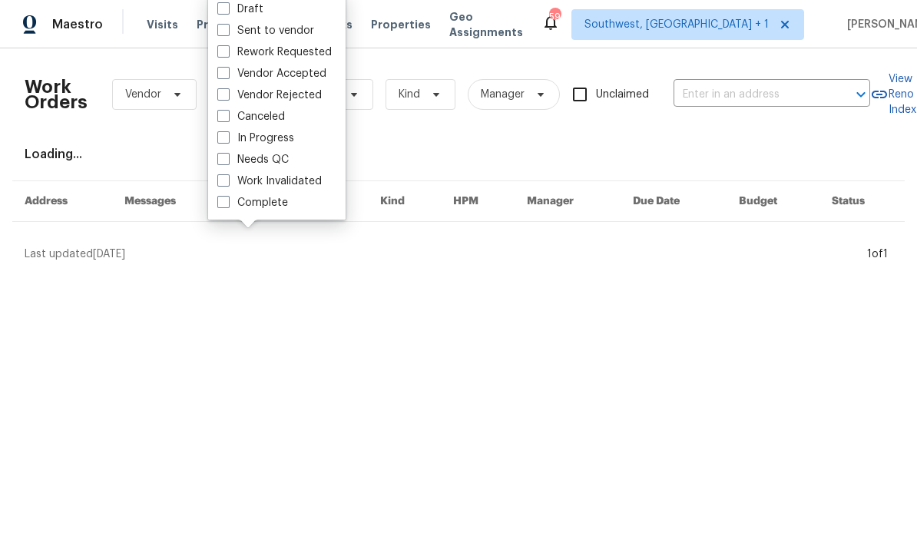
click at [223, 166] on label "Needs QC" at bounding box center [252, 159] width 71 height 15
click at [223, 162] on input "Needs QC" at bounding box center [222, 157] width 10 height 10
checkbox input "true"
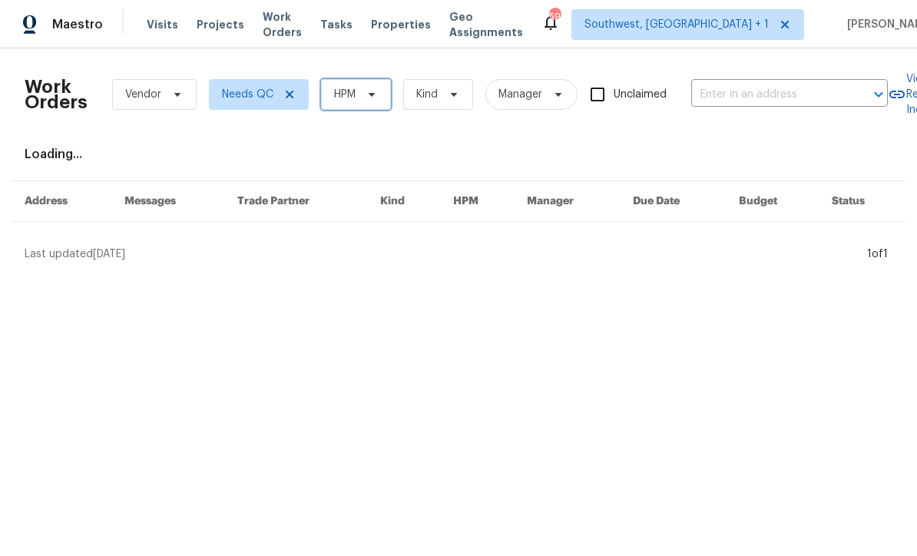
click at [368, 108] on span "HPM" at bounding box center [356, 94] width 70 height 31
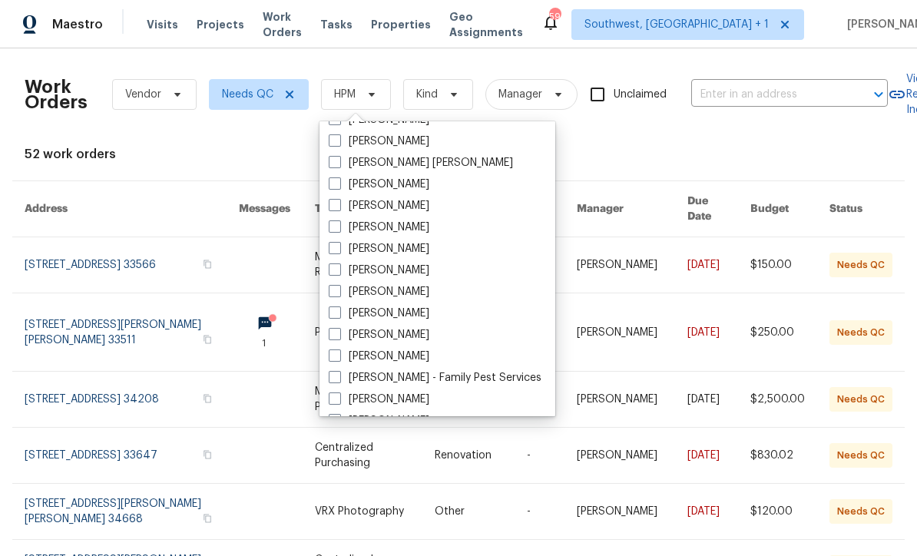
scroll to position [137, 0]
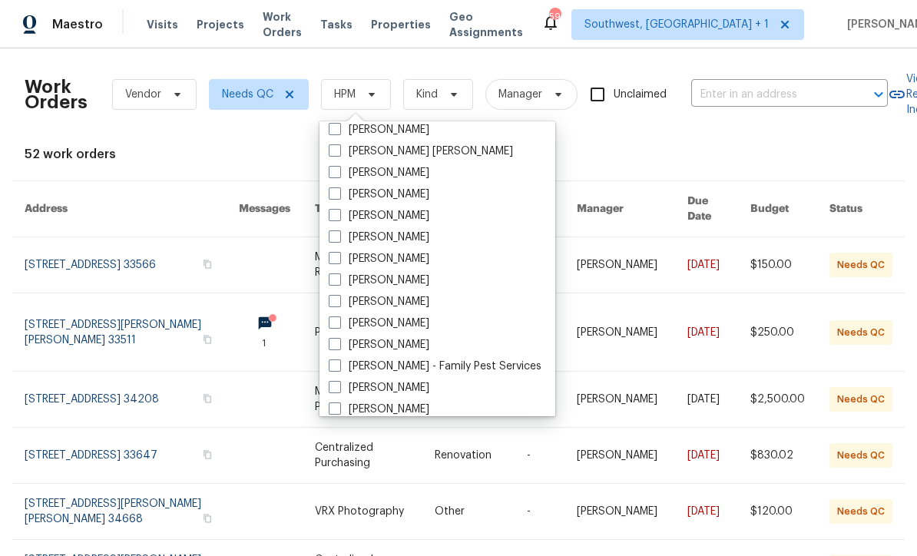
click at [342, 309] on label "[PERSON_NAME]" at bounding box center [379, 301] width 101 height 15
click at [339, 304] on input "[PERSON_NAME]" at bounding box center [334, 299] width 10 height 10
checkbox input "true"
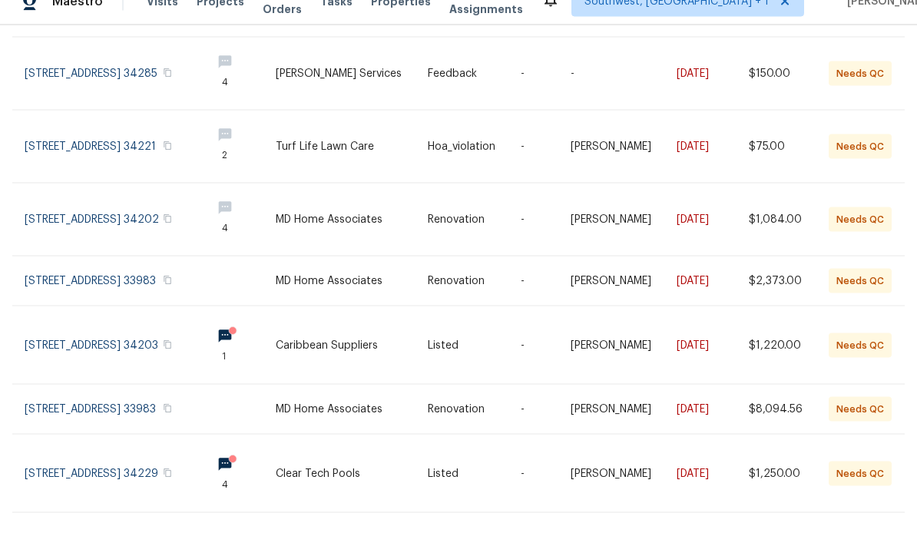
scroll to position [51, 0]
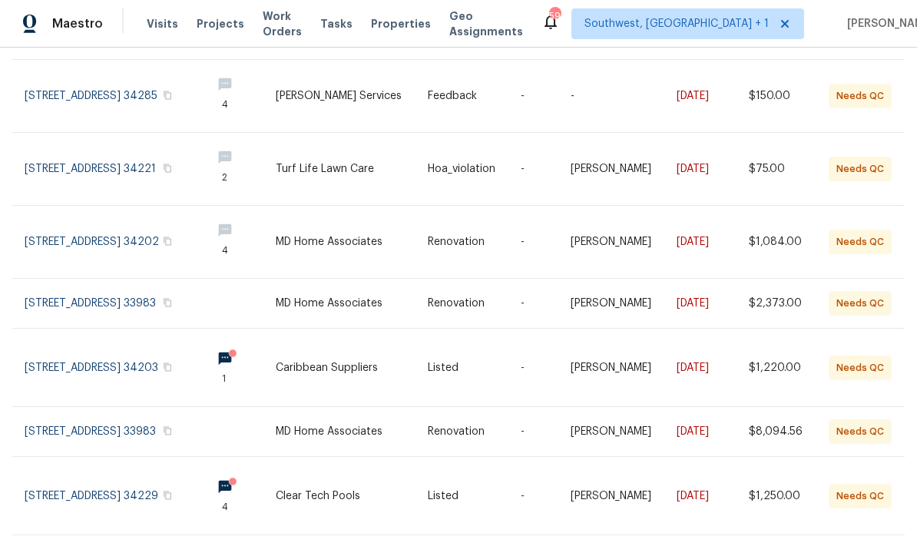
click at [383, 475] on link at bounding box center [352, 497] width 152 height 78
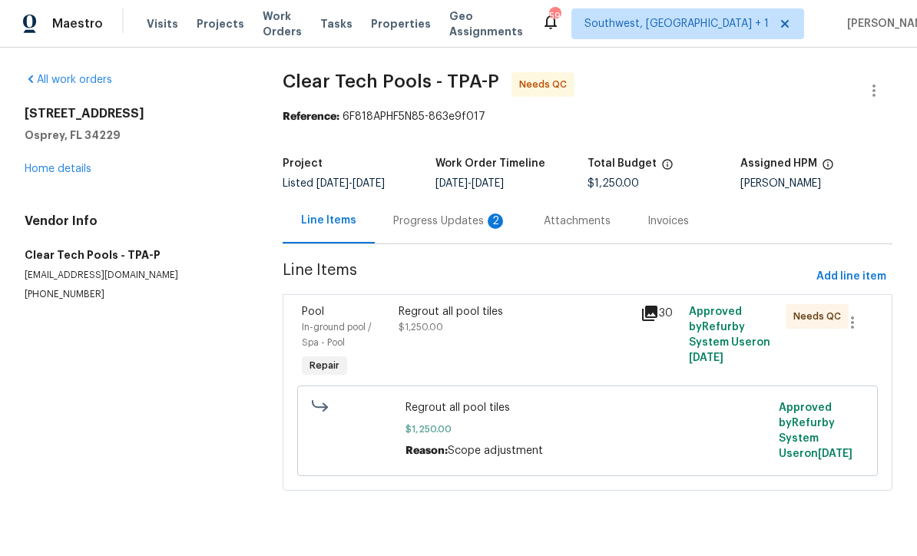
click at [445, 227] on div "Progress Updates 2" at bounding box center [450, 221] width 114 height 15
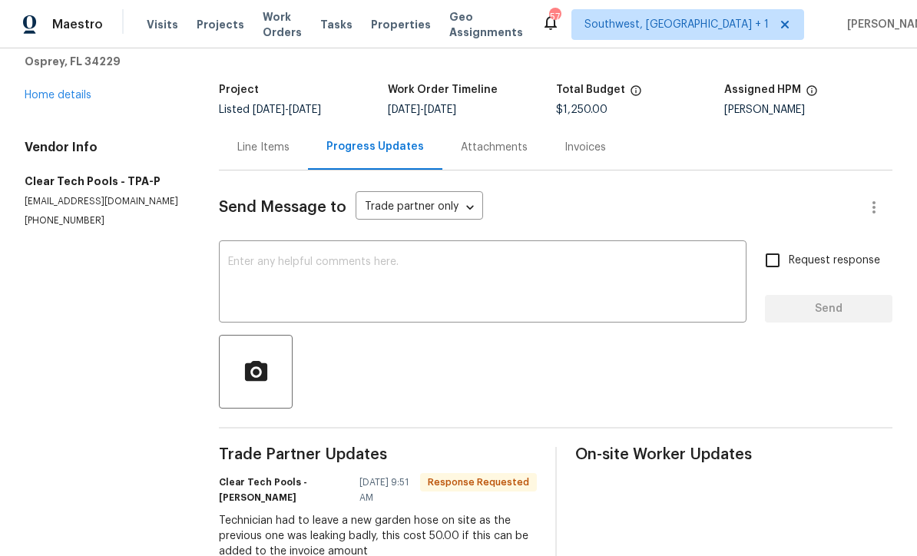
scroll to position [73, 0]
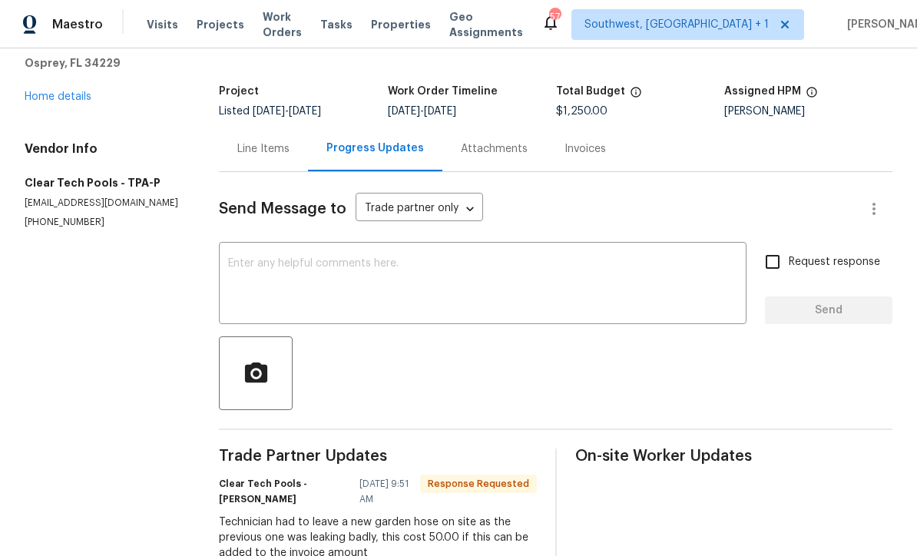
click at [263, 159] on div "Line Items" at bounding box center [263, 148] width 89 height 45
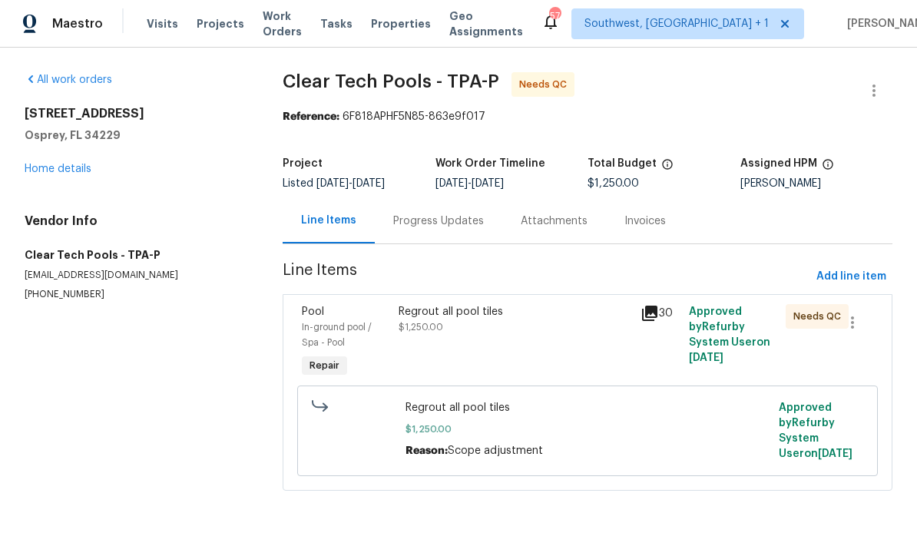
click at [494, 347] on div "Regrout all pool tiles $1,250.00" at bounding box center [515, 343] width 242 height 86
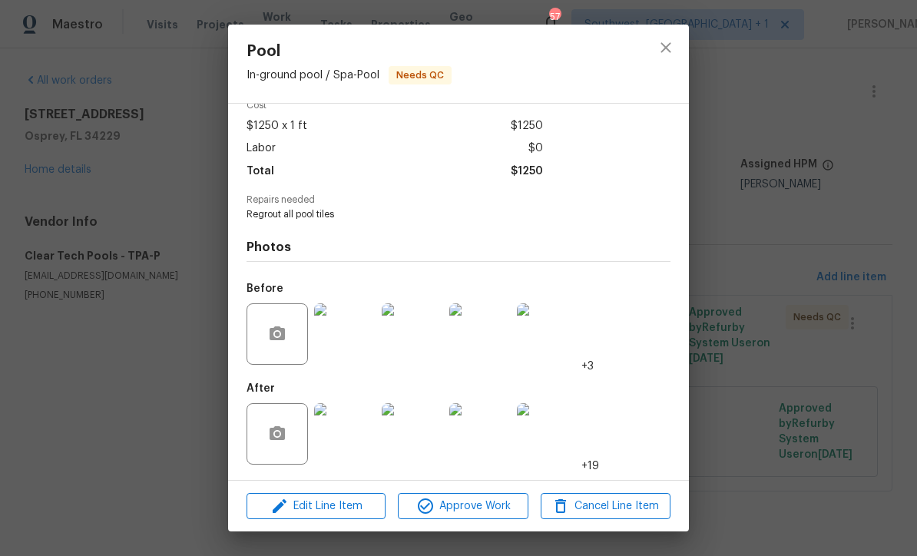
scroll to position [78, 0]
click at [340, 434] on img at bounding box center [344, 433] width 61 height 61
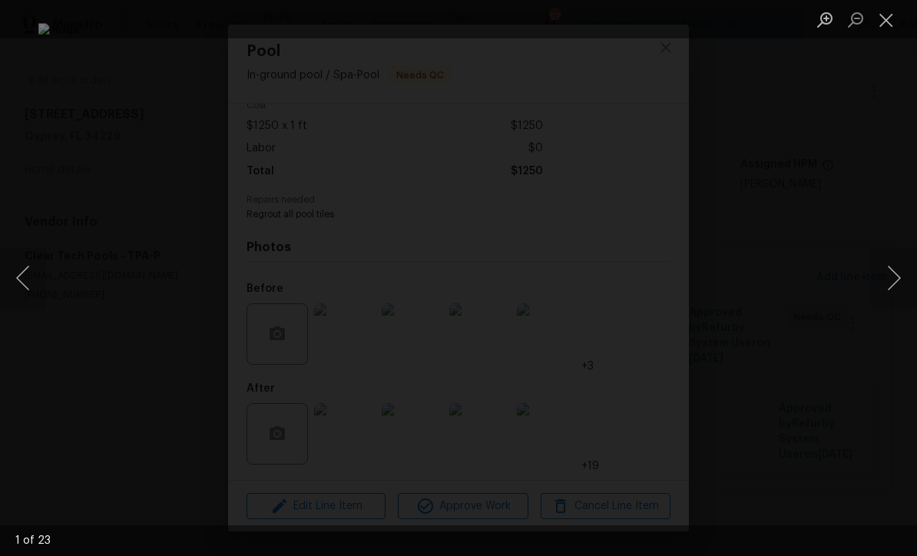
click at [899, 284] on button "Next image" at bounding box center [894, 277] width 46 height 61
click at [896, 288] on button "Next image" at bounding box center [894, 277] width 46 height 61
click at [896, 295] on button "Next image" at bounding box center [894, 277] width 46 height 61
click at [899, 291] on button "Next image" at bounding box center [894, 277] width 46 height 61
click at [901, 294] on button "Next image" at bounding box center [894, 277] width 46 height 61
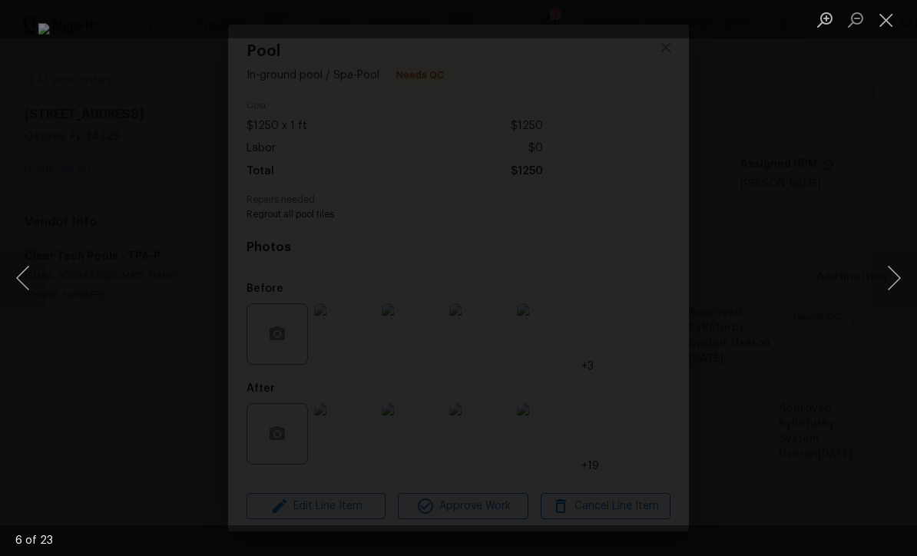
click at [898, 300] on button "Next image" at bounding box center [894, 277] width 46 height 61
click at [900, 299] on button "Next image" at bounding box center [894, 277] width 46 height 61
click at [898, 302] on button "Next image" at bounding box center [894, 277] width 46 height 61
click at [901, 296] on button "Next image" at bounding box center [894, 277] width 46 height 61
click at [901, 293] on button "Next image" at bounding box center [894, 277] width 46 height 61
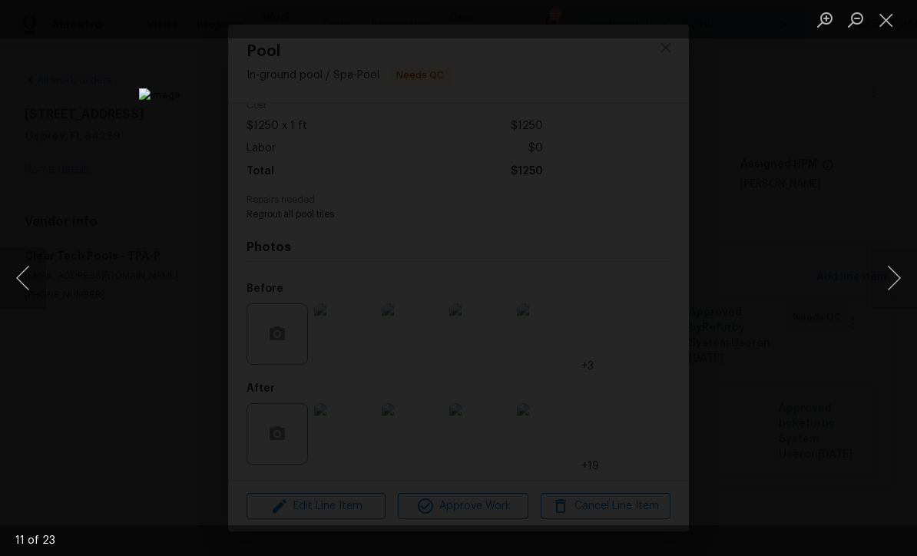
click at [903, 280] on button "Next image" at bounding box center [894, 277] width 46 height 61
click at [901, 282] on button "Next image" at bounding box center [894, 277] width 46 height 61
click at [900, 283] on button "Next image" at bounding box center [894, 277] width 46 height 61
click at [894, 28] on button "Close lightbox" at bounding box center [886, 19] width 31 height 27
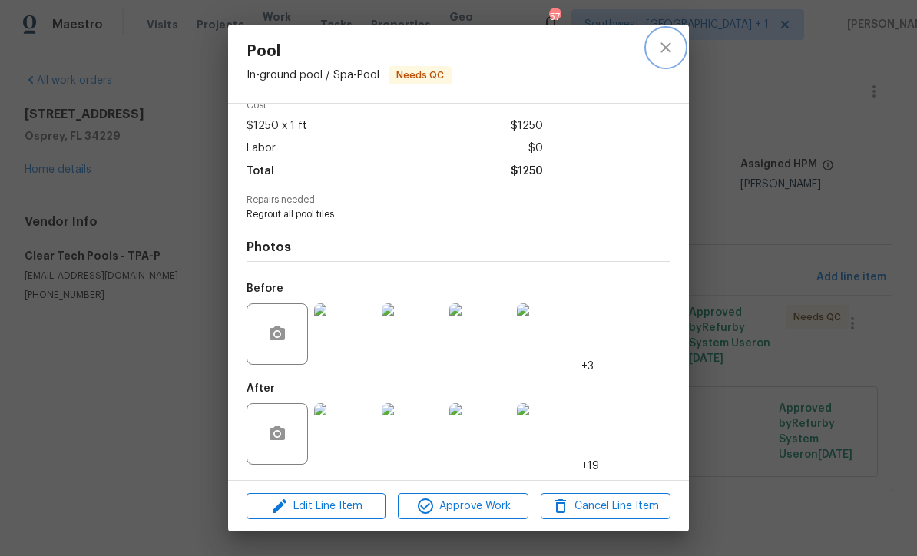
click at [676, 55] on button "close" at bounding box center [665, 47] width 37 height 37
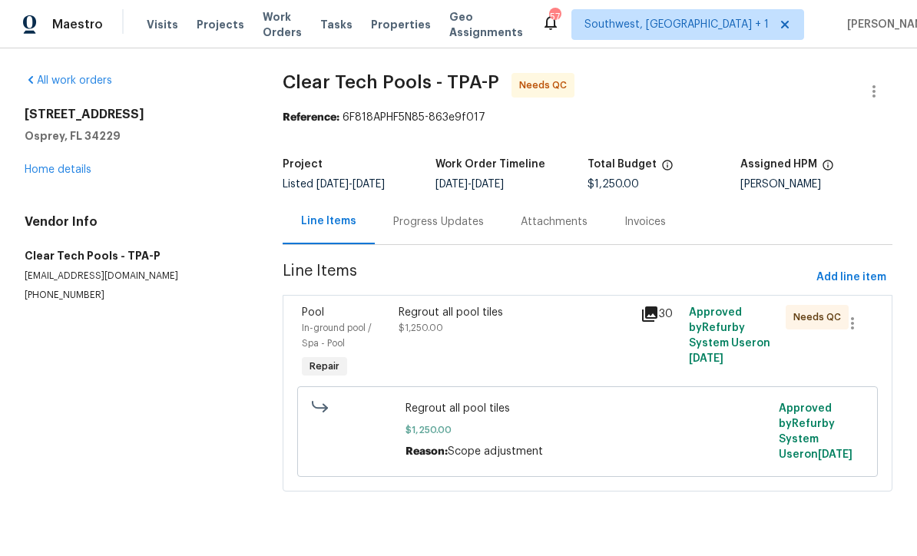
click at [76, 173] on link "Home details" at bounding box center [58, 169] width 67 height 11
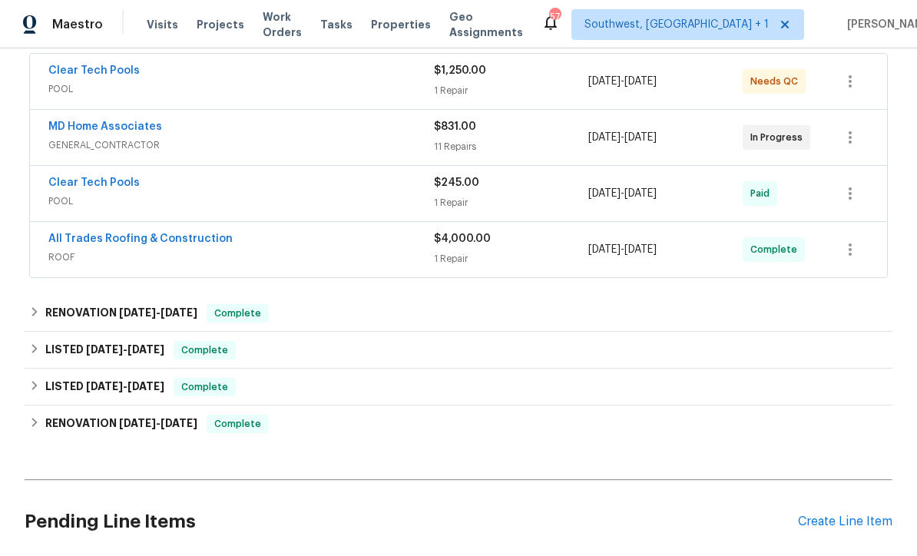
scroll to position [283, 0]
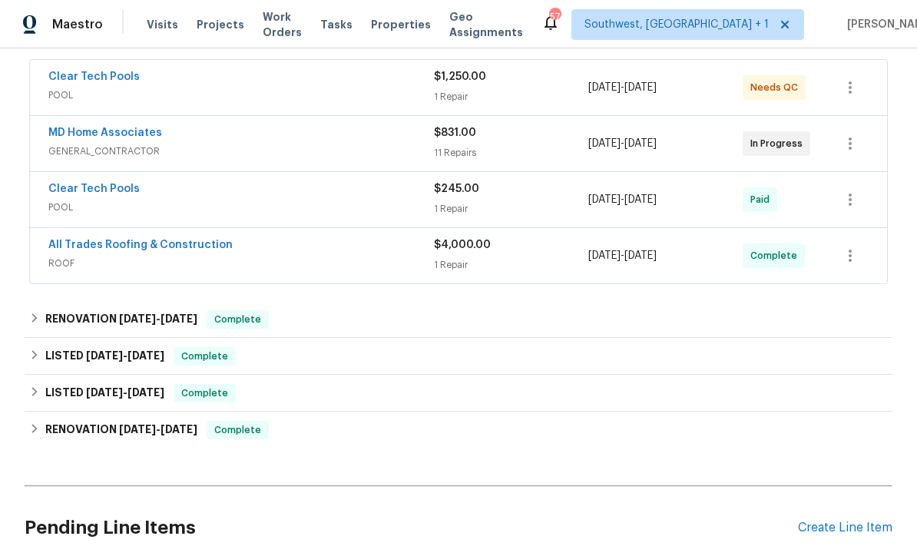
click at [856, 532] on div "Create Line Item" at bounding box center [845, 528] width 94 height 15
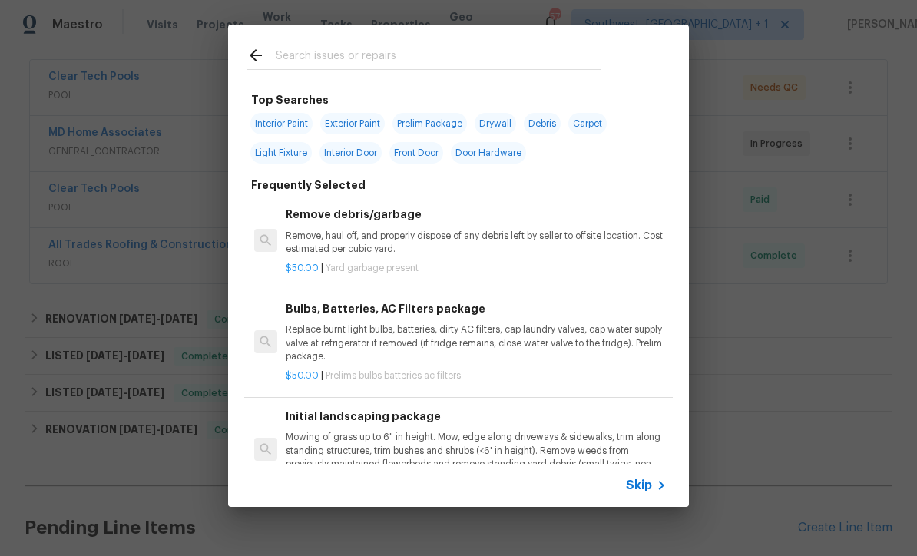
click at [647, 492] on span "Skip" at bounding box center [639, 485] width 26 height 15
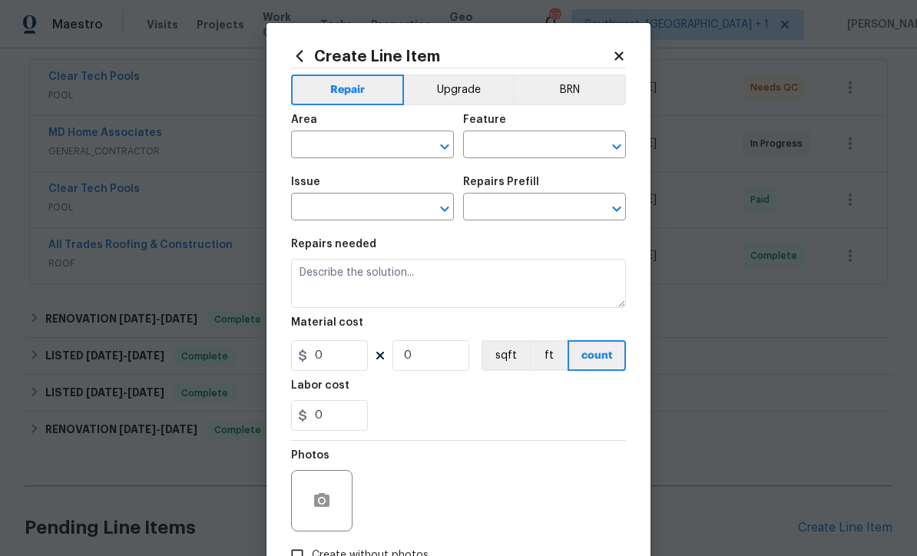
click at [399, 146] on input "text" at bounding box center [351, 146] width 120 height 24
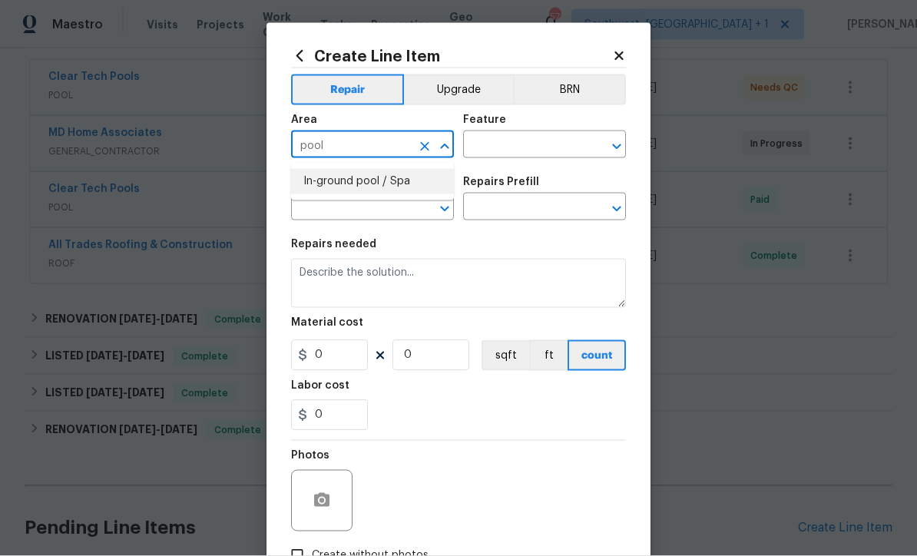
click at [317, 188] on li "In-ground pool / Spa" at bounding box center [372, 181] width 163 height 25
type input "In-ground pool / Spa"
click at [555, 139] on input "text" at bounding box center [523, 146] width 120 height 24
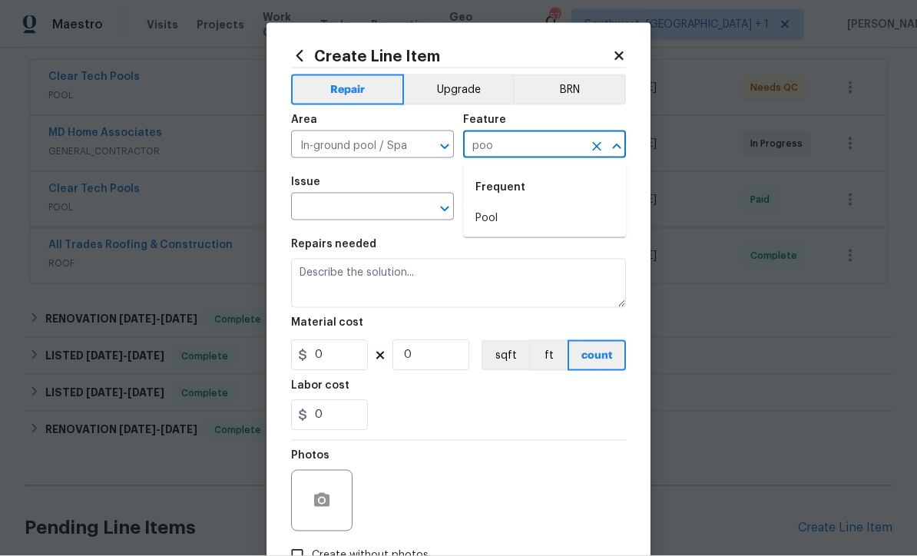
click at [506, 214] on li "Pool" at bounding box center [544, 218] width 163 height 25
type input "Pool"
click at [306, 214] on input "text" at bounding box center [351, 209] width 120 height 24
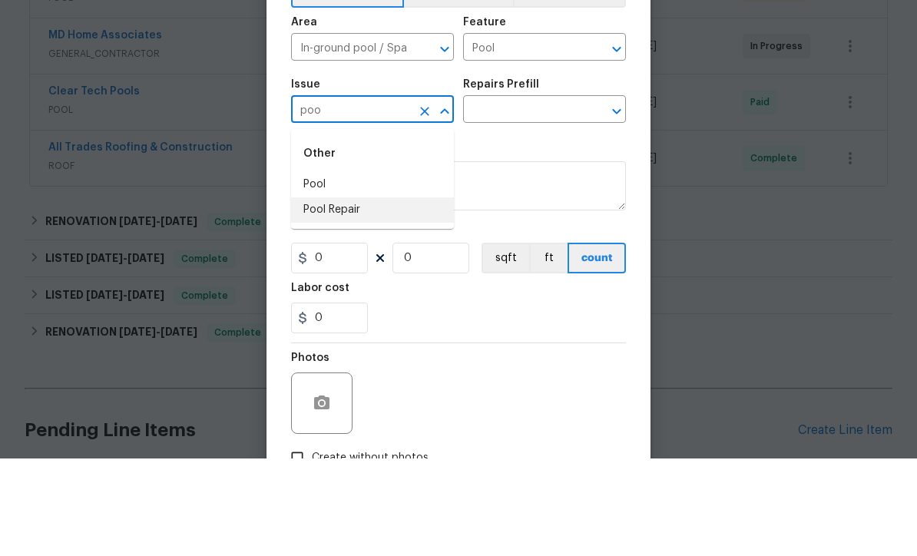
click at [313, 295] on li "Pool Repair" at bounding box center [372, 307] width 163 height 25
type input "Pool Repair"
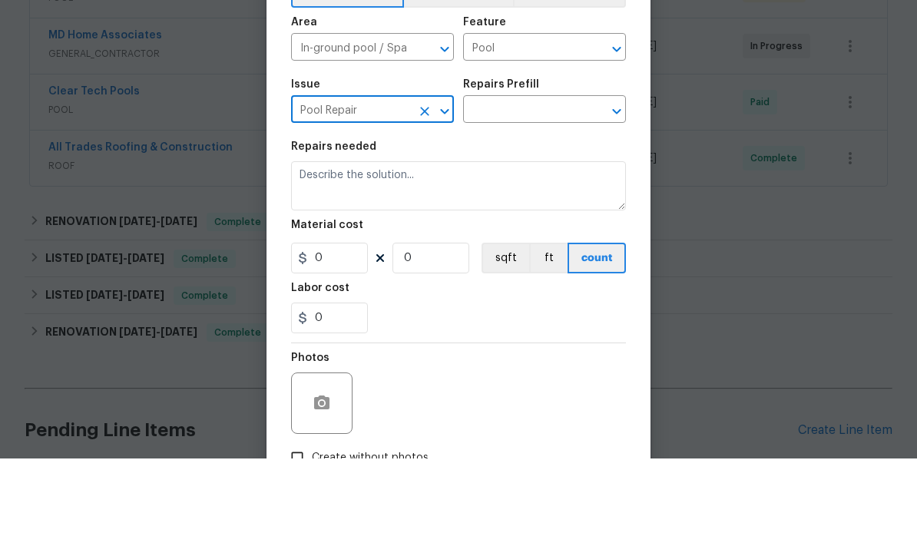
click at [546, 197] on input "text" at bounding box center [523, 209] width 120 height 24
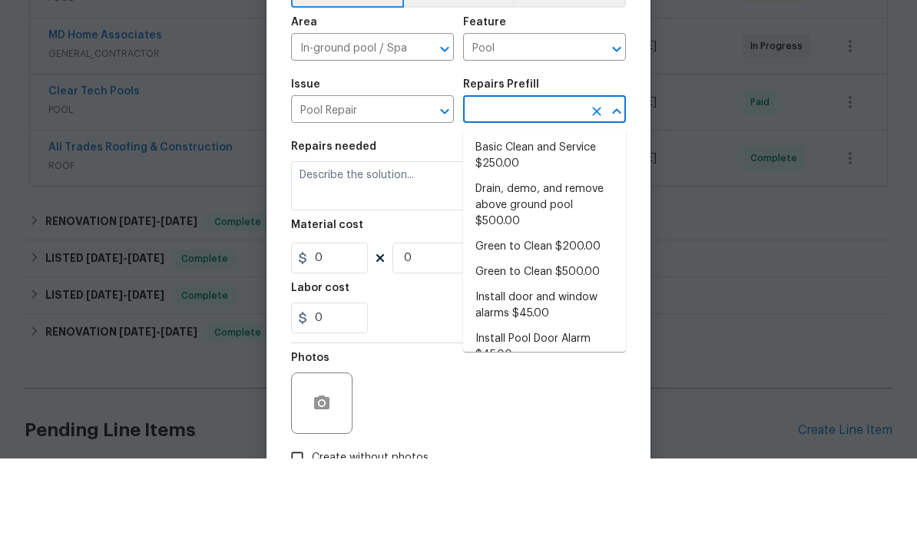
type input "C"
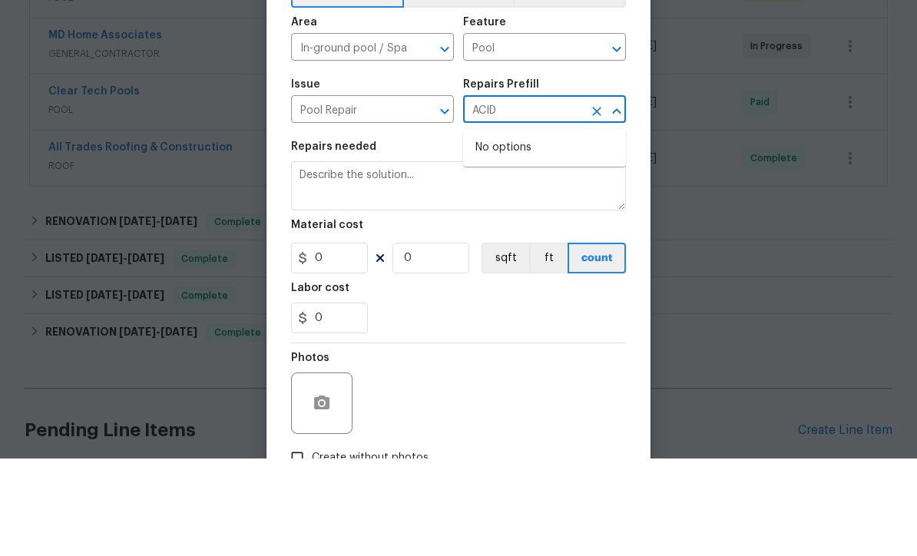
type input "ACID"
click at [342, 197] on input "Pool Repair" at bounding box center [351, 209] width 120 height 24
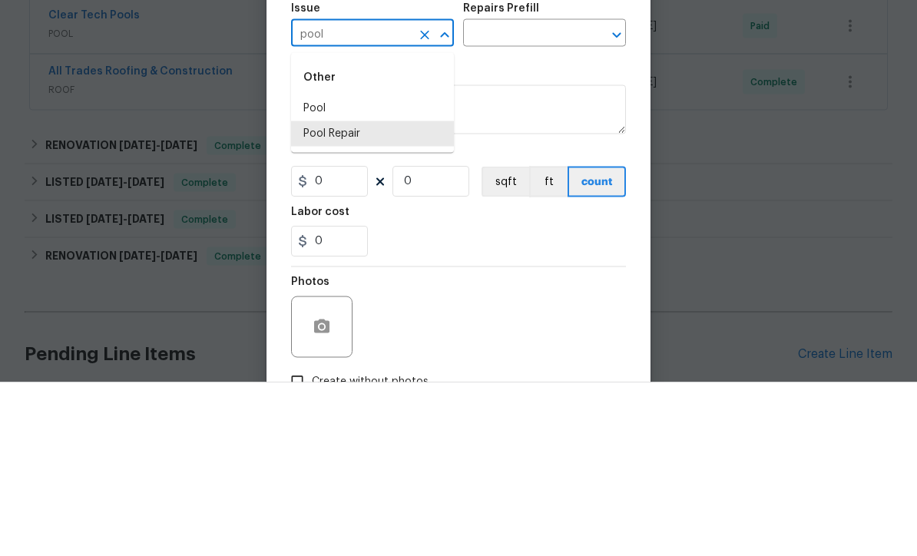
click at [336, 270] on li "Pool" at bounding box center [372, 282] width 163 height 25
type input "Pool"
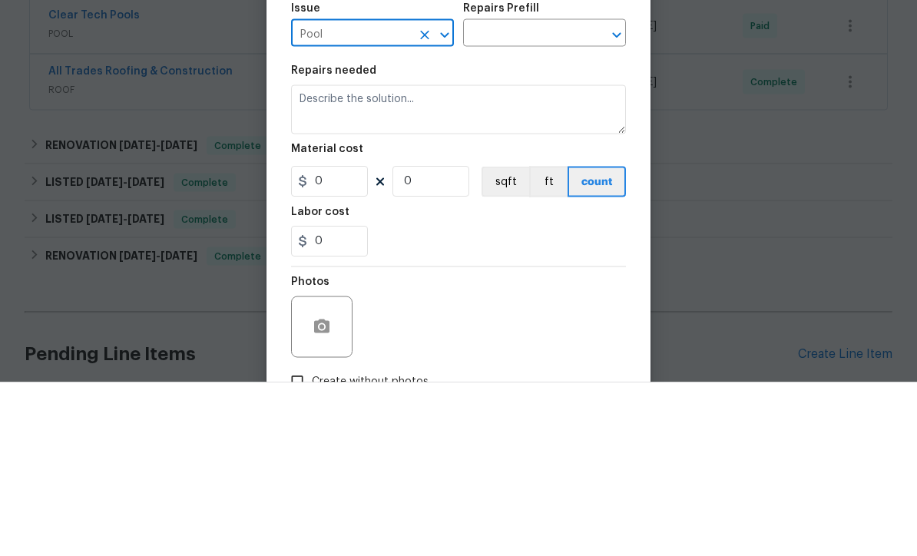
click at [550, 197] on input "text" at bounding box center [523, 209] width 120 height 24
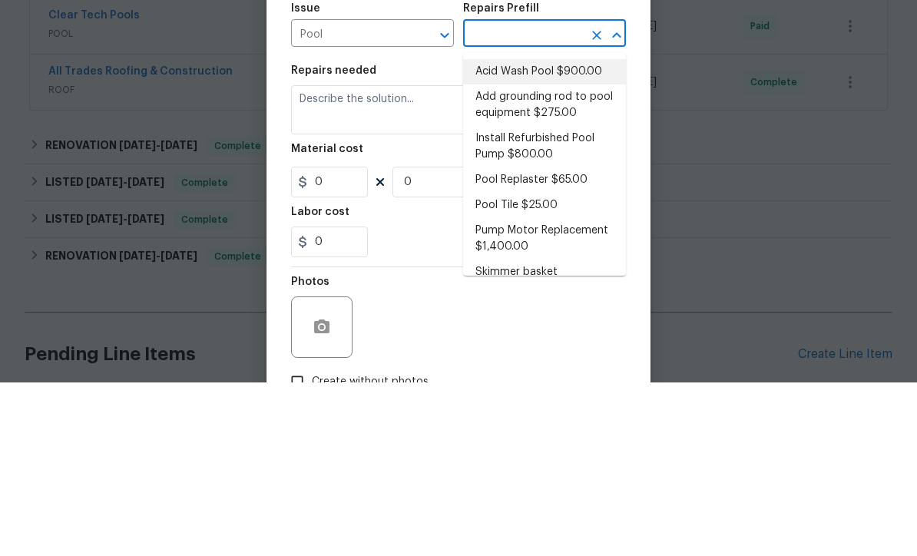
click at [568, 233] on li "Acid Wash Pool $900.00" at bounding box center [544, 245] width 163 height 25
type input "Acid Wash Pool $900.00"
type textarea "Empty pool. Acid wash, refill and start up."
type input "1"
type input "Acid Wash Pool $900.00"
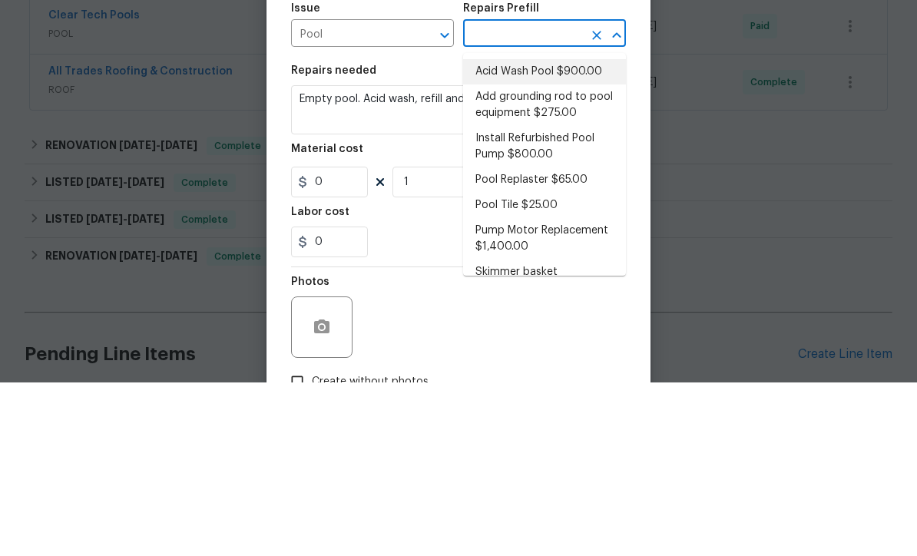
type input "900"
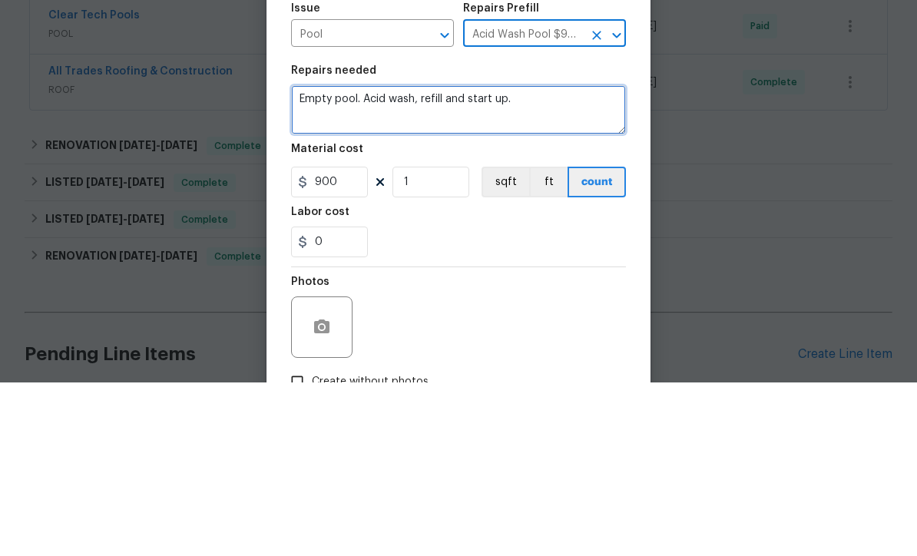
click at [422, 259] on textarea "Empty pool. Acid wash, refill and start up." at bounding box center [458, 283] width 335 height 49
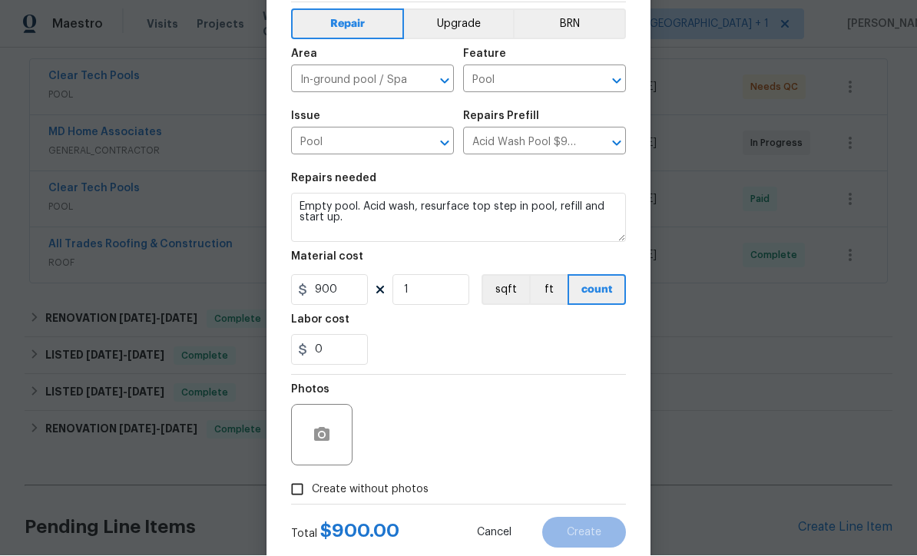
scroll to position [103, 0]
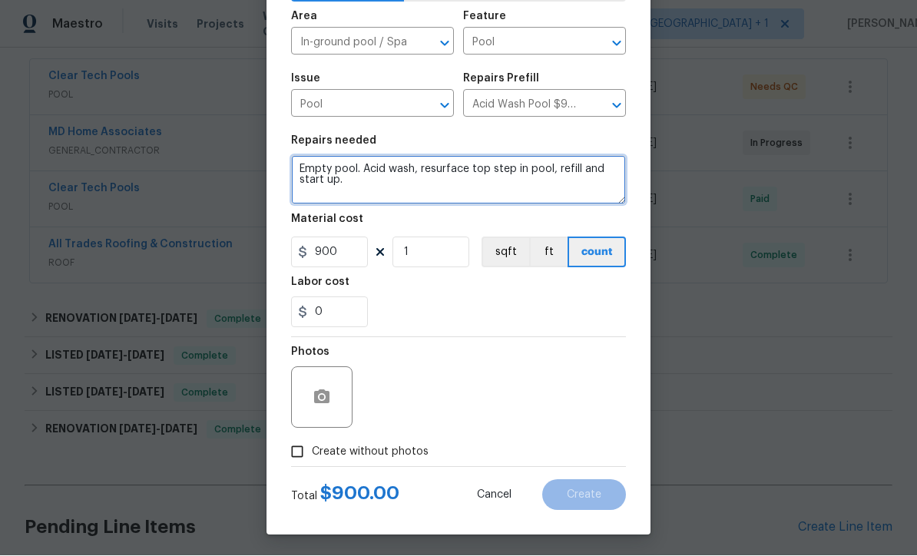
type textarea "Empty pool. Acid wash, resurface top step in pool, refill and start up."
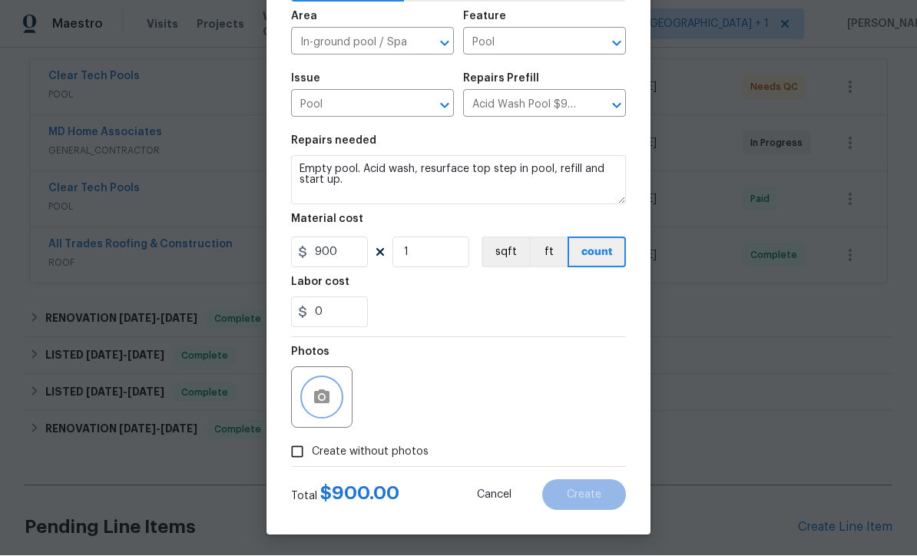
click at [307, 403] on button "button" at bounding box center [321, 397] width 37 height 37
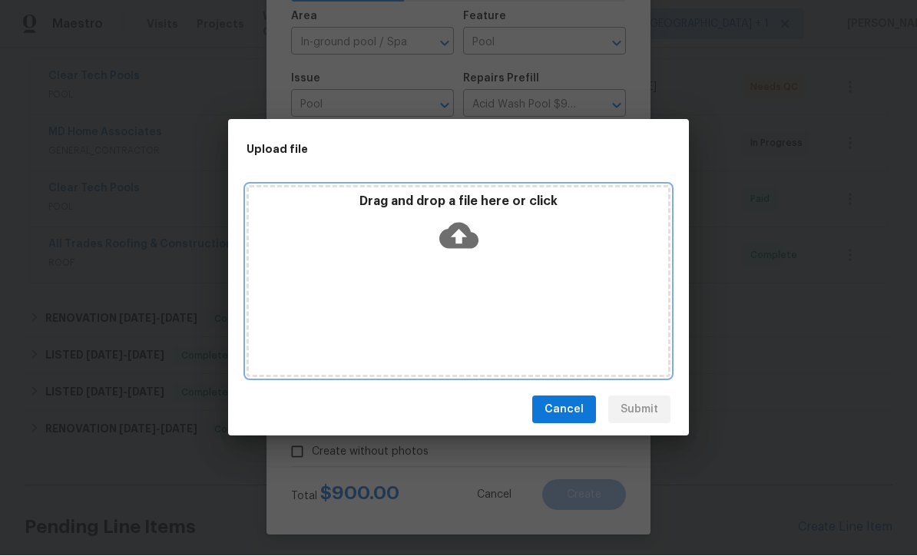
click at [456, 230] on icon at bounding box center [458, 237] width 39 height 26
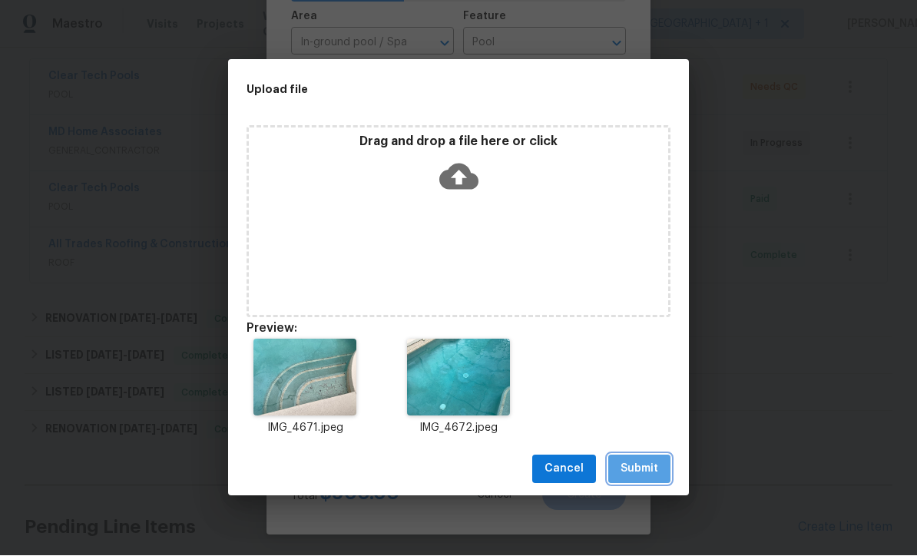
click at [656, 478] on span "Submit" at bounding box center [640, 469] width 38 height 19
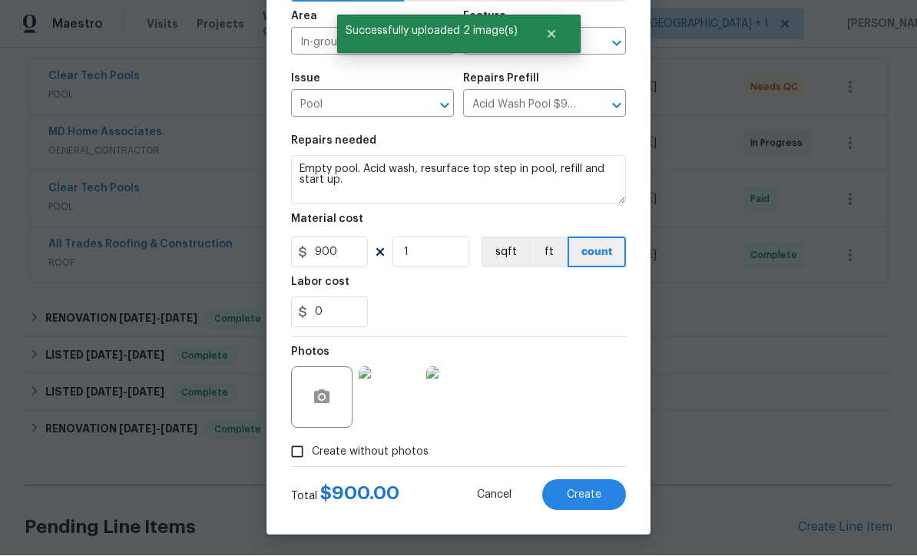
click at [396, 409] on img at bounding box center [389, 397] width 61 height 61
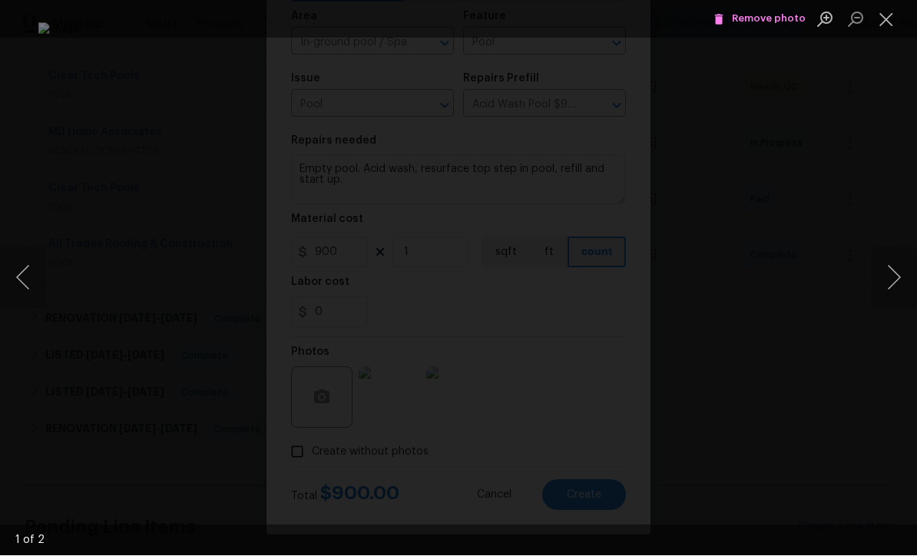
click at [886, 22] on button "Close lightbox" at bounding box center [886, 19] width 31 height 27
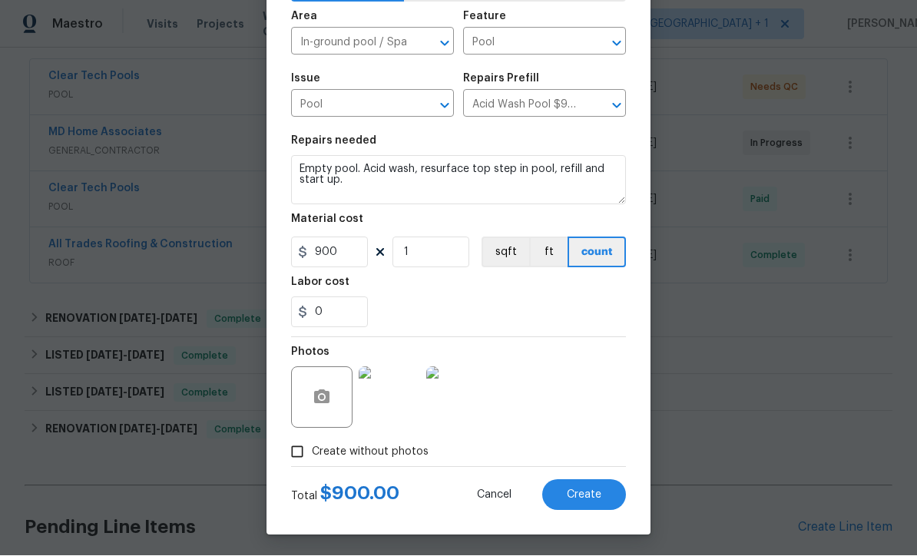
click at [600, 505] on button "Create" at bounding box center [584, 495] width 84 height 31
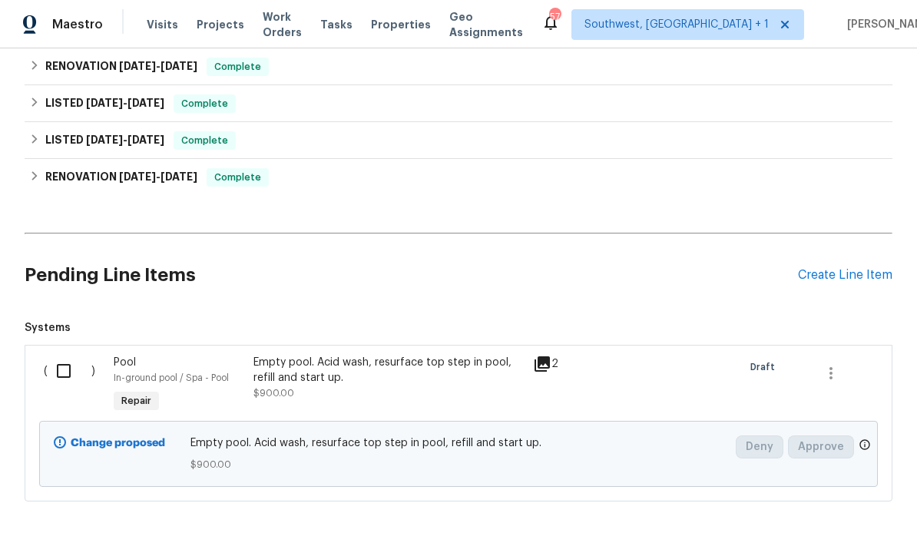
scroll to position [535, 0]
click at [57, 356] on input "checkbox" at bounding box center [70, 372] width 44 height 32
checkbox input "true"
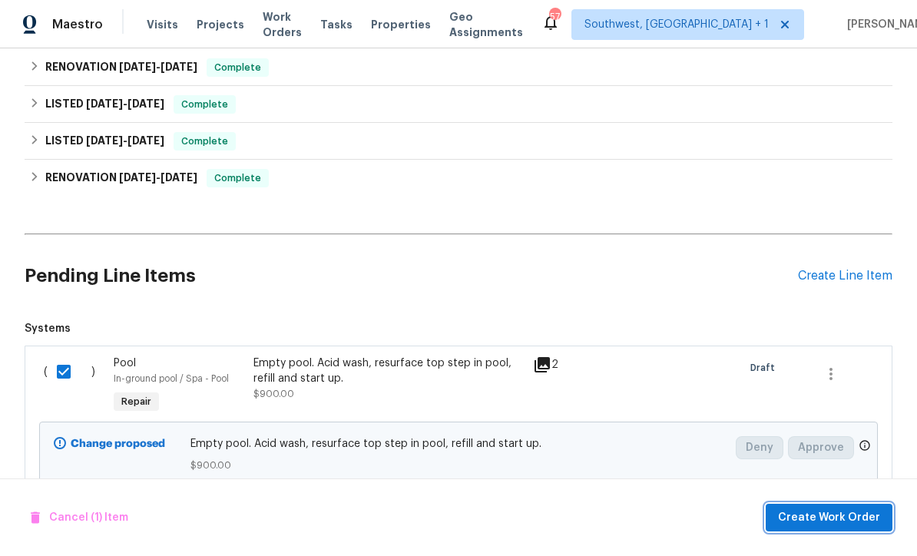
click at [842, 523] on span "Create Work Order" at bounding box center [829, 517] width 102 height 19
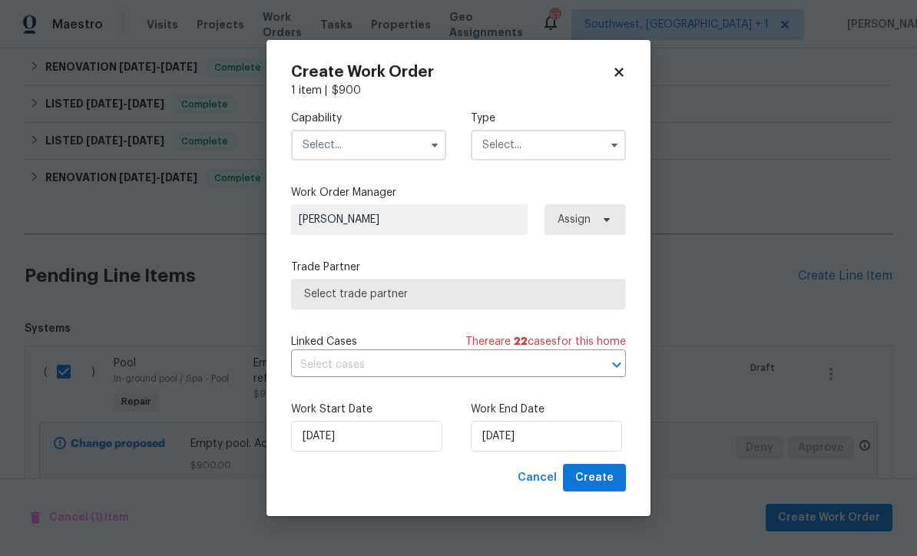
click at [383, 143] on input "text" at bounding box center [368, 145] width 155 height 31
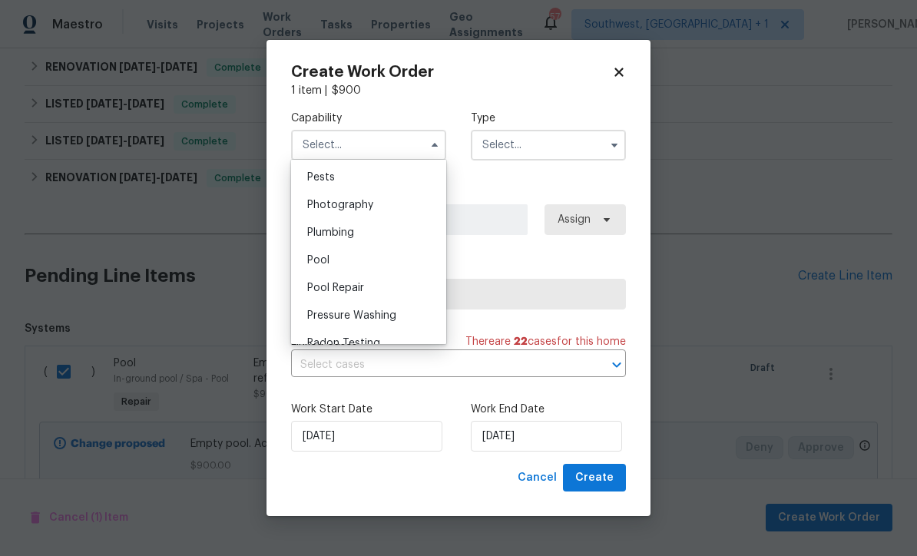
scroll to position [1317, 0]
click at [380, 269] on div "Pool" at bounding box center [368, 261] width 147 height 28
type input "Pool"
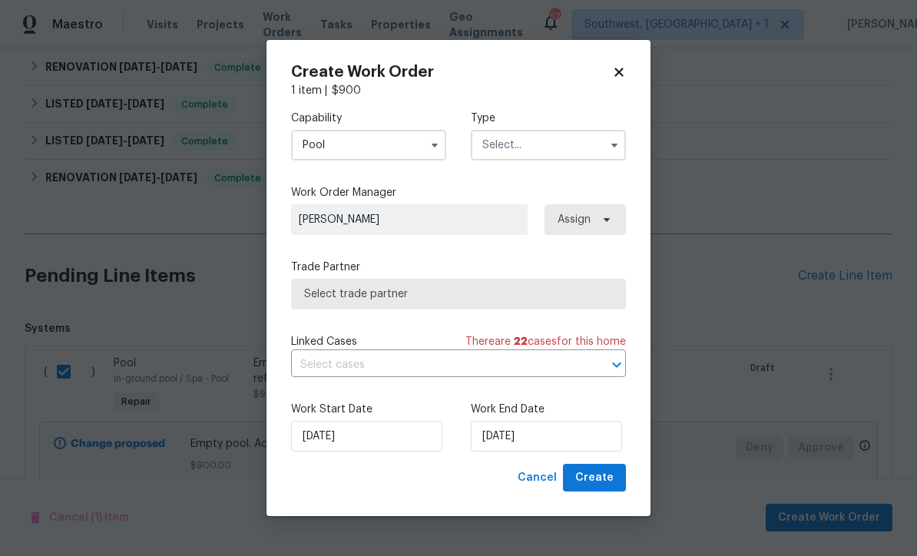
click at [560, 149] on input "text" at bounding box center [548, 145] width 155 height 31
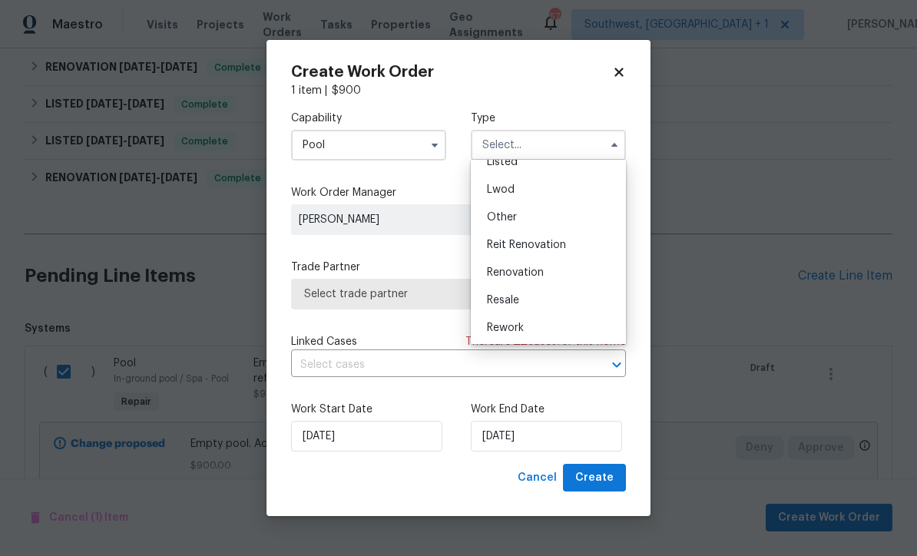
scroll to position [90, 0]
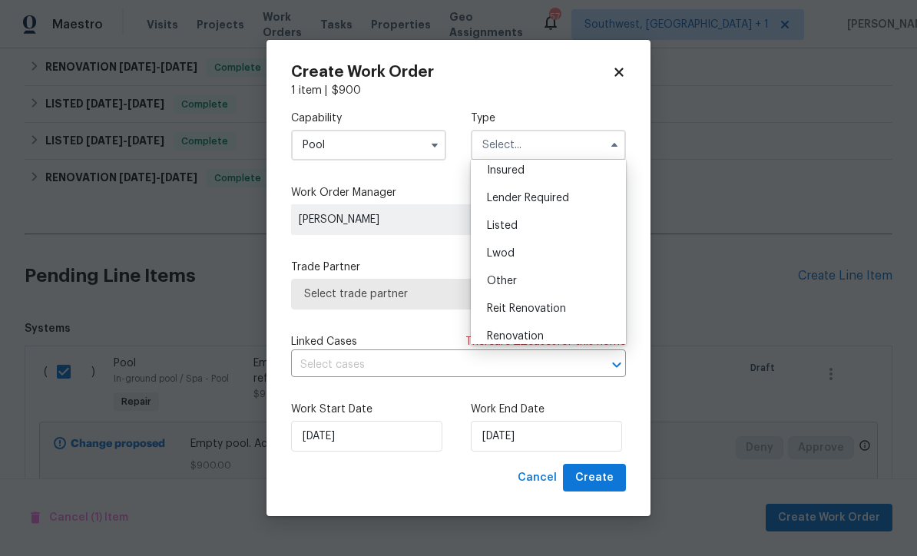
click at [526, 230] on div "Listed" at bounding box center [548, 226] width 147 height 28
type input "Listed"
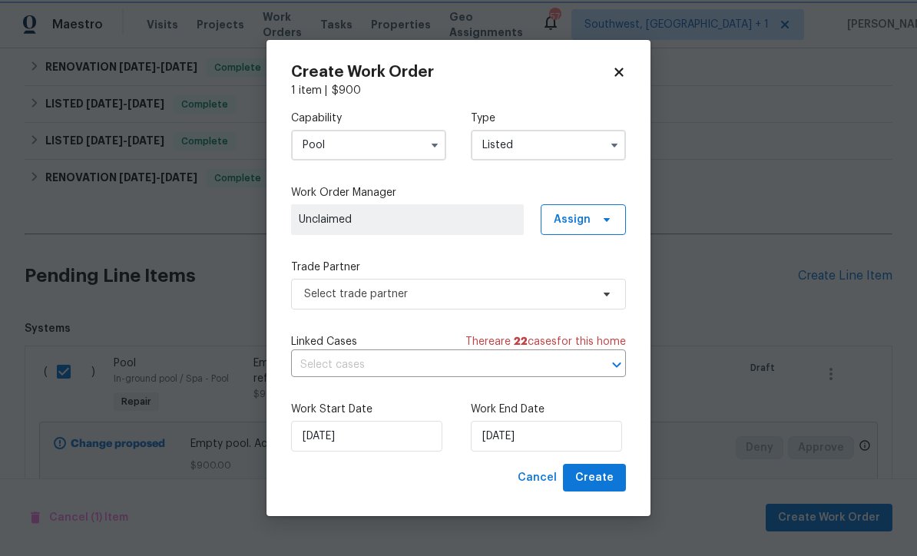
scroll to position [0, 0]
click at [584, 224] on span "Assign" at bounding box center [572, 219] width 37 height 15
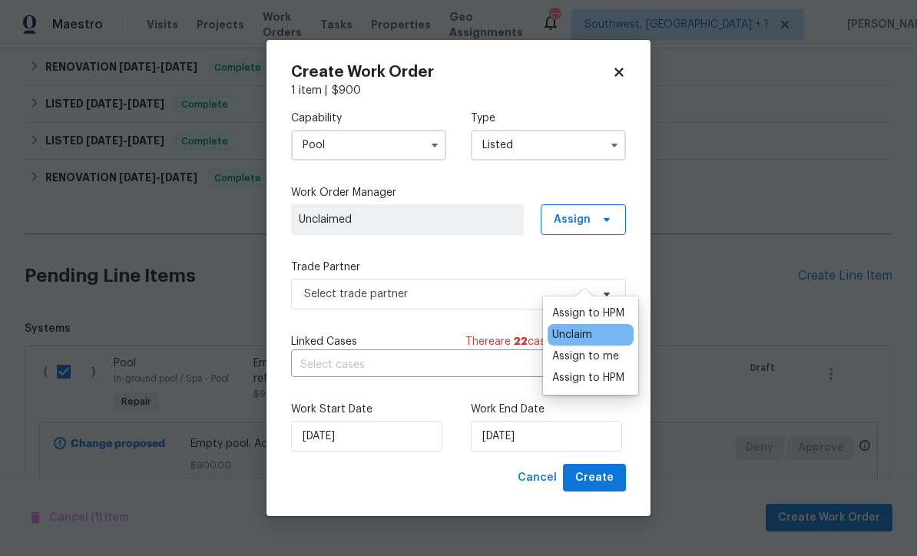
click at [601, 349] on div "Assign to me" at bounding box center [585, 356] width 67 height 15
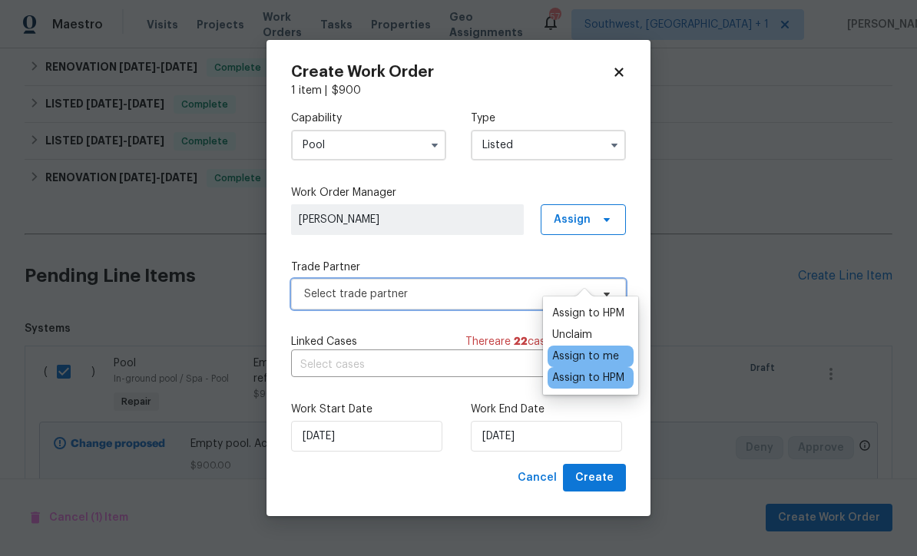
click at [440, 296] on span "Select trade partner" at bounding box center [447, 293] width 286 height 15
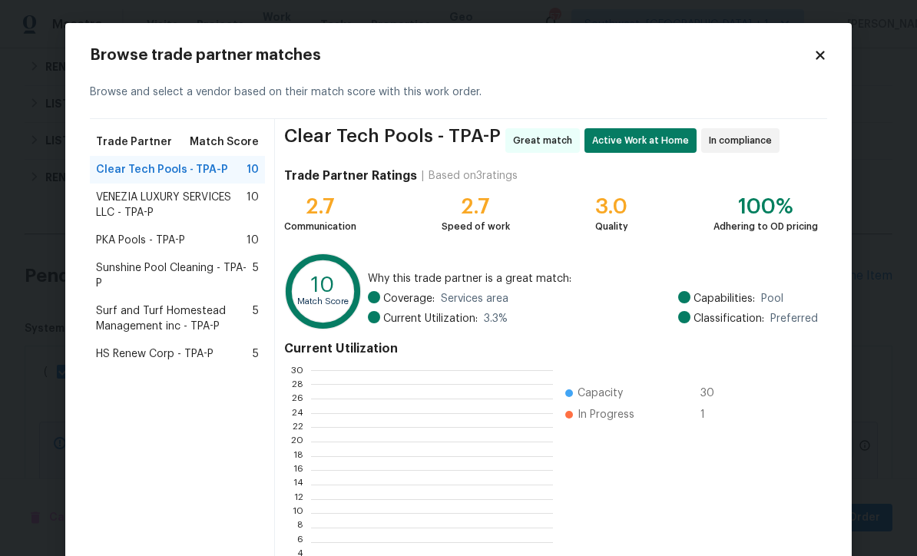
scroll to position [215, 241]
click at [90, 204] on div "VENEZIA LUXURY SERVICES LLC - TPA-P 10" at bounding box center [177, 205] width 175 height 43
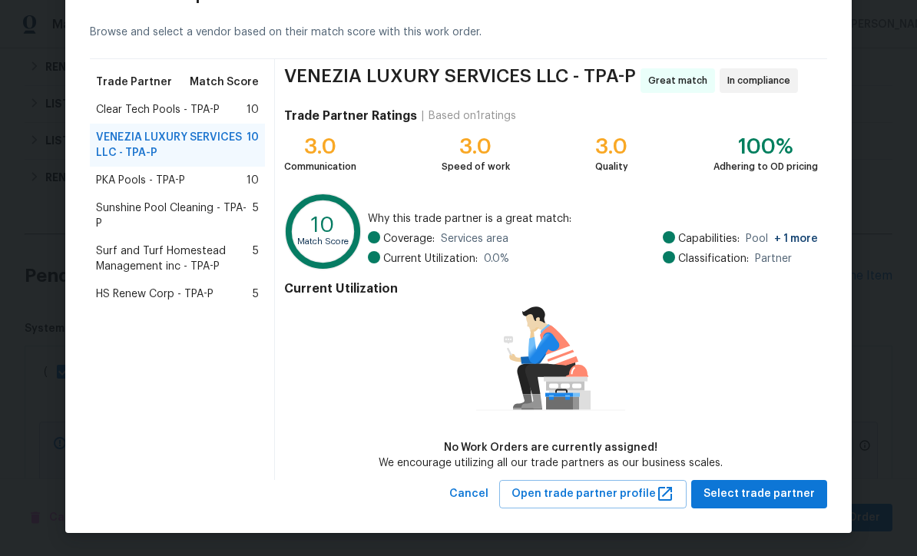
scroll to position [59, 0]
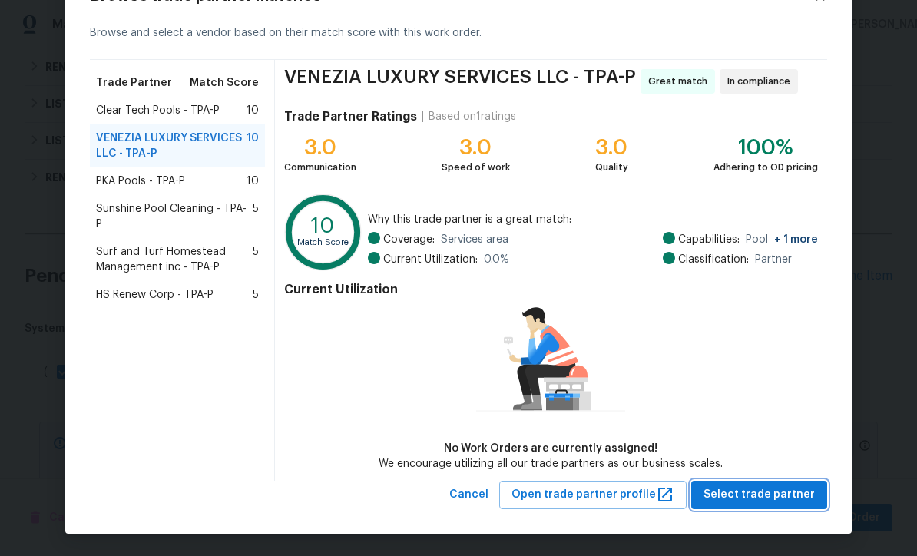
click at [771, 504] on button "Select trade partner" at bounding box center [759, 495] width 136 height 28
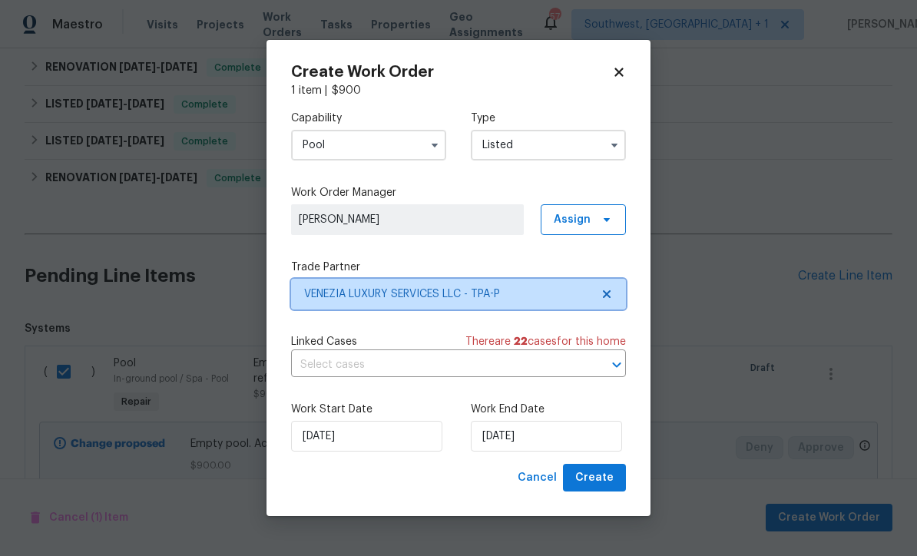
scroll to position [0, 0]
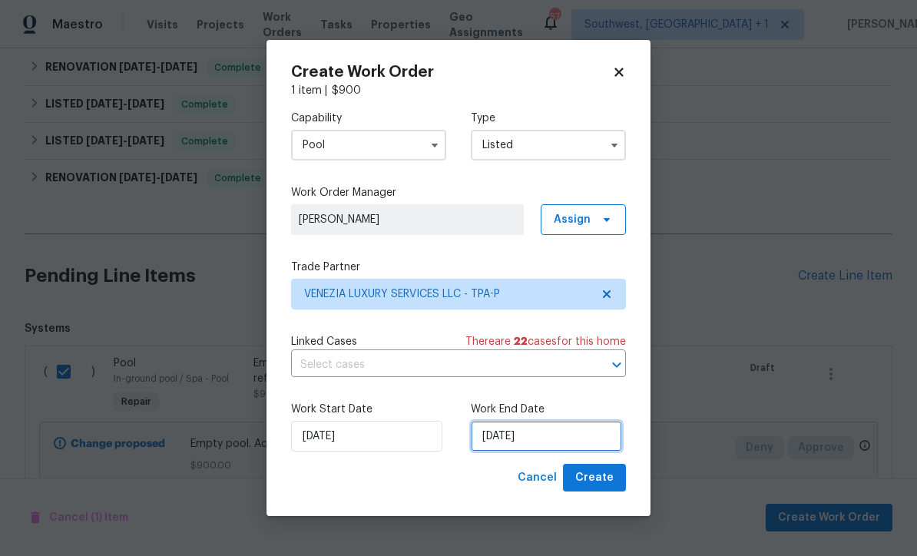
click at [551, 449] on input "[DATE]" at bounding box center [546, 436] width 151 height 31
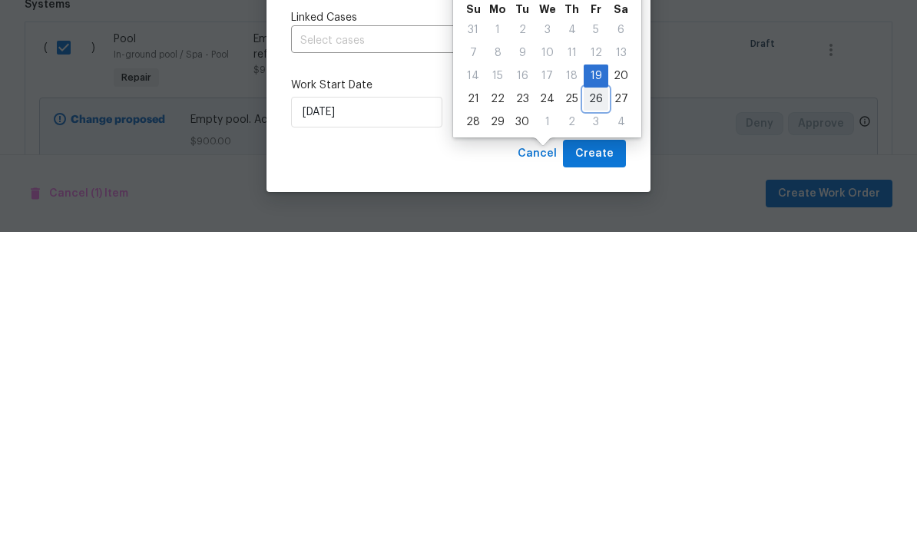
click at [592, 412] on div "26" at bounding box center [596, 423] width 25 height 22
type input "[DATE]"
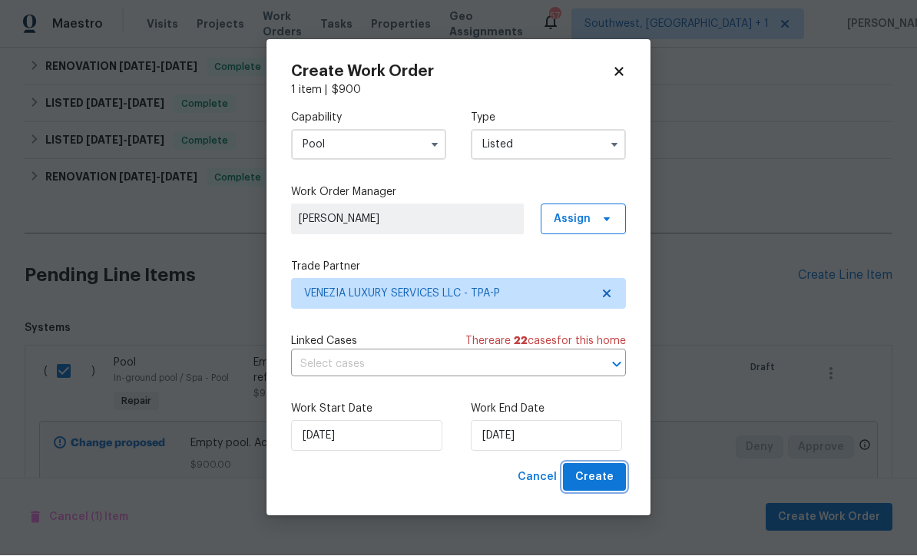
click at [608, 485] on span "Create" at bounding box center [594, 478] width 38 height 19
checkbox input "false"
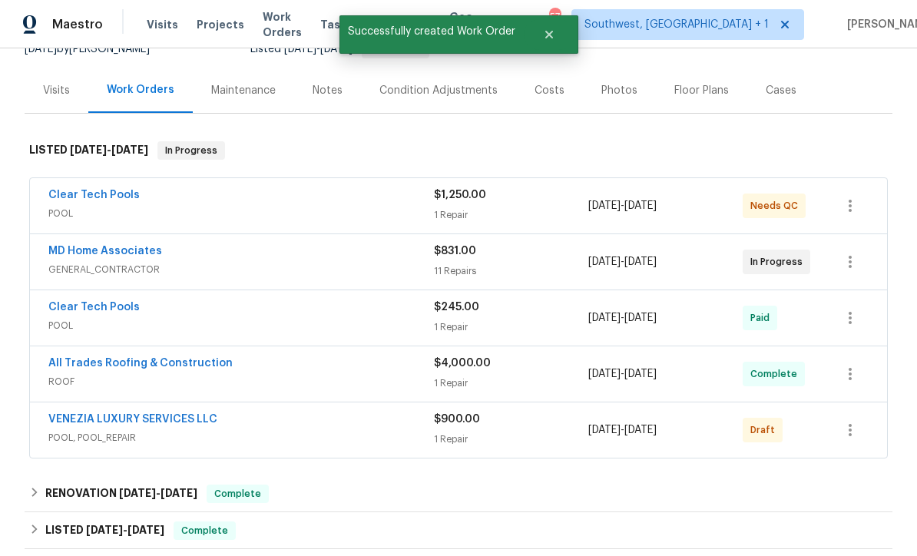
scroll to position [140, 0]
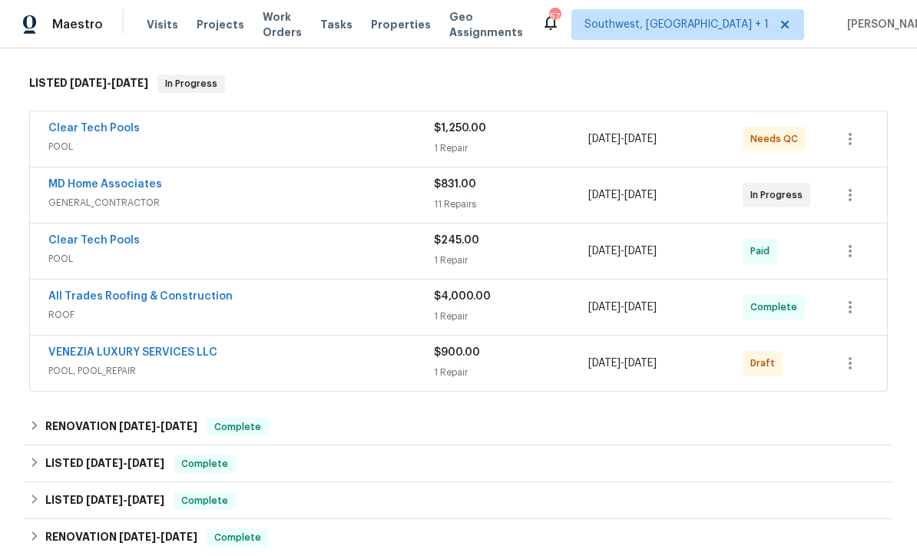
scroll to position [240, 0]
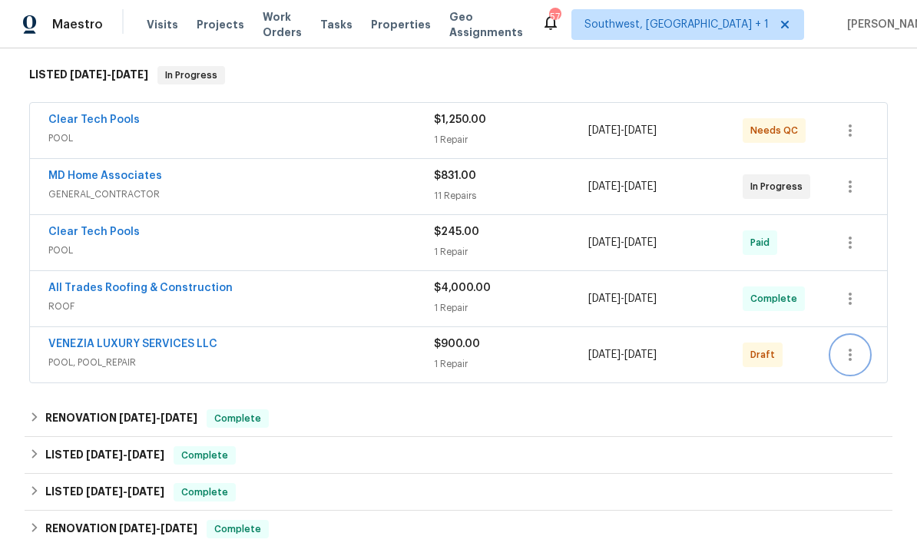
click at [866, 346] on button "button" at bounding box center [850, 354] width 37 height 37
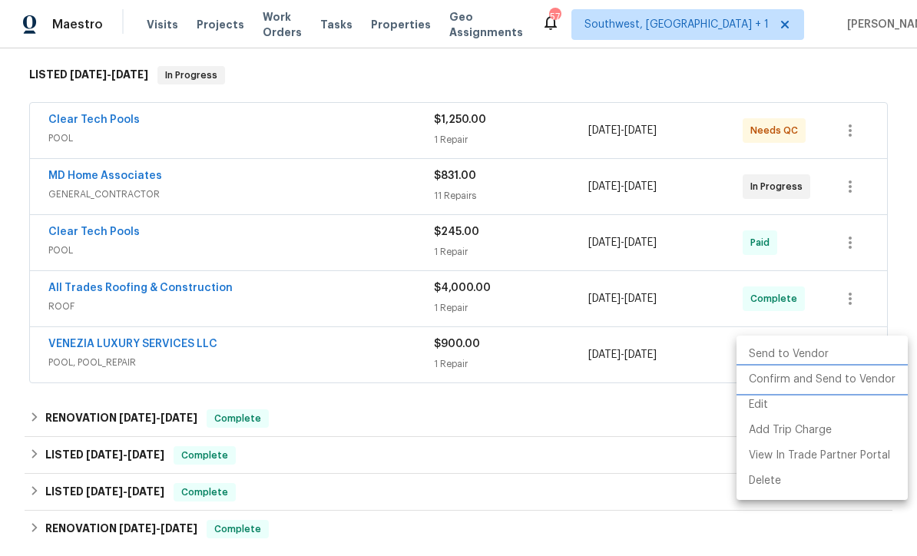
click at [843, 383] on li "Confirm and Send to Vendor" at bounding box center [822, 379] width 171 height 25
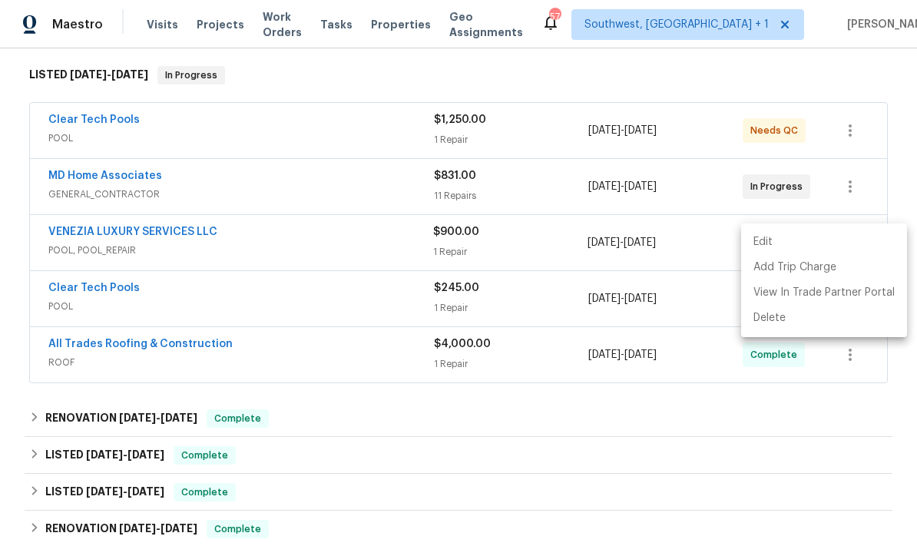
click at [696, 452] on div at bounding box center [458, 278] width 917 height 556
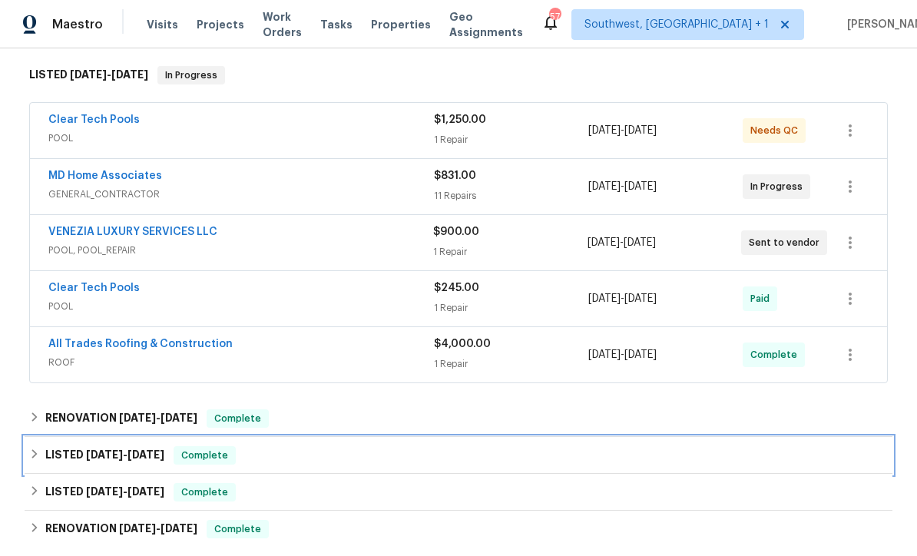
click at [682, 461] on div "LISTED [DATE] - [DATE] Complete" at bounding box center [458, 455] width 859 height 18
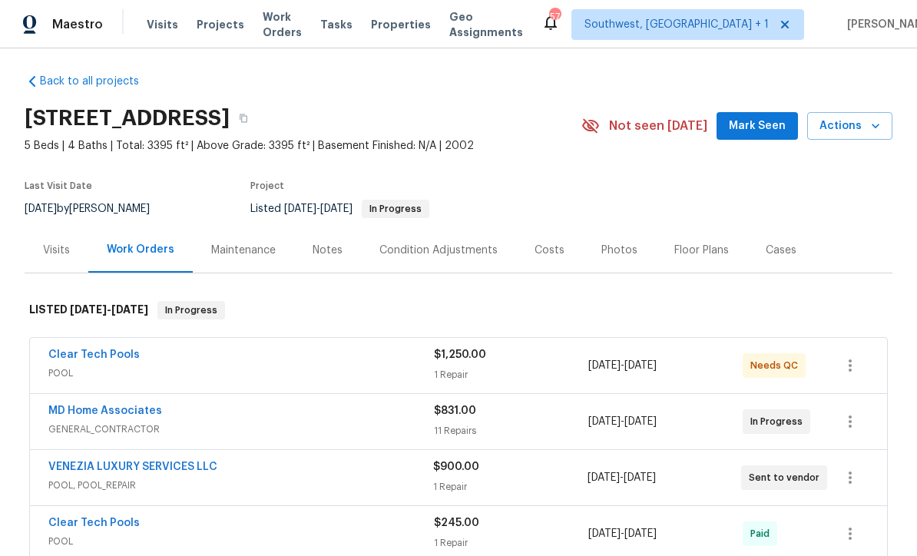
scroll to position [5, 0]
click at [73, 356] on link "Clear Tech Pools" at bounding box center [93, 355] width 91 height 11
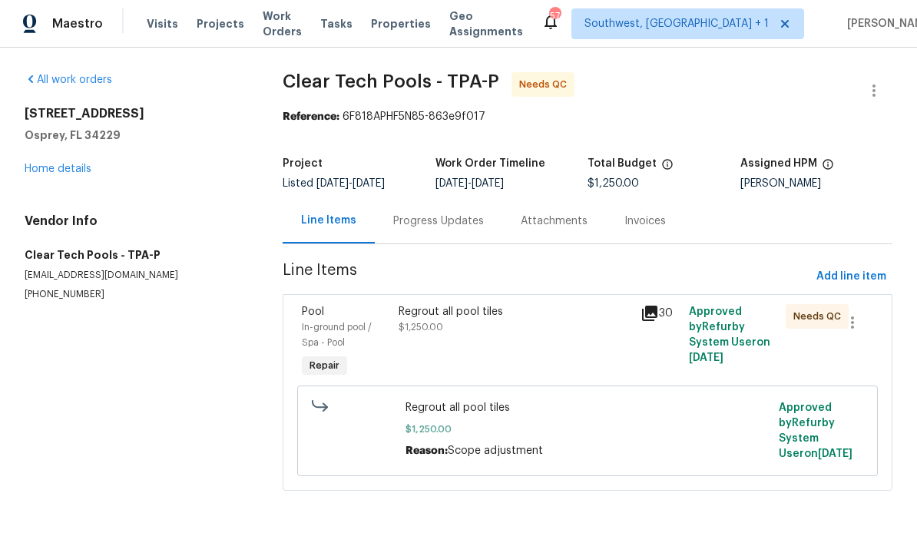
click at [65, 168] on link "Home details" at bounding box center [58, 169] width 67 height 11
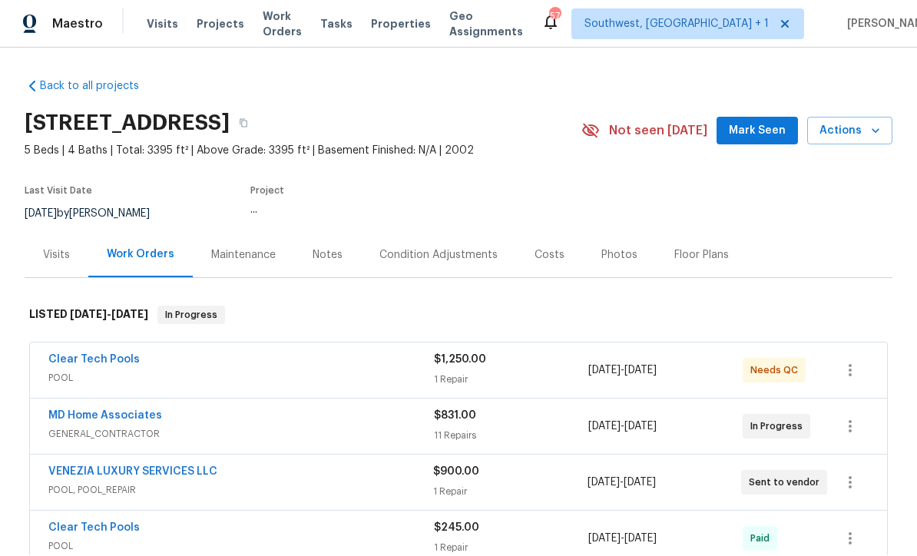
scroll to position [1, 0]
click at [270, 28] on span "Work Orders" at bounding box center [282, 24] width 39 height 31
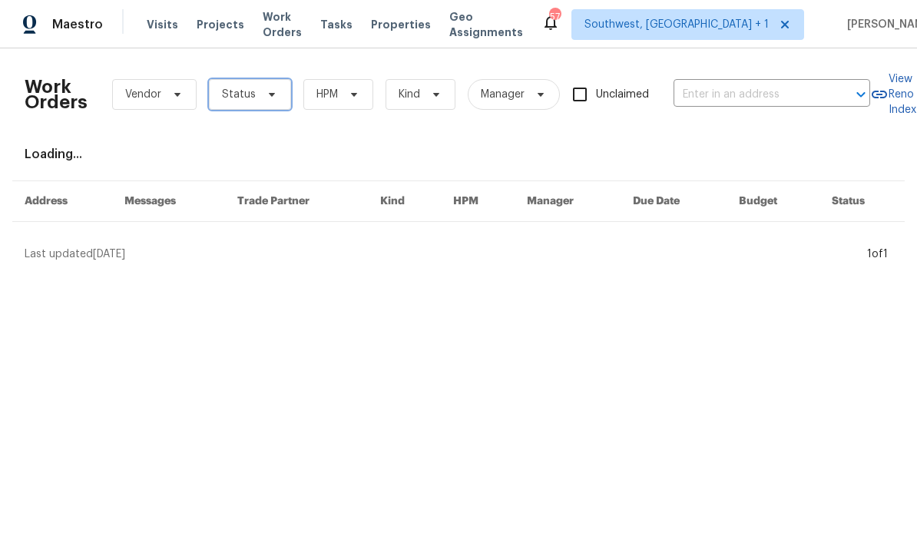
click at [236, 96] on span "Status" at bounding box center [239, 94] width 34 height 15
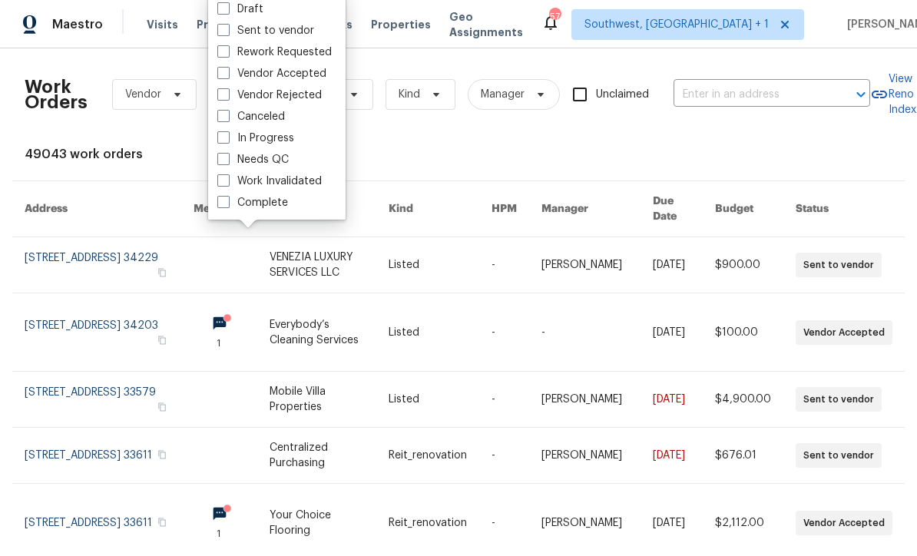
click at [224, 160] on span at bounding box center [223, 159] width 12 height 12
click at [224, 160] on input "Needs QC" at bounding box center [222, 157] width 10 height 10
checkbox input "true"
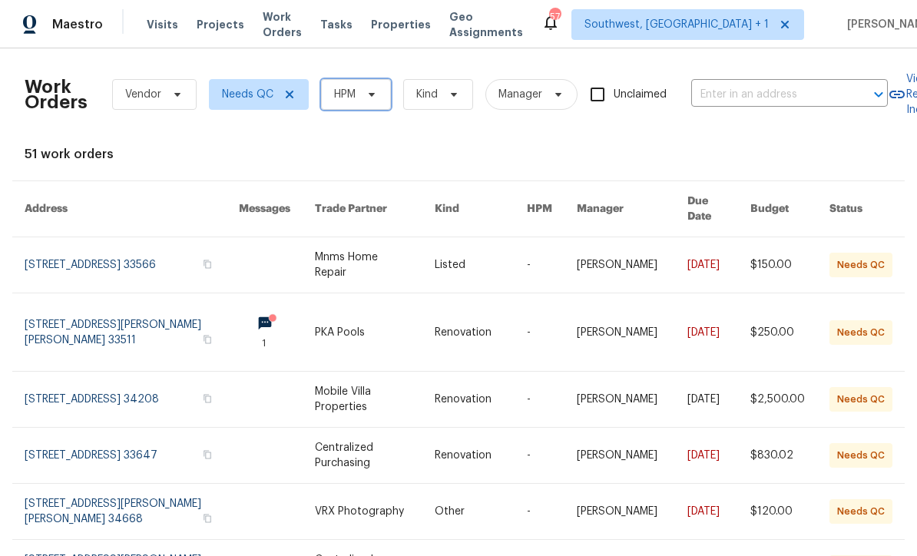
click at [361, 101] on span "HPM" at bounding box center [356, 94] width 70 height 31
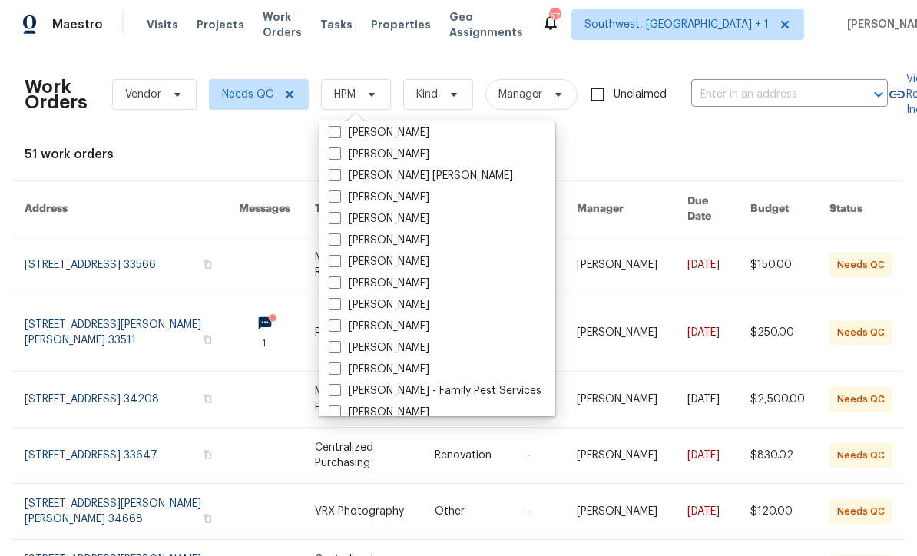
scroll to position [111, 0]
click at [342, 333] on label "[PERSON_NAME]" at bounding box center [379, 327] width 101 height 15
click at [339, 330] on input "[PERSON_NAME]" at bounding box center [334, 325] width 10 height 10
checkbox input "true"
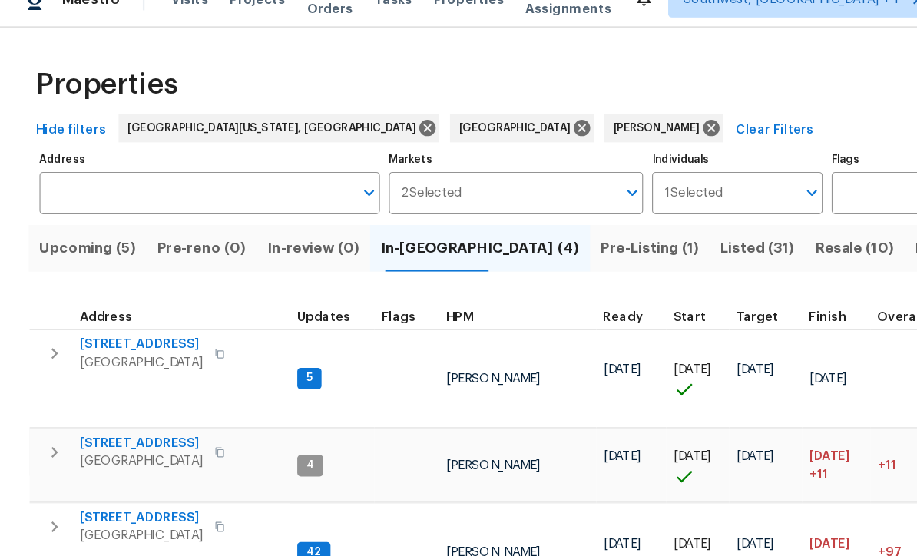
click at [77, 312] on span "[STREET_ADDRESS]" at bounding box center [121, 319] width 106 height 15
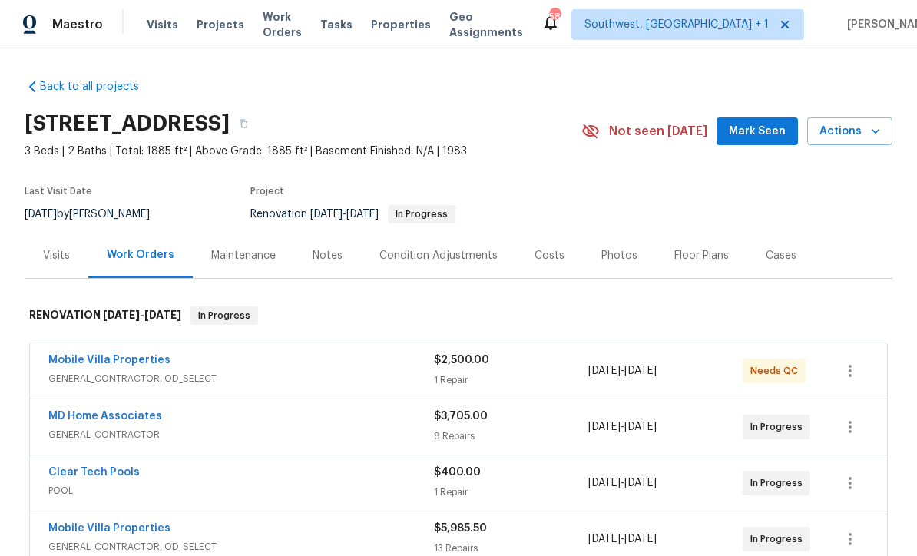
click at [51, 260] on div "Visits" at bounding box center [56, 255] width 27 height 15
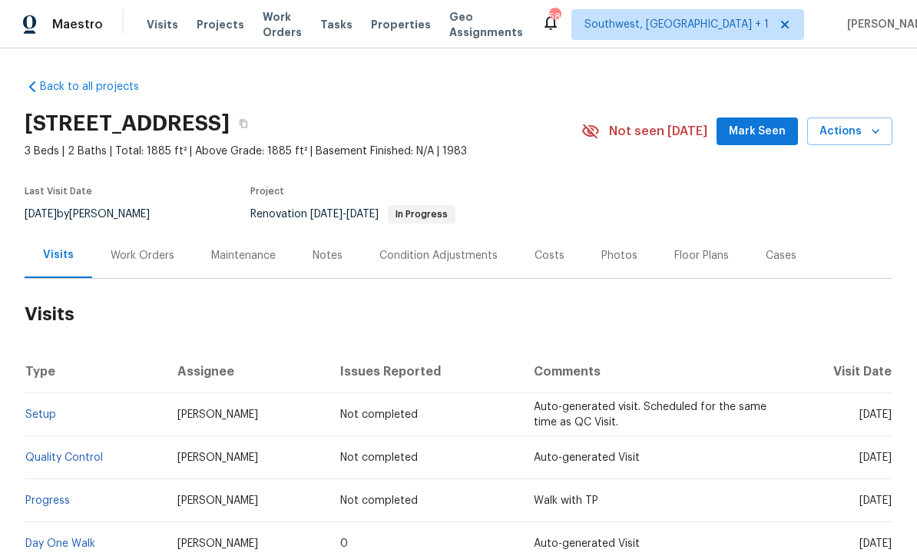
click at [561, 253] on div "Costs" at bounding box center [549, 255] width 67 height 45
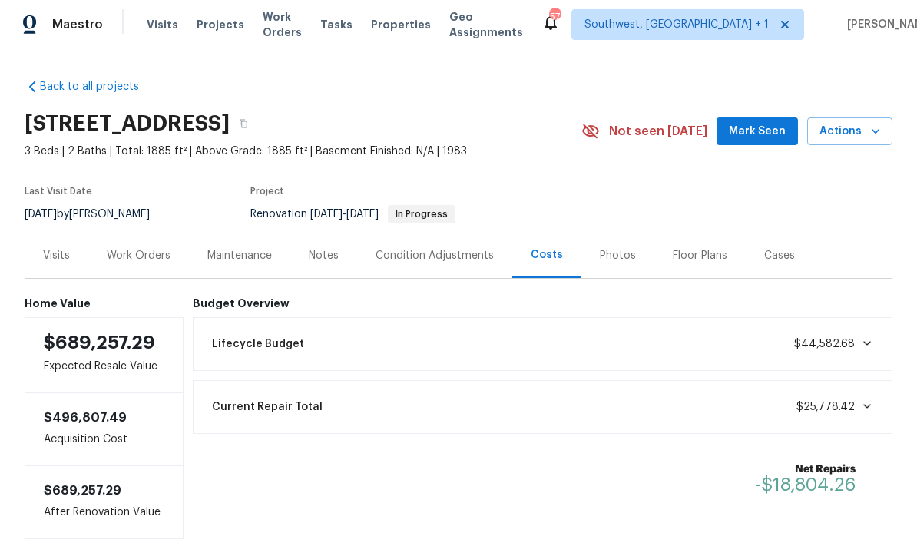
click at [163, 29] on span "Visits" at bounding box center [162, 24] width 31 height 15
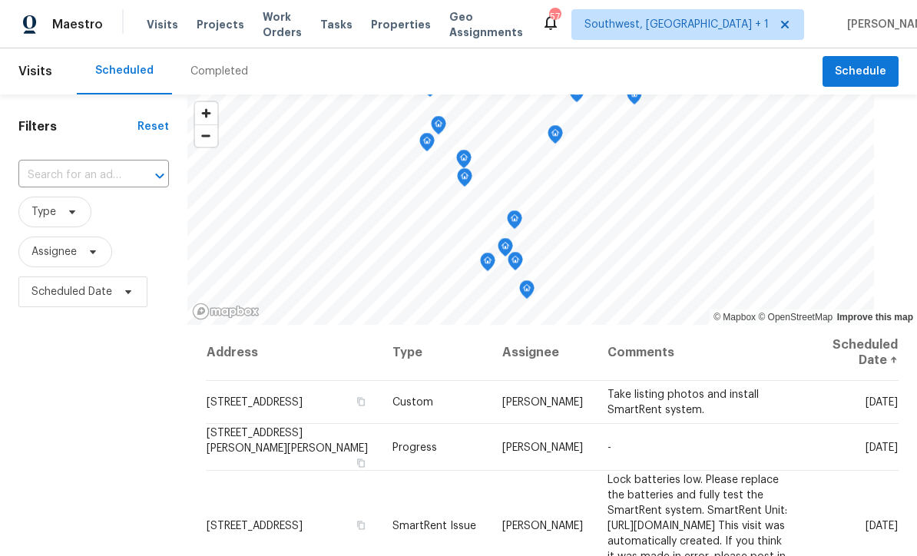
click at [126, 167] on input "text" at bounding box center [72, 176] width 108 height 24
type input "790 harva"
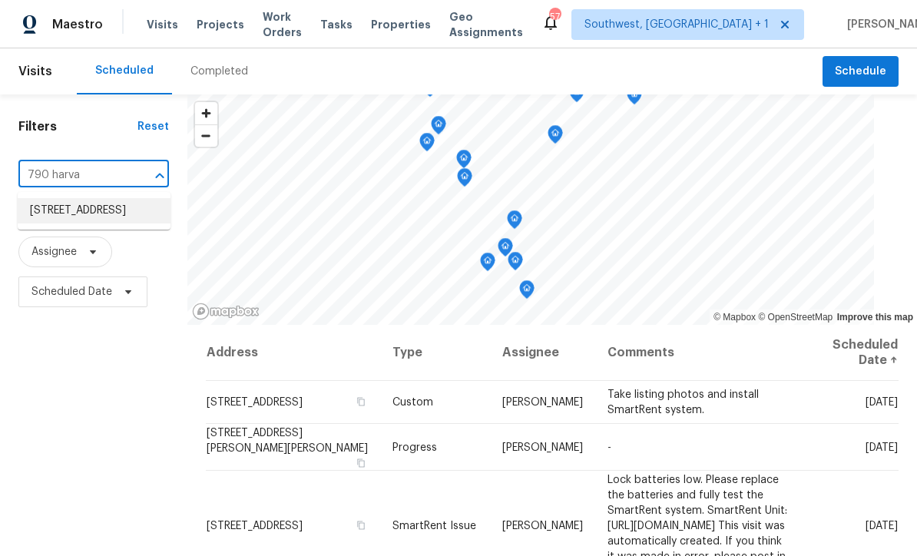
click at [88, 214] on li "[STREET_ADDRESS]" at bounding box center [94, 210] width 153 height 25
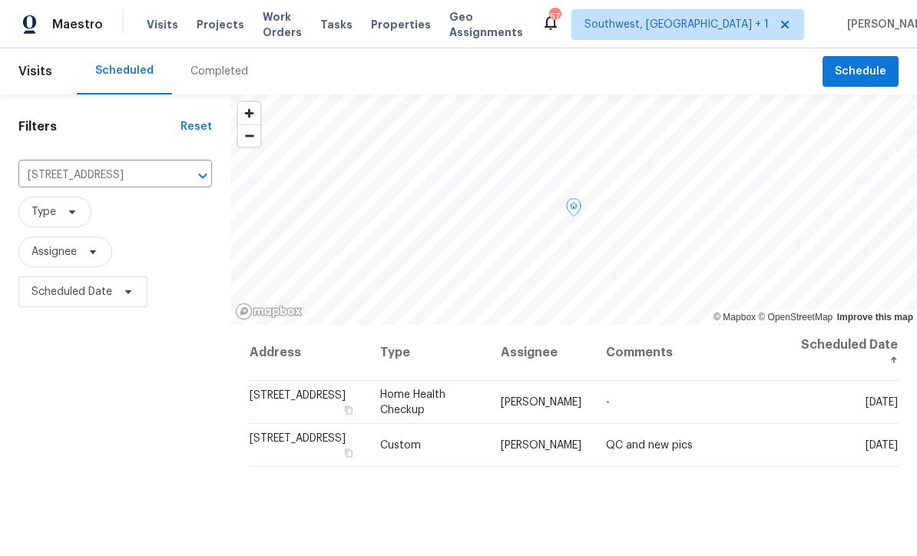
click at [0, 0] on icon at bounding box center [0, 0] width 0 height 0
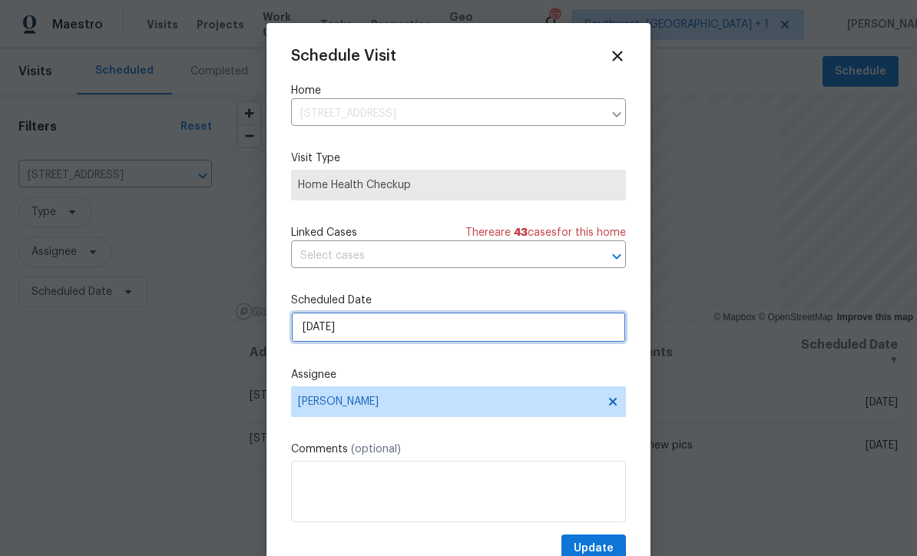
click at [411, 339] on input "[DATE]" at bounding box center [458, 327] width 335 height 31
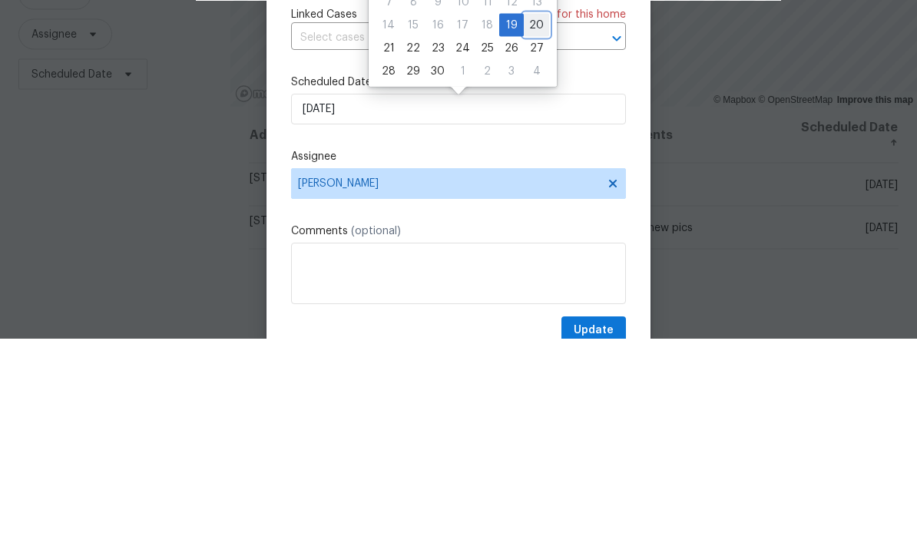
click at [528, 232] on div "20" at bounding box center [536, 243] width 25 height 22
type input "[DATE]"
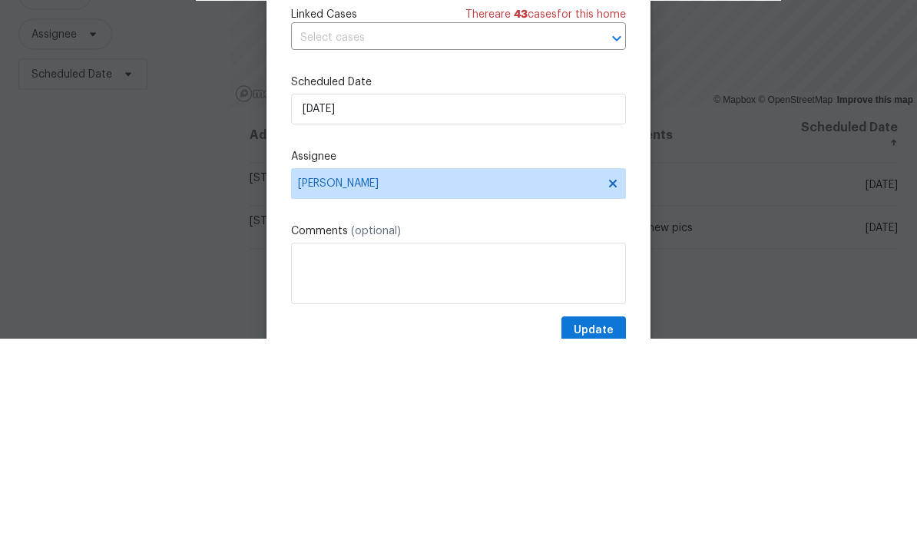
scroll to position [51, 0]
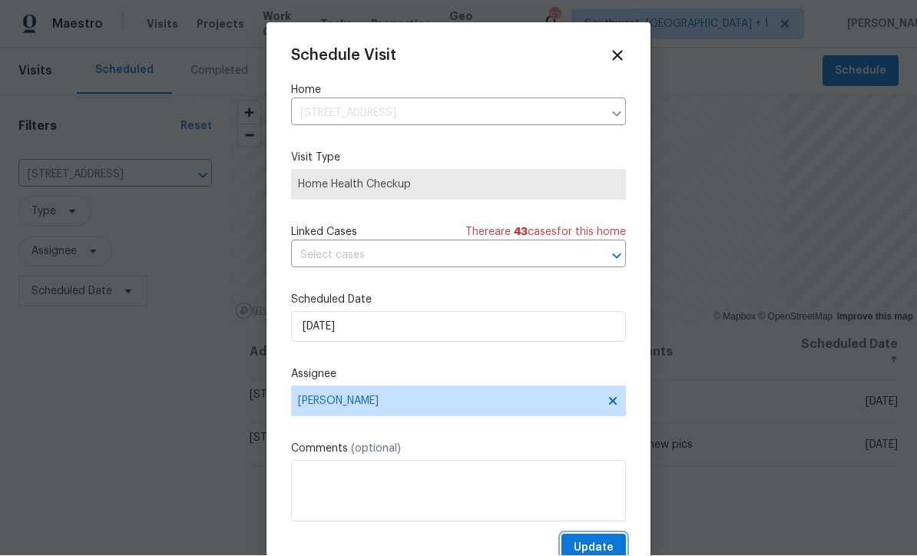
click at [594, 548] on span "Update" at bounding box center [594, 548] width 40 height 19
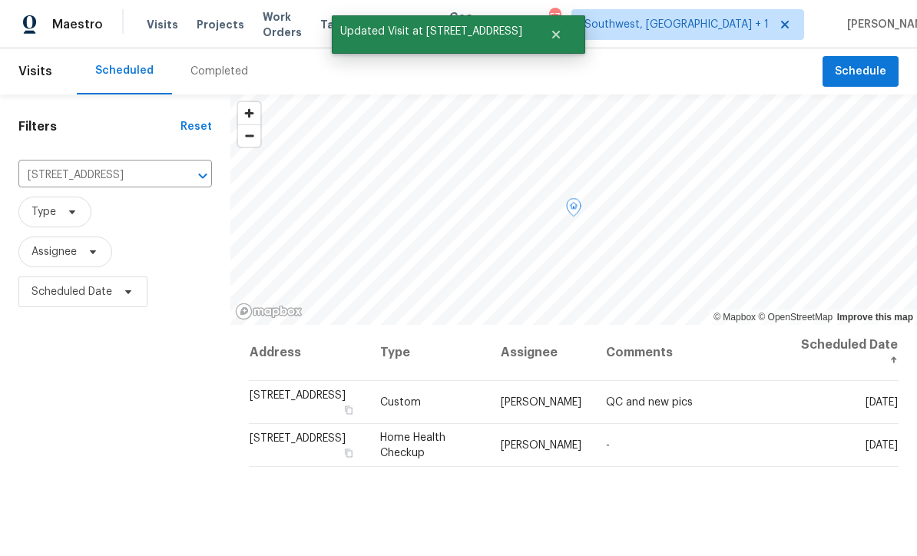
click at [0, 0] on icon at bounding box center [0, 0] width 0 height 0
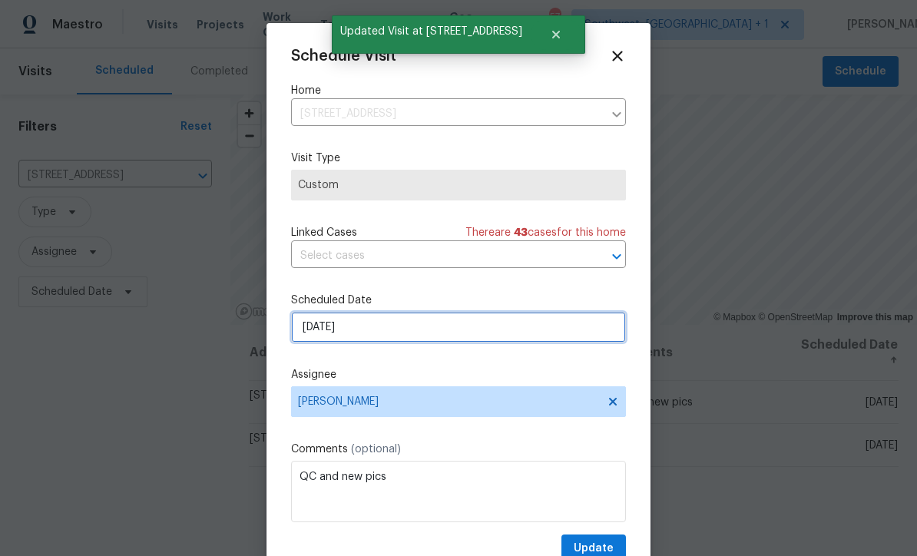
click at [377, 338] on input "[DATE]" at bounding box center [458, 327] width 335 height 31
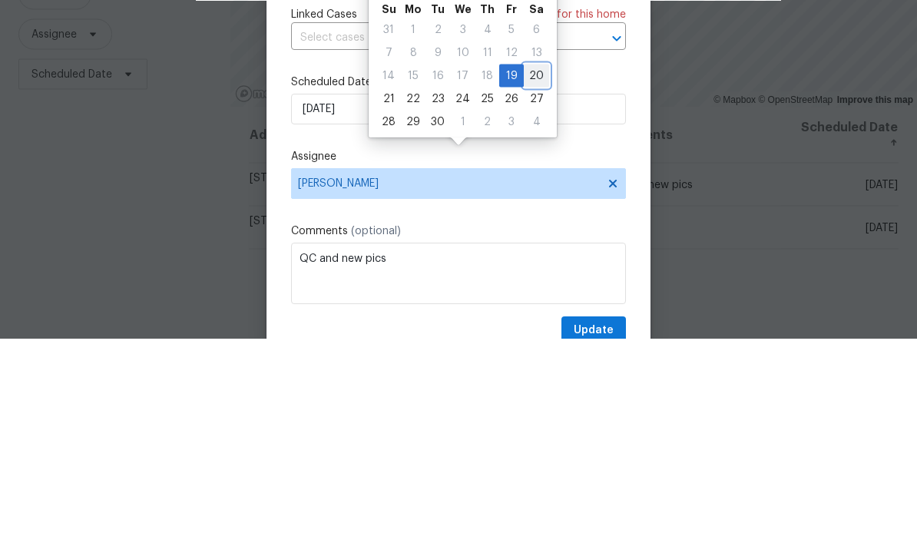
click at [537, 283] on div "20" at bounding box center [536, 294] width 25 height 22
type input "[DATE]"
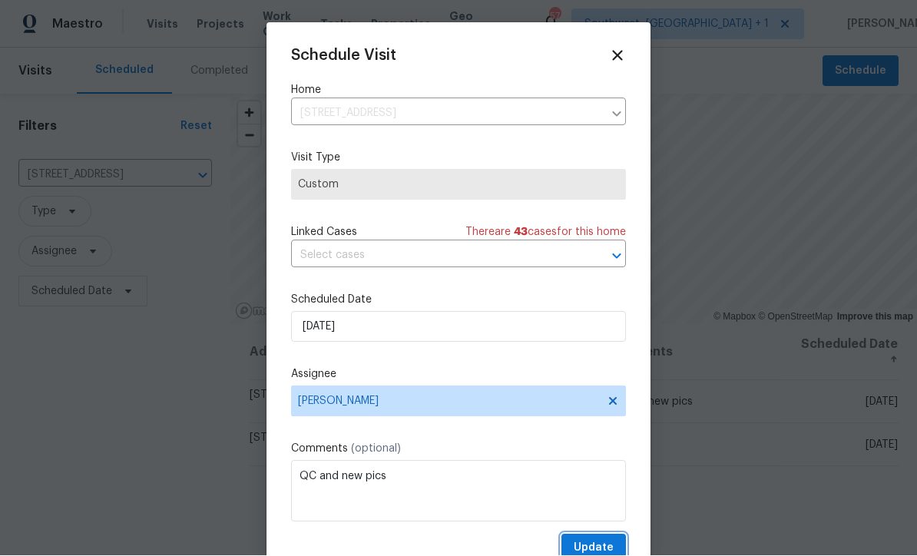
click at [597, 549] on span "Update" at bounding box center [594, 548] width 40 height 19
